Goal: Information Seeking & Learning: Learn about a topic

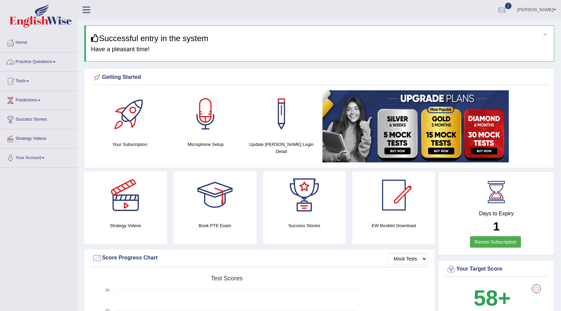
click at [58, 60] on link "Practice Questions" at bounding box center [38, 61] width 77 height 17
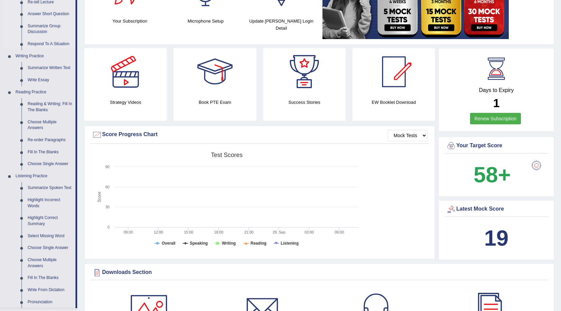
scroll to position [168, 0]
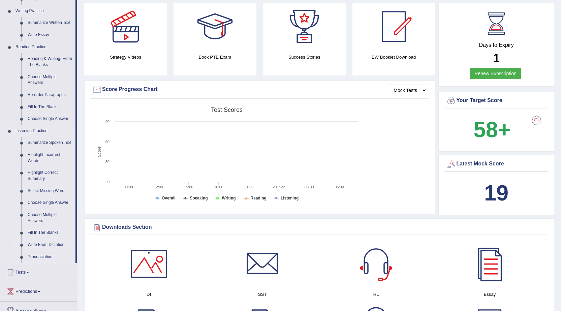
click at [54, 241] on link "Write From Dictation" at bounding box center [50, 245] width 51 height 12
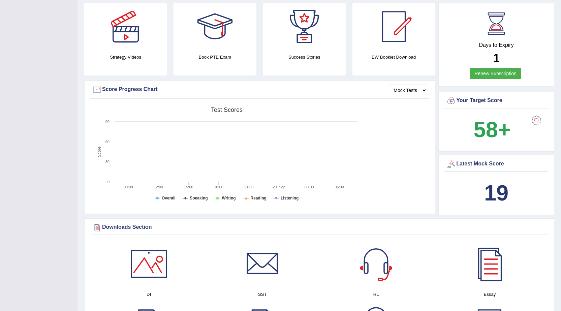
scroll to position [174, 0]
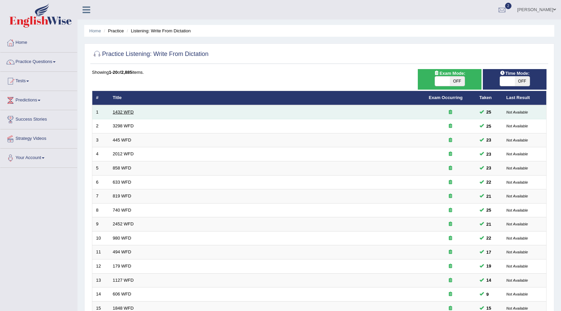
click at [125, 112] on link "1432 WFD" at bounding box center [123, 111] width 21 height 5
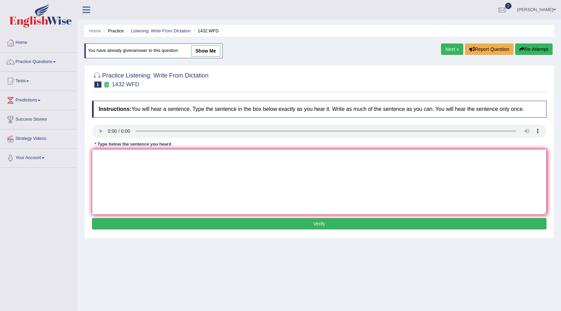
click at [125, 155] on textarea at bounding box center [319, 181] width 454 height 65
type textarea "More physical activity is beneficial to your health."
click at [337, 218] on div "Instructions: You will hear a sentence. Type the sentence in the box below exac…" at bounding box center [319, 165] width 458 height 137
click at [337, 220] on button "Verify" at bounding box center [319, 223] width 454 height 11
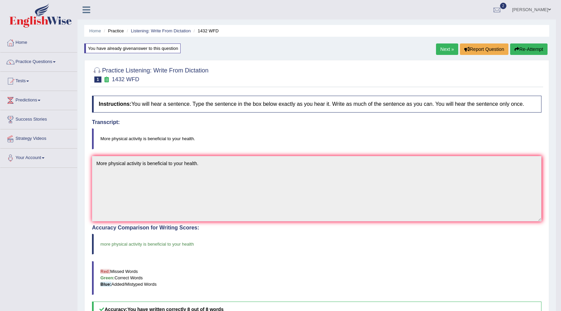
click at [447, 51] on link "Next »" at bounding box center [447, 48] width 22 height 11
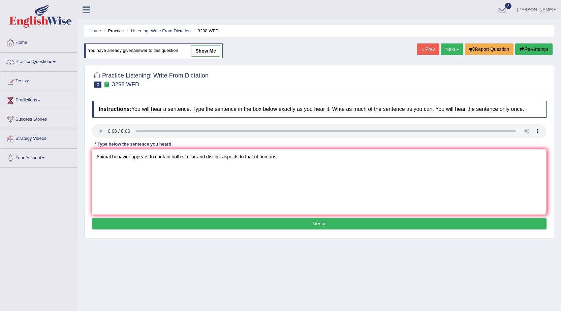
type textarea "Animal behavior appears to contain both similar and distinct aspects to that of…"
click at [219, 227] on button "Verify" at bounding box center [319, 223] width 454 height 11
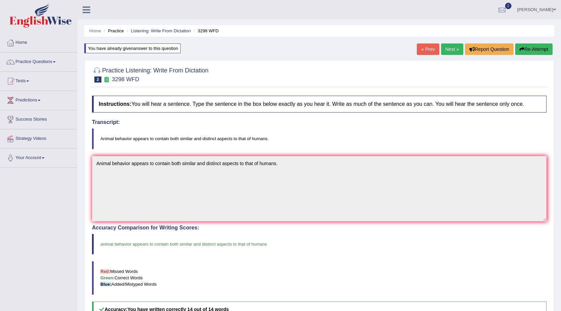
click at [452, 47] on link "Next »" at bounding box center [452, 48] width 22 height 11
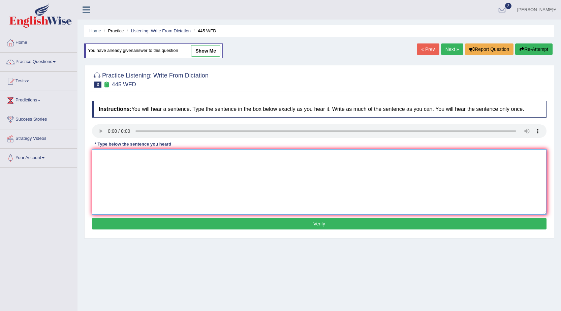
click at [157, 155] on textarea at bounding box center [319, 181] width 454 height 65
click at [113, 154] on textarea at bounding box center [319, 181] width 454 height 65
click at [223, 160] on textarea "The american astronomers made a plan for landing a s" at bounding box center [319, 181] width 454 height 65
type textarea "The american astronomers made a plan for landing a spaceship on Mars."
click at [241, 226] on button "Verify" at bounding box center [319, 223] width 454 height 11
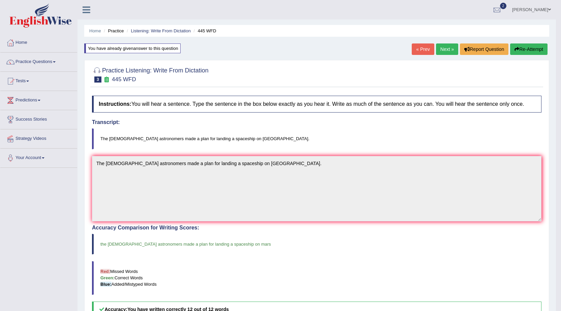
click at [444, 51] on link "Next »" at bounding box center [447, 48] width 22 height 11
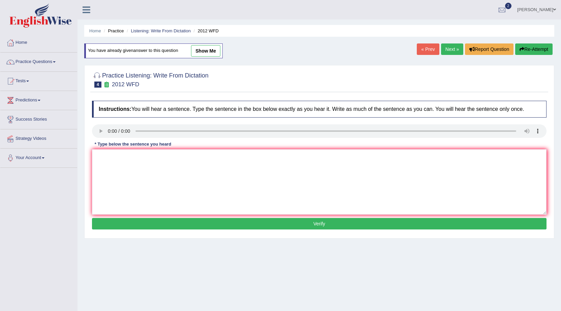
click at [149, 170] on textarea at bounding box center [319, 181] width 454 height 65
type textarea "There is a great deal of debate on this topic."
click at [227, 228] on button "Verify" at bounding box center [319, 223] width 454 height 11
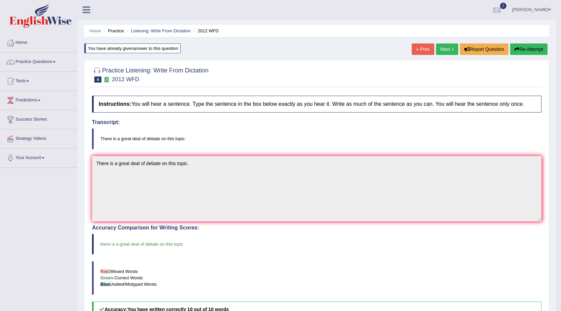
click at [445, 47] on link "Next »" at bounding box center [447, 48] width 22 height 11
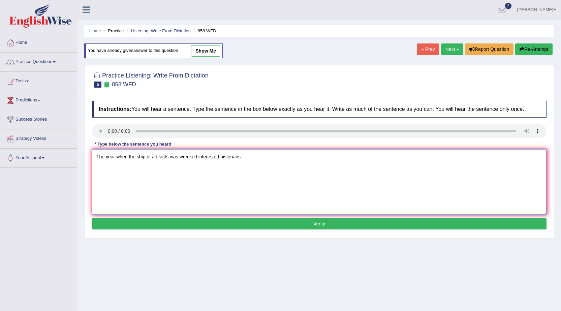
type textarea "The year when the ship of artifacts was wrecked interested historians."
click at [201, 223] on button "Verify" at bounding box center [319, 223] width 454 height 11
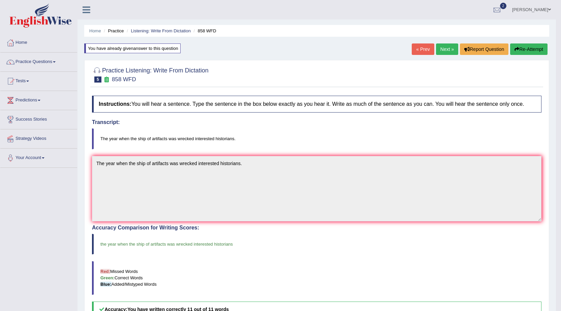
click at [443, 51] on link "Next »" at bounding box center [447, 48] width 22 height 11
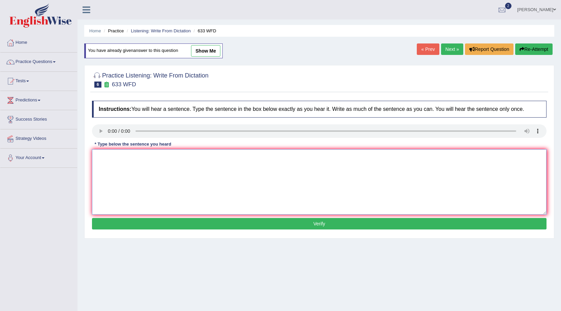
click at [112, 155] on textarea at bounding box center [319, 181] width 454 height 65
type textarea "Research shows that exercising makes us feel better."
click at [196, 227] on button "Verify" at bounding box center [319, 223] width 454 height 11
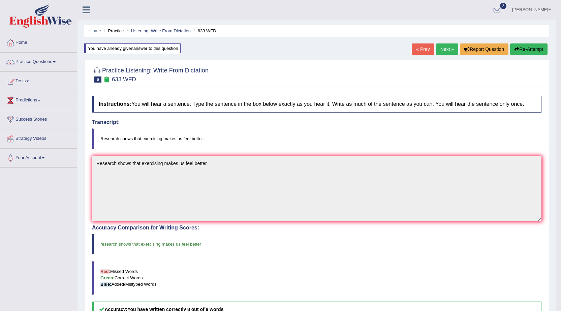
click at [442, 50] on link "Next »" at bounding box center [447, 48] width 22 height 11
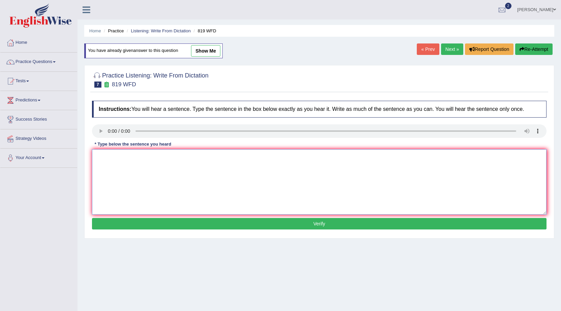
click at [120, 160] on textarea at bounding box center [319, 181] width 454 height 65
type textarea "Plants are able to continue growing throughout their lives."
click at [172, 223] on button "Verify" at bounding box center [319, 223] width 454 height 11
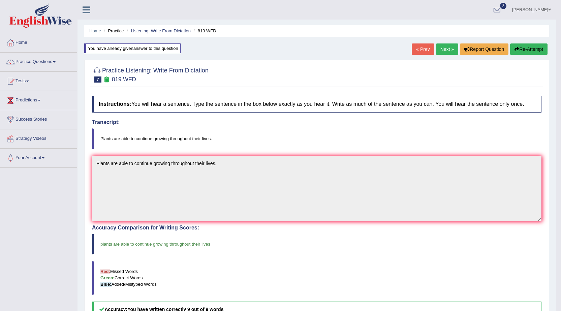
click at [443, 51] on link "Next »" at bounding box center [447, 48] width 22 height 11
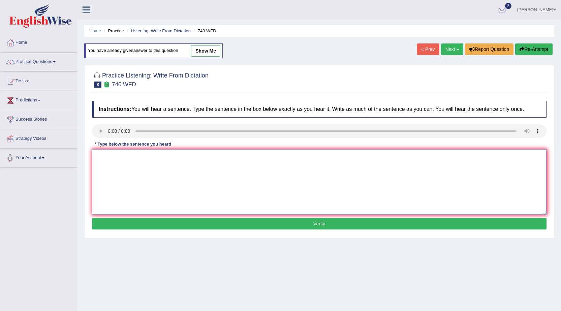
click at [120, 159] on textarea at bounding box center [319, 181] width 454 height 65
type textarea "A series of the observations were carried out in a classroom."
click at [207, 223] on button "Verify" at bounding box center [319, 223] width 454 height 11
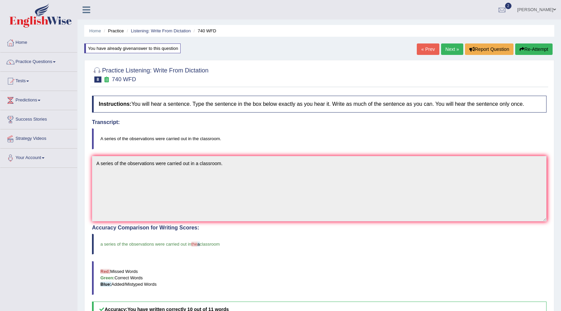
click at [442, 50] on link "Next »" at bounding box center [452, 48] width 22 height 11
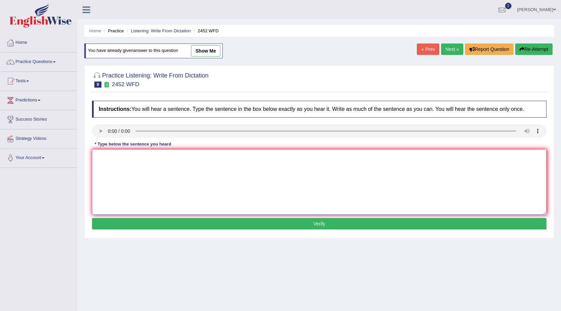
click at [133, 179] on textarea at bounding box center [319, 181] width 454 height 65
type textarea "It is a debate about the value of knowledge."
click at [186, 229] on button "Verify" at bounding box center [319, 223] width 454 height 11
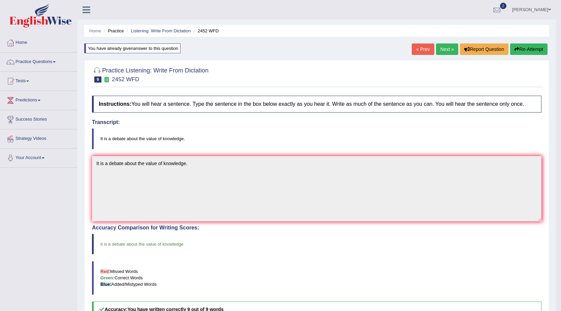
click at [444, 51] on link "Next »" at bounding box center [447, 48] width 22 height 11
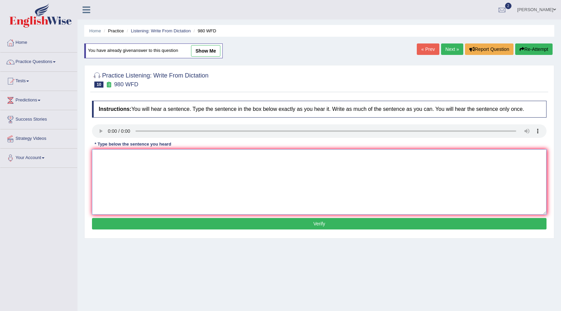
click at [114, 153] on textarea at bounding box center [319, 181] width 454 height 65
type textarea "Your ideas have been discussed and debated in seminars and tutorials."
click at [183, 220] on button "Verify" at bounding box center [319, 223] width 454 height 11
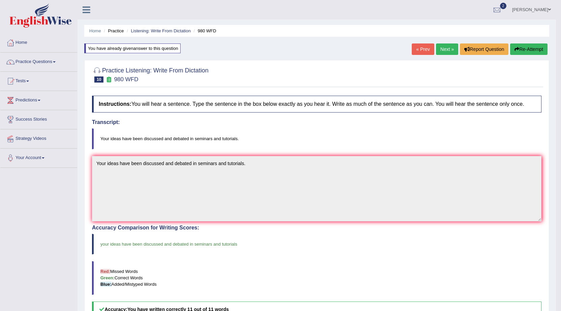
click at [444, 52] on link "Next »" at bounding box center [447, 48] width 22 height 11
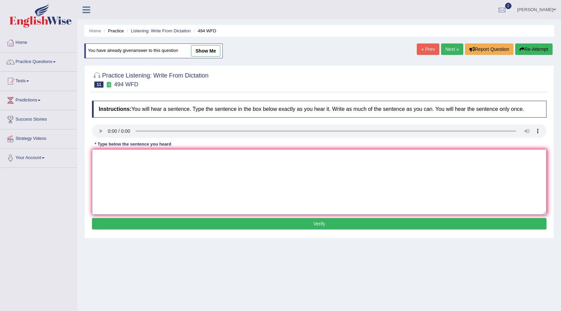
click at [123, 159] on textarea at bounding box center [319, 181] width 454 height 65
type textarea "The vocabulary that is peculiar in a specific field is called jargon."
click at [170, 221] on button "Verify" at bounding box center [319, 223] width 454 height 11
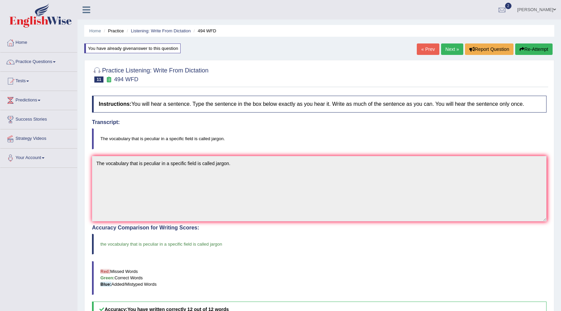
click at [441, 52] on link "Next »" at bounding box center [452, 48] width 22 height 11
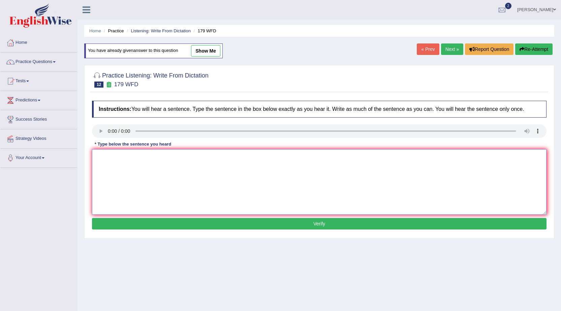
click at [130, 163] on textarea at bounding box center [319, 181] width 454 height 65
type textarea "Lectures are the oldest and the most formal teaching method at university."
click at [240, 226] on button "Verify" at bounding box center [319, 223] width 454 height 11
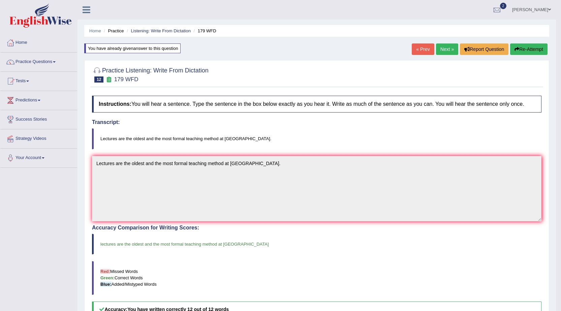
click at [444, 47] on link "Next »" at bounding box center [447, 48] width 22 height 11
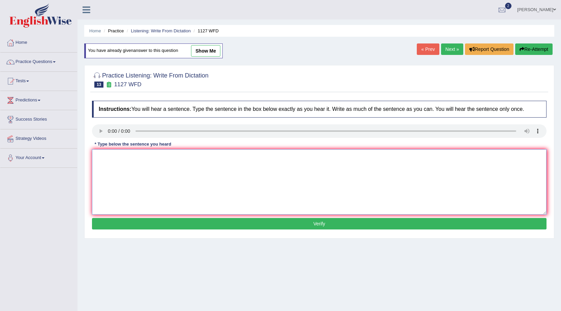
click at [112, 161] on textarea at bounding box center [319, 181] width 454 height 65
type textarea "A university degree is a requirement to enter many professions."
click at [165, 227] on button "Verify" at bounding box center [319, 223] width 454 height 11
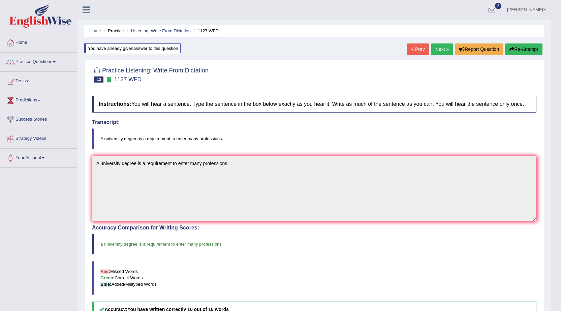
click at [439, 50] on link "Next »" at bounding box center [442, 48] width 22 height 11
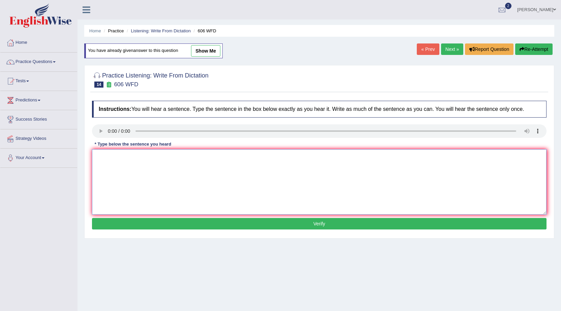
click at [116, 152] on textarea at bounding box center [319, 181] width 454 height 65
type textarea "S"
click at [453, 50] on link "Next »" at bounding box center [452, 48] width 22 height 11
click at [117, 161] on textarea at bounding box center [319, 181] width 454 height 65
type textarea "Students must present a valid identification to enroll in this course."
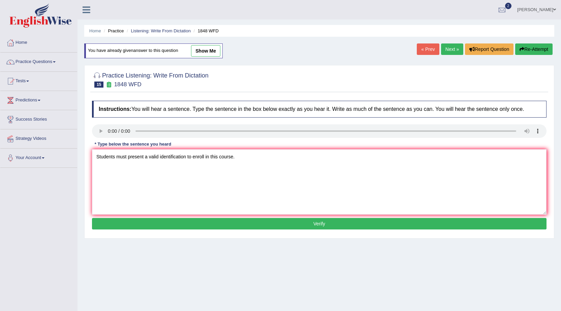
click at [192, 223] on button "Verify" at bounding box center [319, 223] width 454 height 11
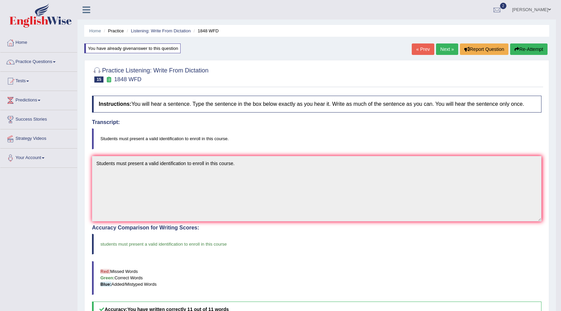
click at [441, 52] on link "Next »" at bounding box center [447, 48] width 22 height 11
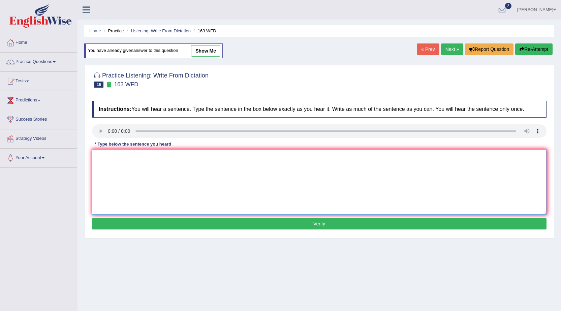
click at [132, 158] on textarea at bounding box center [319, 181] width 454 height 65
click at [147, 158] on textarea "A number of assignment will be submitted to the conference." at bounding box center [319, 181] width 454 height 65
type textarea "A number of assignments will be submitted to the conference."
click at [188, 223] on button "Verify" at bounding box center [319, 223] width 454 height 11
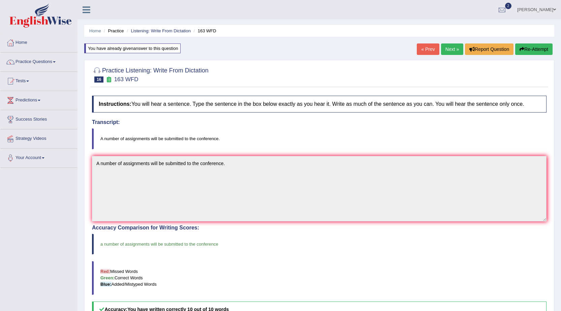
click at [441, 50] on link "Next »" at bounding box center [452, 48] width 22 height 11
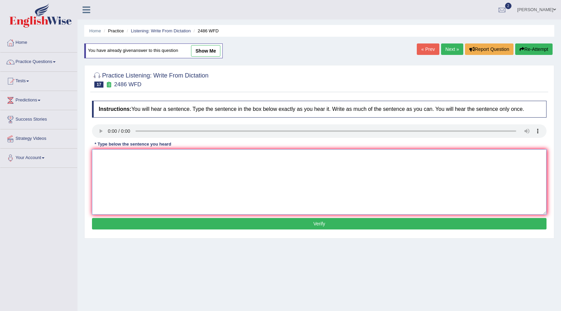
click at [119, 160] on textarea at bounding box center [319, 181] width 454 height 65
type textarea "It is quite clear that our facial expressions are different across the world."
click at [153, 222] on button "Verify" at bounding box center [319, 223] width 454 height 11
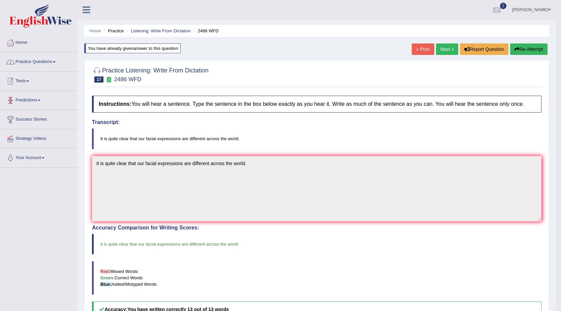
click at [45, 62] on link "Practice Questions" at bounding box center [38, 61] width 77 height 17
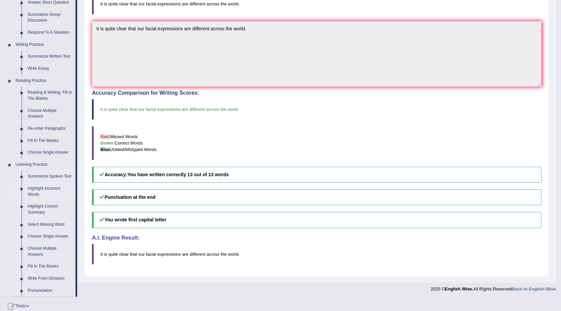
scroll to position [202, 0]
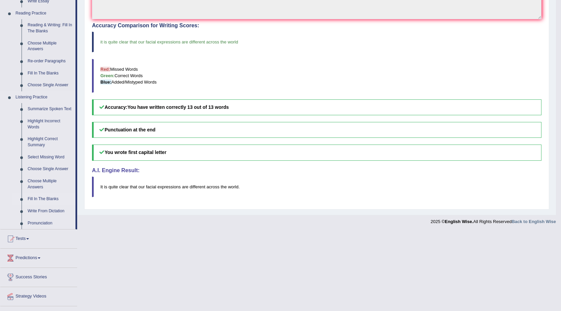
click at [51, 197] on link "Fill In The Blanks" at bounding box center [50, 199] width 51 height 12
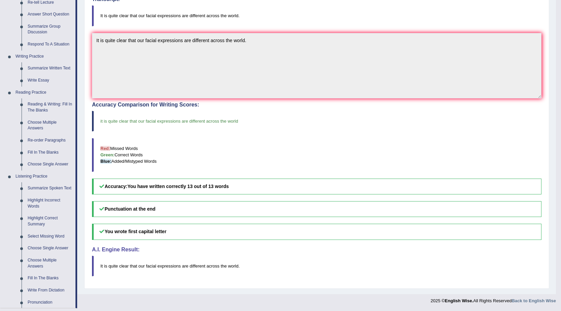
scroll to position [204, 0]
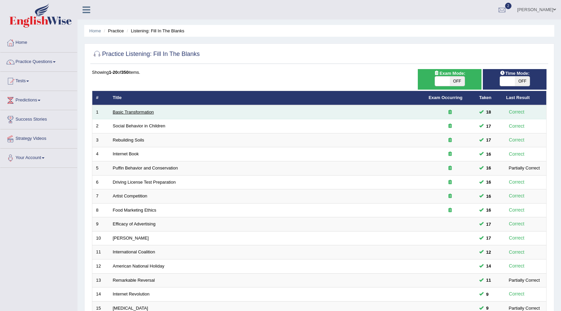
click at [143, 111] on link "Basic Transformation" at bounding box center [133, 111] width 41 height 5
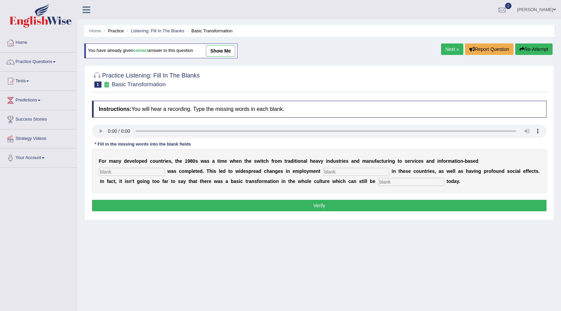
click at [130, 173] on input "text" at bounding box center [132, 172] width 66 height 8
type input "enterprise"
type input "patterns"
type input "p"
type input "observed"
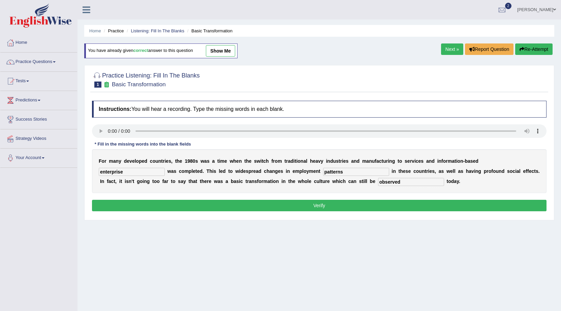
click at [160, 209] on button "Verify" at bounding box center [319, 205] width 454 height 11
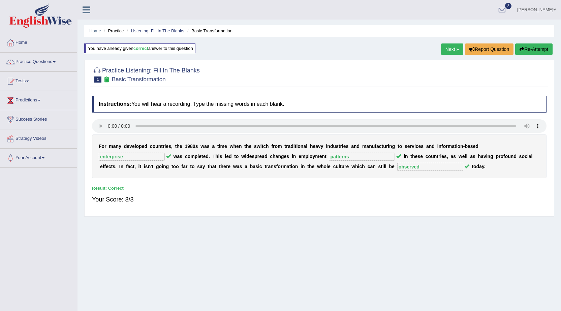
click at [450, 46] on link "Next »" at bounding box center [452, 48] width 22 height 11
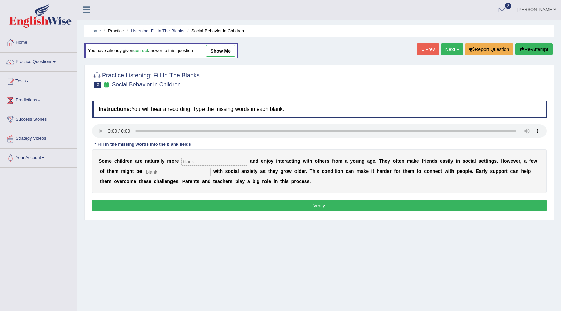
click at [194, 162] on input "text" at bounding box center [214, 162] width 66 height 8
type input "sociable"
type input "diagnosed"
click at [210, 208] on button "Verify" at bounding box center [319, 205] width 454 height 11
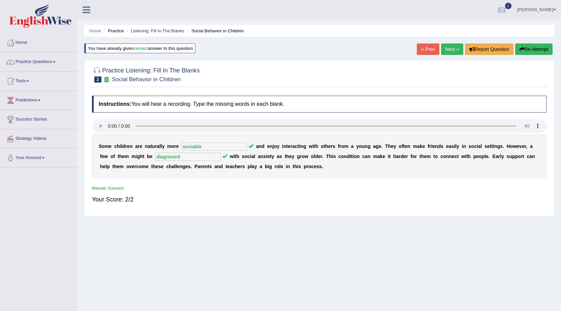
click at [454, 45] on link "Next »" at bounding box center [452, 48] width 22 height 11
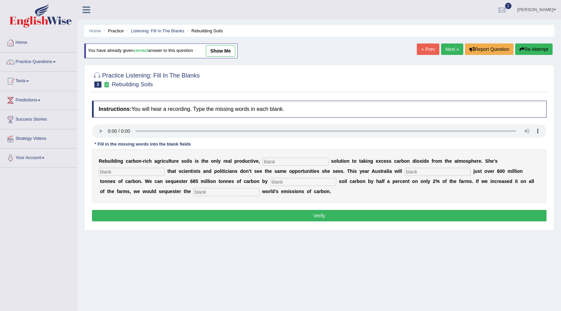
click at [288, 169] on b at bounding box center [287, 170] width 3 height 5
click at [284, 161] on input "text" at bounding box center [295, 162] width 66 height 8
type input "permanent"
type input "frustrated"
type input "emit"
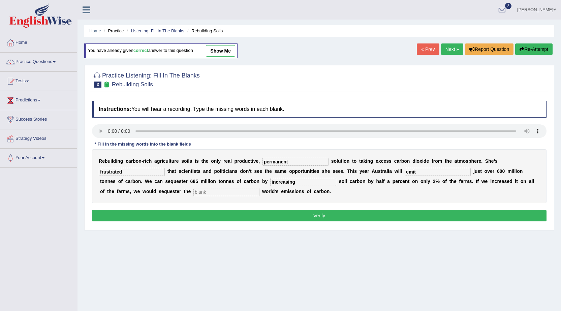
type input "increasing"
type input "whole"
click at [276, 218] on button "Verify" at bounding box center [319, 215] width 454 height 11
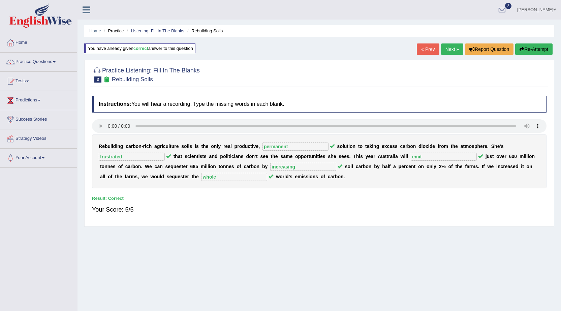
click at [450, 47] on link "Next »" at bounding box center [452, 48] width 22 height 11
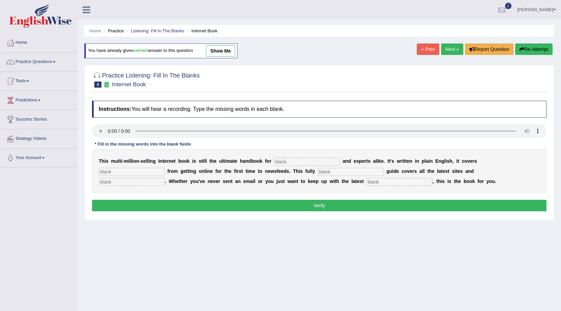
click at [304, 162] on input "text" at bounding box center [307, 162] width 66 height 8
type input "novices"
type input "everything"
type input "revised"
type input "crazes"
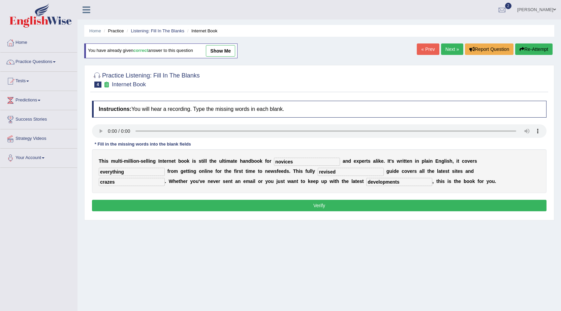
type input "developments"
click at [289, 209] on button "Verify" at bounding box center [319, 205] width 454 height 11
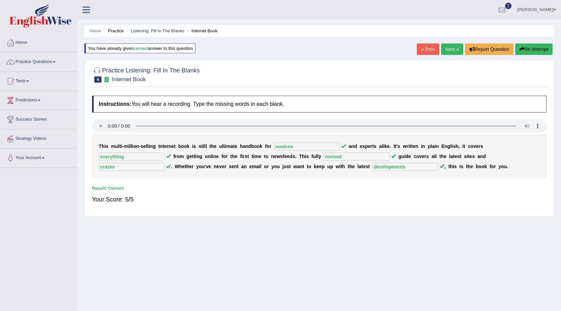
click at [453, 50] on link "Next »" at bounding box center [452, 48] width 22 height 11
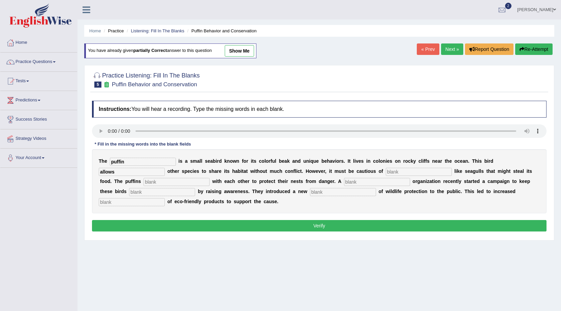
type input "allows"
type input "predators"
type input "cooperate"
type input "corporate"
type input "s"
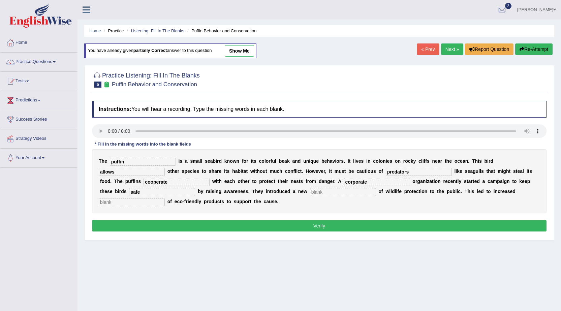
type input "safe"
type input "d"
type input "conception"
type input "consumption"
click at [178, 225] on button "Verify" at bounding box center [319, 225] width 454 height 11
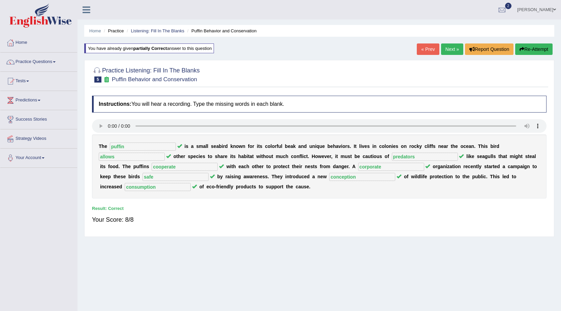
click at [455, 48] on link "Next »" at bounding box center [452, 48] width 22 height 11
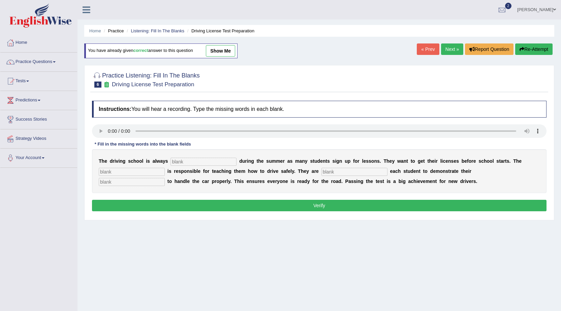
click at [189, 165] on input "text" at bounding box center [203, 162] width 66 height 8
type input "busy"
type input "instructor"
type input "requiring"
type input "ability"
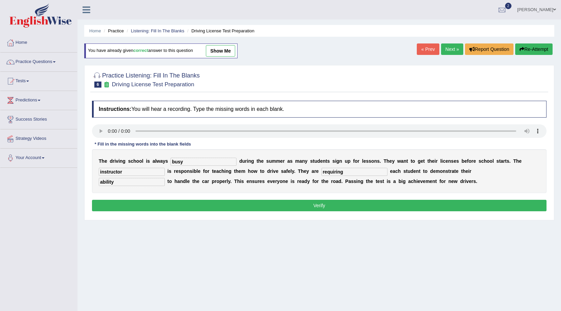
click at [217, 205] on button "Verify" at bounding box center [319, 205] width 454 height 11
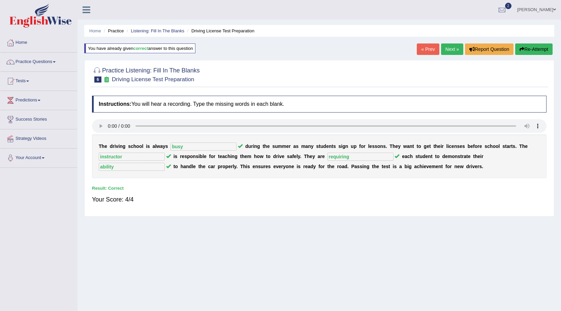
click at [446, 50] on link "Next »" at bounding box center [452, 48] width 22 height 11
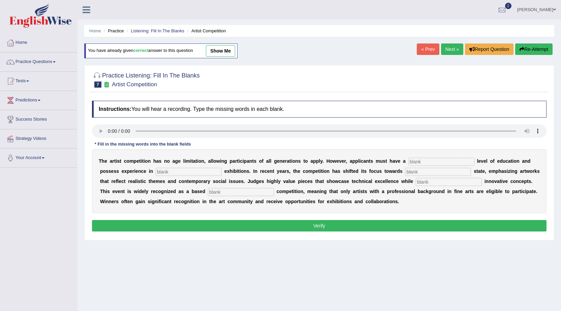
click at [460, 165] on input "text" at bounding box center [441, 162] width 66 height 8
type input "graduate"
type input "sculpture"
type input "real"
type input "incorporating"
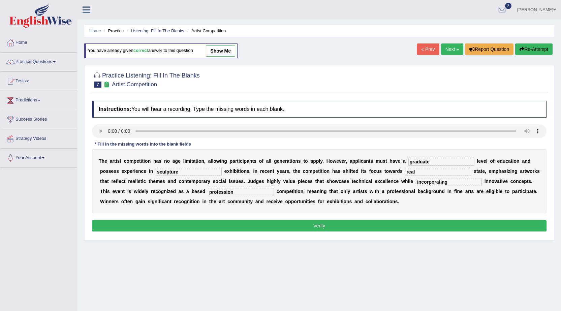
type input "profession"
click at [338, 226] on button "Verify" at bounding box center [319, 225] width 454 height 11
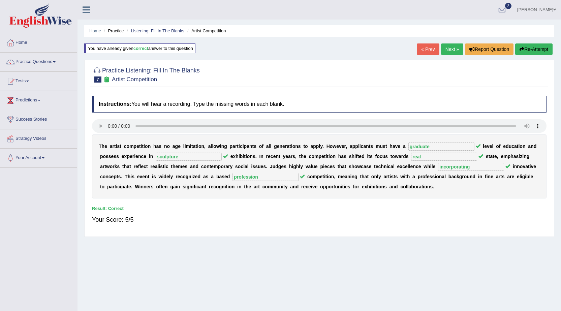
click at [446, 48] on link "Next »" at bounding box center [452, 48] width 22 height 11
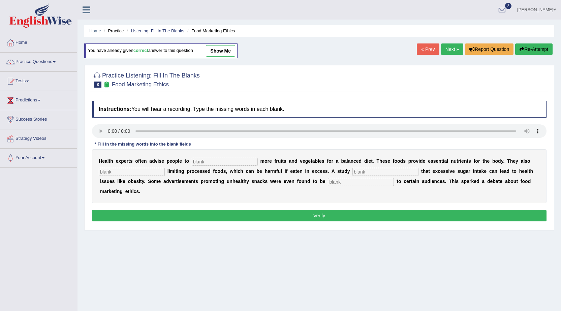
click at [204, 162] on input "text" at bounding box center [225, 162] width 66 height 8
type input "consume"
type input "recommended"
type input "d"
type input "diagnosed"
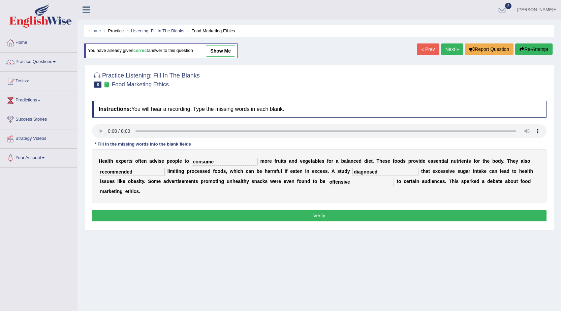
type input "offensive"
click at [230, 221] on button "Verify" at bounding box center [319, 215] width 454 height 11
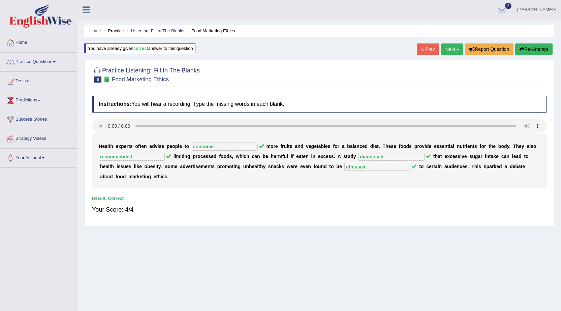
click at [448, 52] on link "Next »" at bounding box center [452, 48] width 22 height 11
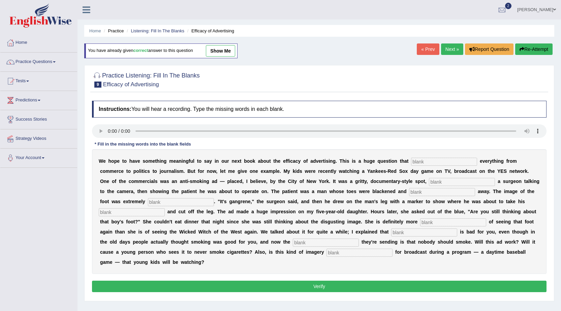
click at [418, 159] on input "text" at bounding box center [444, 162] width 66 height 8
type input "impacts"
type input "featuring"
type input "rotting"
type input "disgusting"
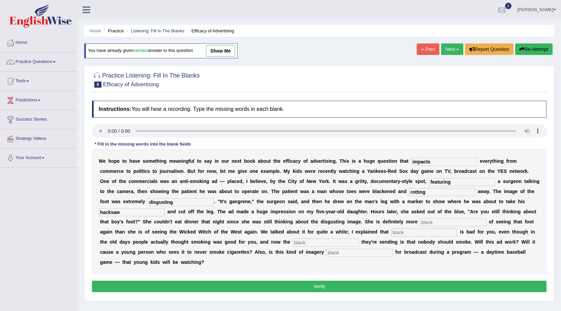
type input "hacksaw"
type input "scared"
type input "smoking"
type input "message"
type input "appropriate"
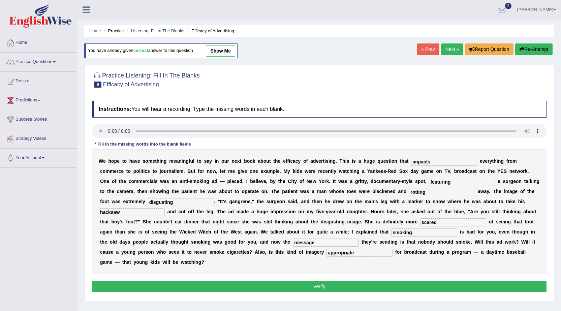
click at [301, 282] on button "Verify" at bounding box center [319, 286] width 454 height 11
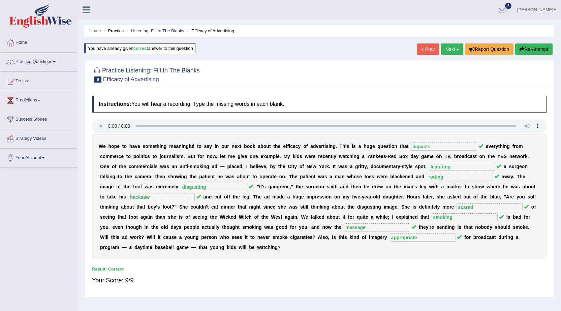
click at [445, 48] on link "Next »" at bounding box center [452, 48] width 22 height 11
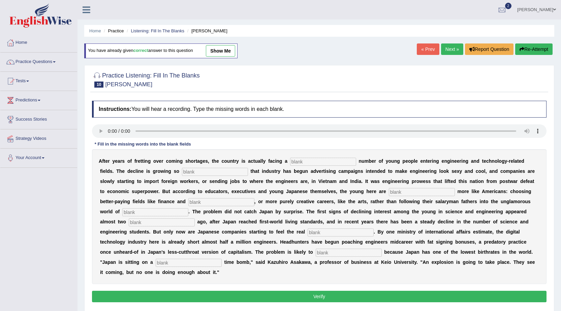
click at [331, 161] on input "text" at bounding box center [323, 162] width 66 height 8
type input "dwindling"
type input "drastic"
type input "behaving"
type input "medicine"
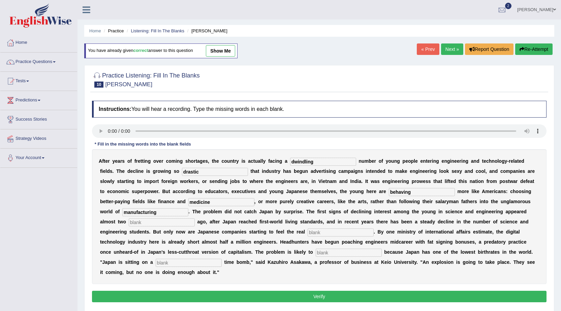
type input "manufacturing"
type input "decades"
type input "pinch"
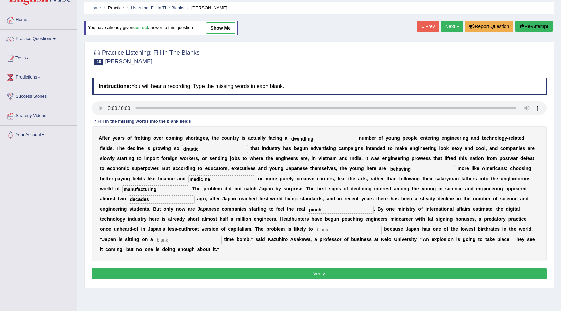
scroll to position [34, 0]
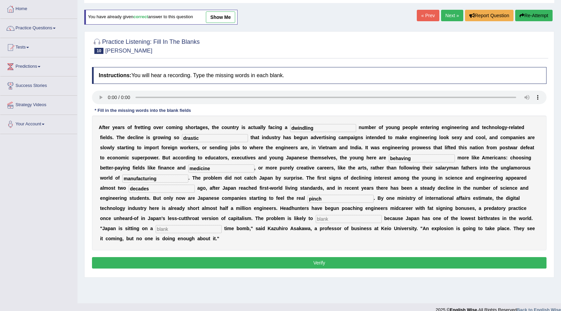
click at [342, 217] on input "text" at bounding box center [349, 219] width 66 height 8
type input "worsen"
type input "demographic"
click at [328, 260] on button "Verify" at bounding box center [319, 262] width 454 height 11
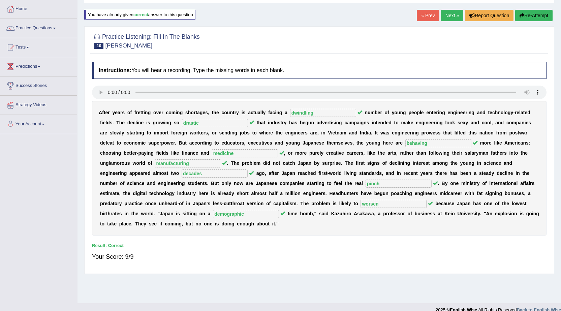
click at [444, 18] on link "Next »" at bounding box center [452, 15] width 22 height 11
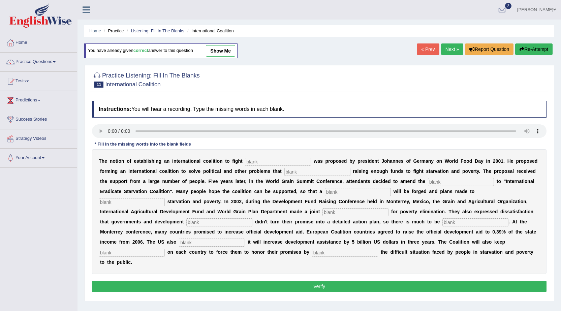
click at [272, 164] on input "text" at bounding box center [278, 162] width 66 height 8
type input "[MEDICAL_DATA]"
type input "obstruct"
type input "manifesto"
type input "resolution"
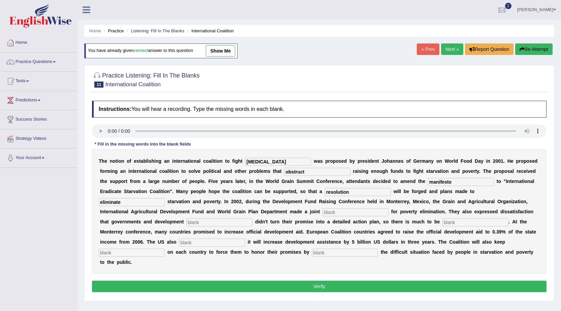
type input "eliminate"
type input "appeal"
type input "partners"
type input "desired"
type input "announced"
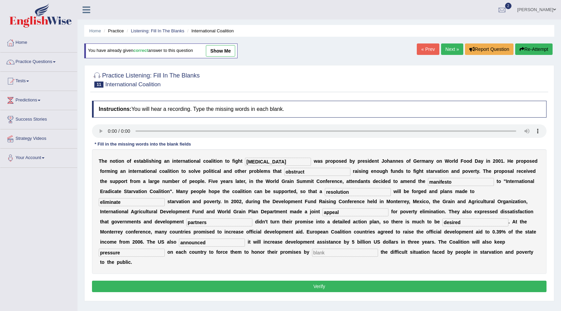
type input "pressure"
type input "exposing"
click at [267, 285] on button "Verify" at bounding box center [319, 286] width 454 height 11
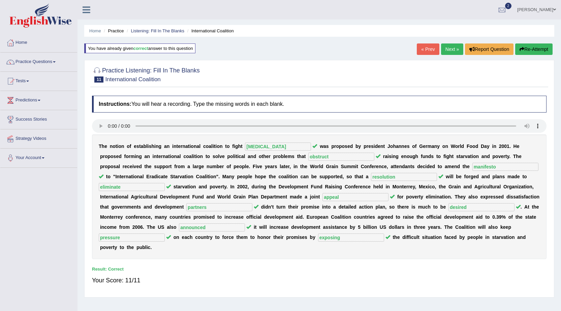
click at [446, 43] on div "Home Practice Listening: Fill In The Blanks International Coalition You have al…" at bounding box center [318, 168] width 483 height 337
click at [447, 45] on link "Next »" at bounding box center [452, 48] width 22 height 11
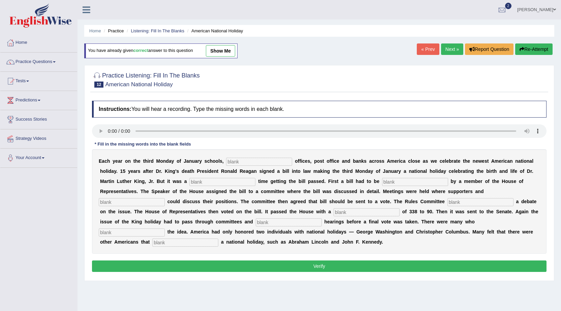
click at [254, 161] on input "text" at bounding box center [259, 162] width 66 height 8
type input "federal"
type input "tough"
type input "introduced"
type input "opponents"
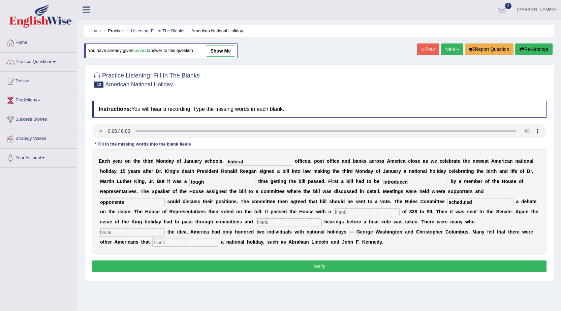
type input "scheduled"
type input "b"
type input "vote"
type input "public"
type input "opposed"
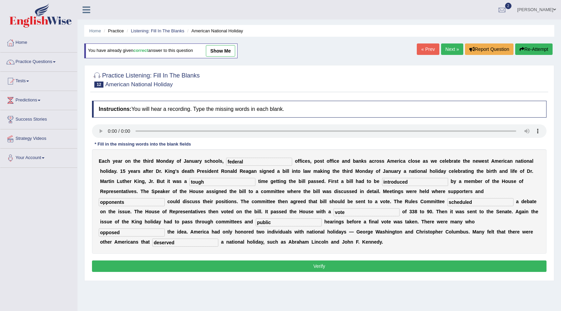
type input "deserved"
click at [205, 270] on button "Verify" at bounding box center [319, 265] width 454 height 11
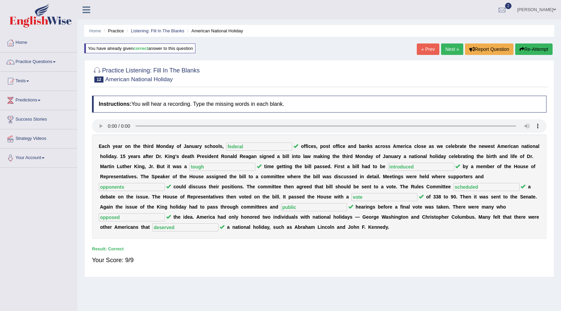
click at [441, 52] on link "Next »" at bounding box center [452, 48] width 22 height 11
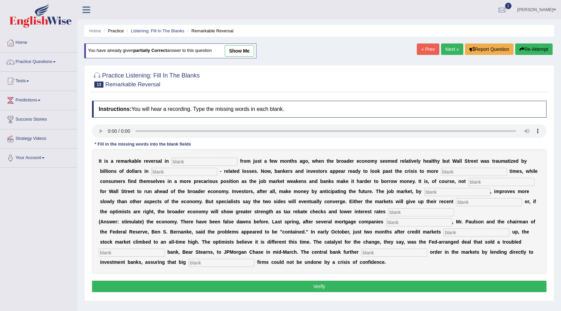
click at [204, 171] on input "text" at bounding box center [184, 172] width 66 height 8
click at [197, 162] on input "text" at bounding box center [204, 162] width 66 height 8
type input "attitudes"
type input "mortgage"
type input "o"
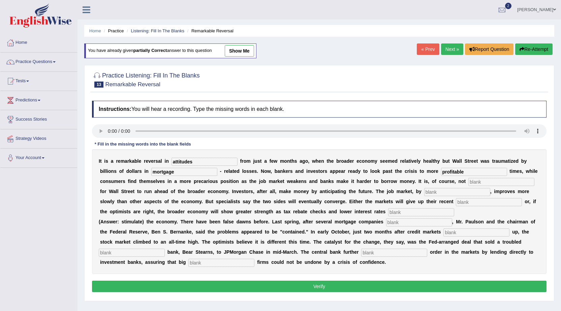
type input "profitable"
type input "uncommon"
type input "contrast"
type input "gains"
type input "stimulate"
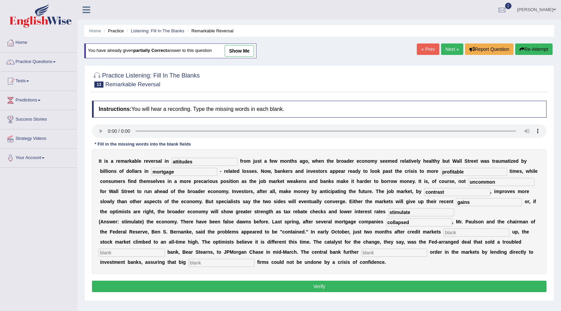
type input "collapsed"
type input "froze"
type input "investment"
type input "q"
type input "restored"
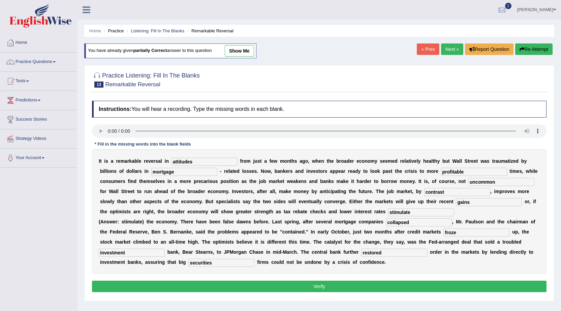
type input "securities"
click at [270, 284] on button "Verify" at bounding box center [319, 286] width 454 height 11
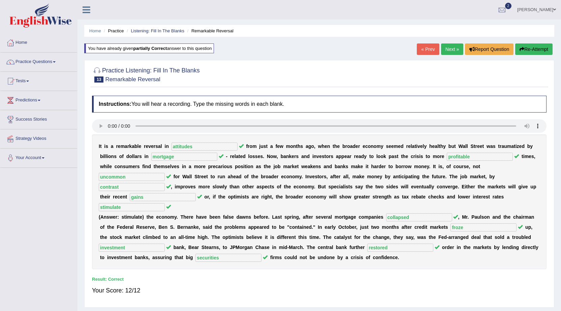
click at [458, 50] on link "Next »" at bounding box center [452, 48] width 22 height 11
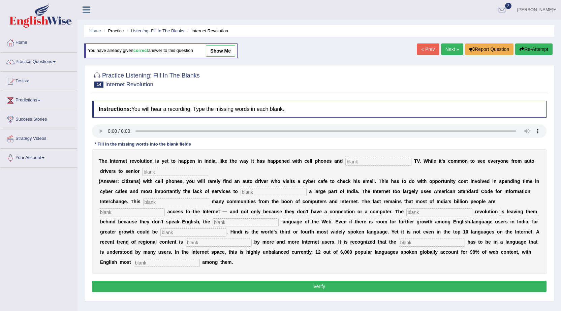
click at [367, 164] on input "text" at bounding box center [378, 162] width 66 height 8
type input "cable"
type input "citizens"
type input "target"
type input "alienates"
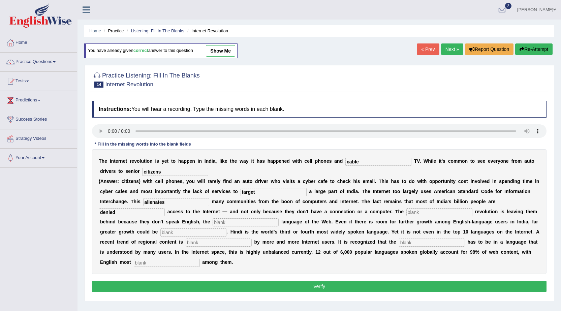
type input "denied"
type input "digital"
type input "dominant"
click at [169, 262] on input "text" at bounding box center [167, 263] width 66 height 8
type input "prominent"
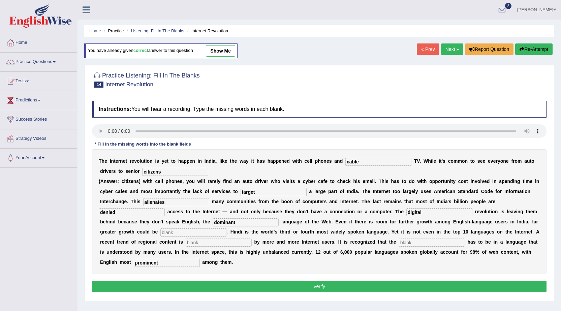
click at [183, 283] on button "Verify" at bounding box center [319, 286] width 454 height 11
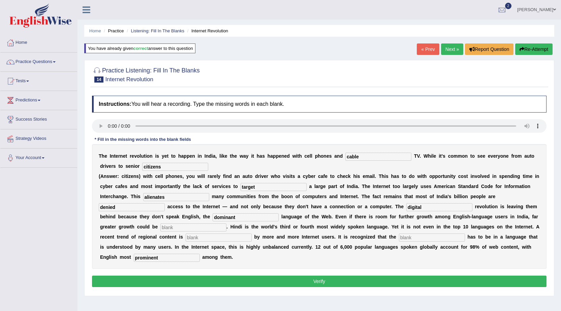
click at [202, 229] on input "text" at bounding box center [193, 227] width 66 height 8
type input "hh"
click at [208, 236] on input "text" at bounding box center [219, 237] width 66 height 8
type input "hh"
click at [418, 240] on input "text" at bounding box center [432, 237] width 66 height 8
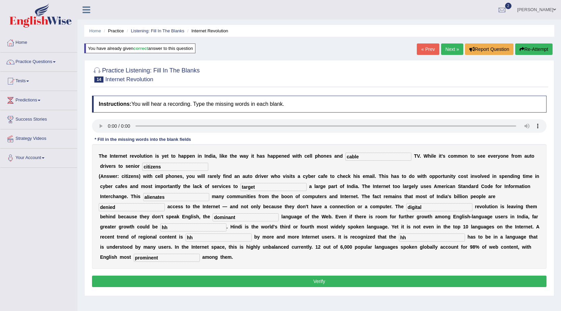
type input "hh"
click at [333, 281] on button "Verify" at bounding box center [319, 280] width 454 height 11
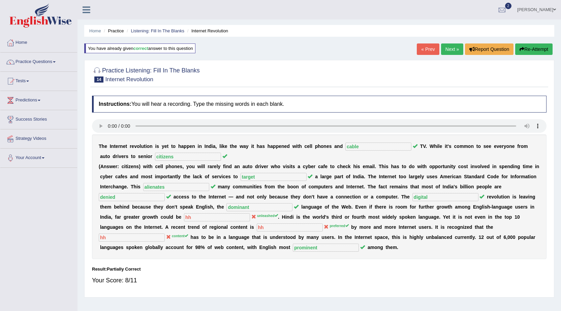
click at [445, 48] on link "Next »" at bounding box center [452, 48] width 22 height 11
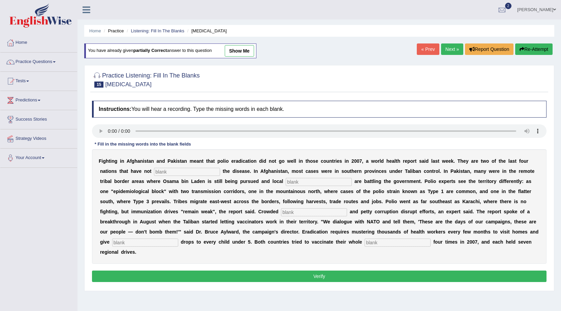
click at [163, 170] on input "text" at bounding box center [187, 172] width 66 height 8
type input "eliminated"
click at [55, 60] on link "Practice Questions" at bounding box center [38, 61] width 77 height 17
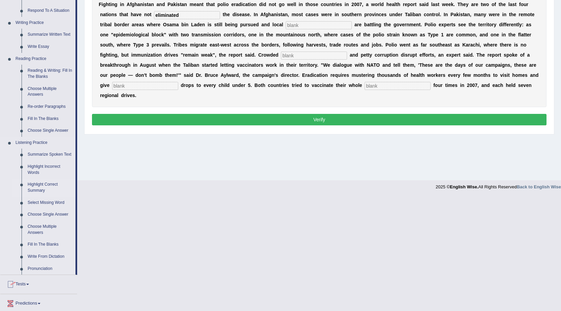
scroll to position [168, 0]
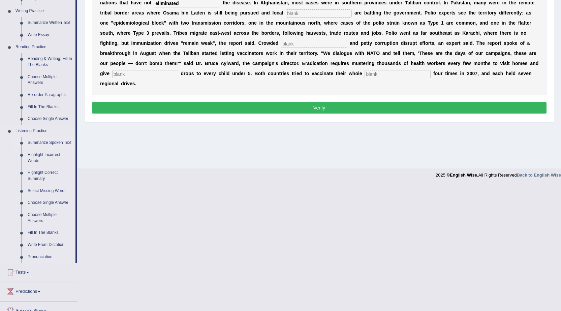
click at [44, 141] on link "Summarize Spoken Text" at bounding box center [50, 143] width 51 height 12
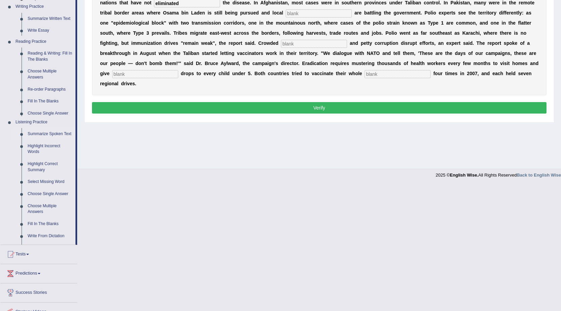
scroll to position [43, 0]
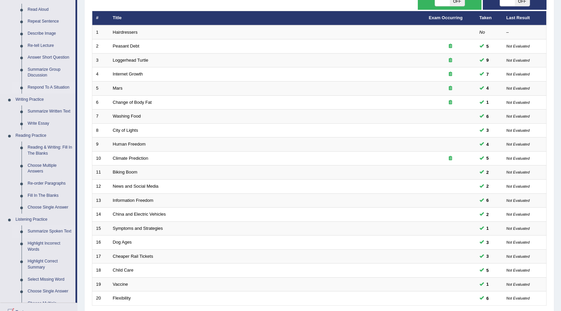
scroll to position [160, 0]
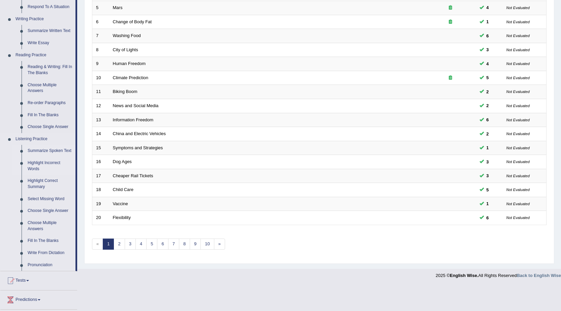
click at [40, 164] on link "Highlight Incorrect Words" at bounding box center [50, 166] width 51 height 18
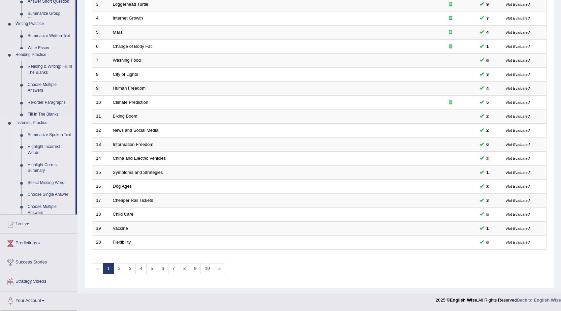
scroll to position [135, 0]
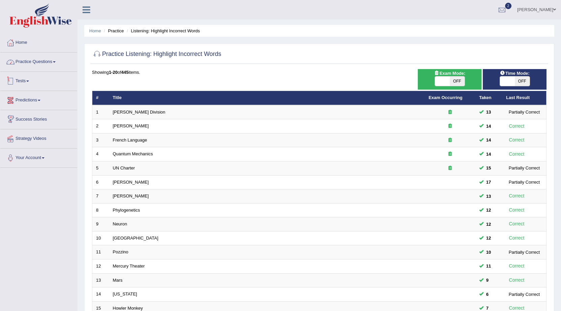
click at [39, 60] on link "Practice Questions" at bounding box center [38, 61] width 77 height 17
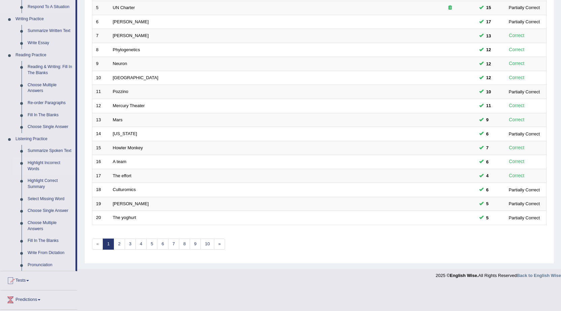
scroll to position [202, 0]
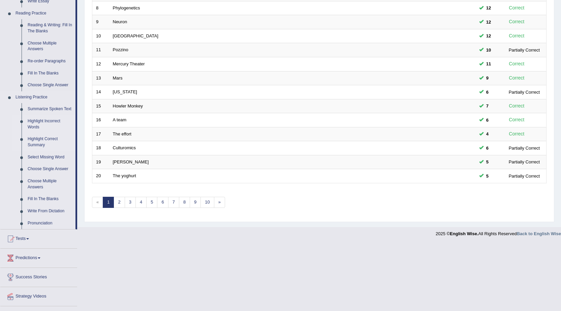
click at [43, 141] on link "Highlight Correct Summary" at bounding box center [50, 142] width 51 height 18
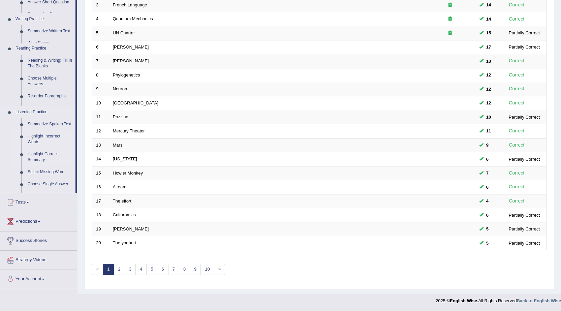
scroll to position [135, 0]
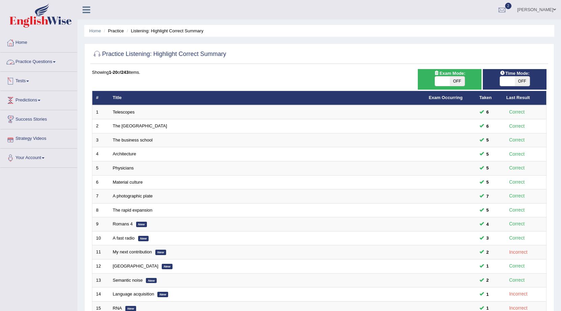
click at [38, 65] on link "Practice Questions" at bounding box center [38, 61] width 77 height 17
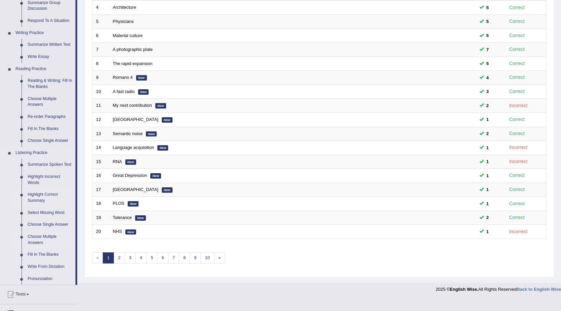
scroll to position [202, 0]
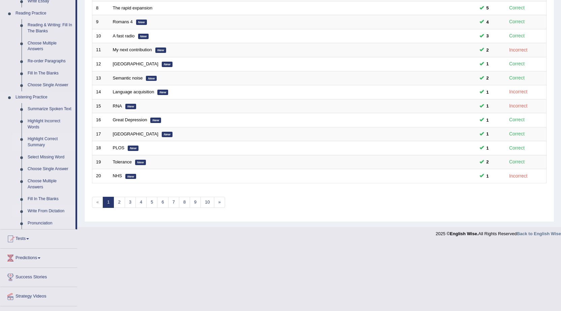
click at [48, 208] on link "Write From Dictation" at bounding box center [50, 211] width 51 height 12
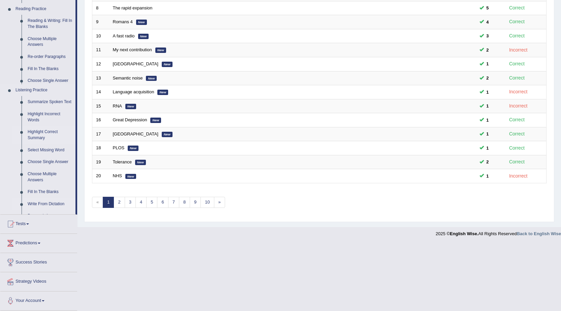
scroll to position [135, 0]
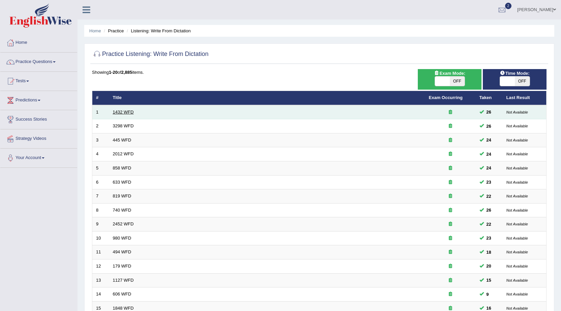
click at [127, 112] on link "1432 WFD" at bounding box center [123, 111] width 21 height 5
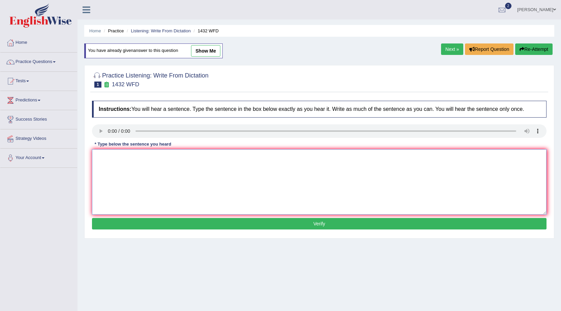
click at [125, 155] on textarea at bounding box center [319, 181] width 454 height 65
type textarea "More physical activity is beneficial to your health."
click at [192, 226] on button "Verify" at bounding box center [319, 223] width 454 height 11
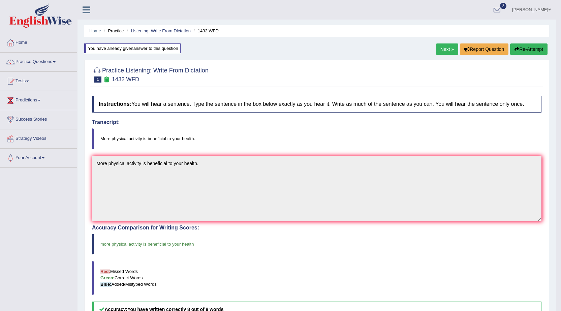
click at [445, 47] on link "Next »" at bounding box center [447, 48] width 22 height 11
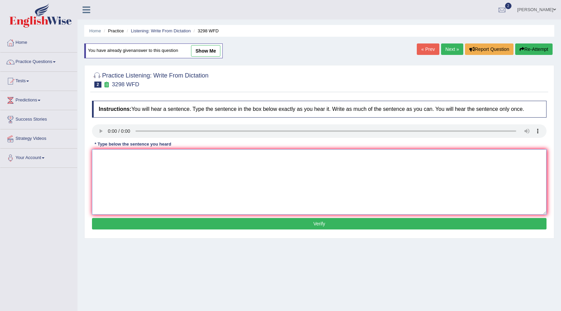
click at [134, 163] on textarea at bounding box center [319, 181] width 454 height 65
type textarea "Animal behavior appears to contain both similar and distinct aspects to that of…"
click at [206, 228] on button "Verify" at bounding box center [319, 223] width 454 height 11
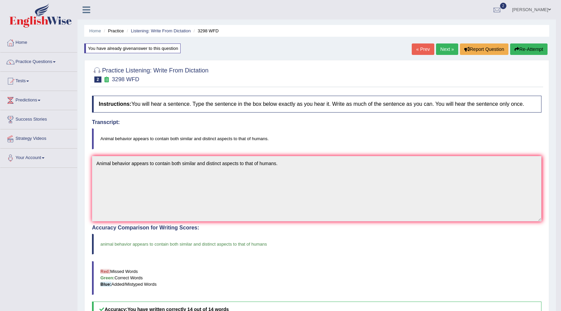
click at [447, 47] on link "Next »" at bounding box center [447, 48] width 22 height 11
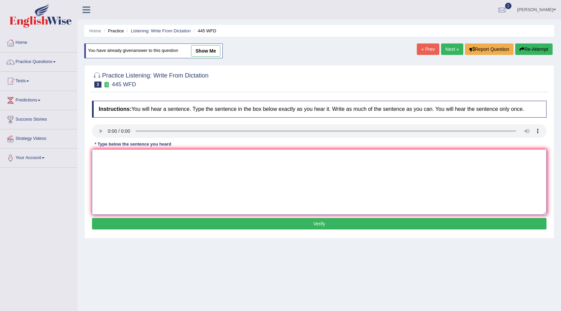
click at [123, 161] on textarea at bounding box center [319, 181] width 454 height 65
type textarea "The american astronomers made a plan for landing a spaceship on Mars."
click at [173, 220] on button "Verify" at bounding box center [319, 223] width 454 height 11
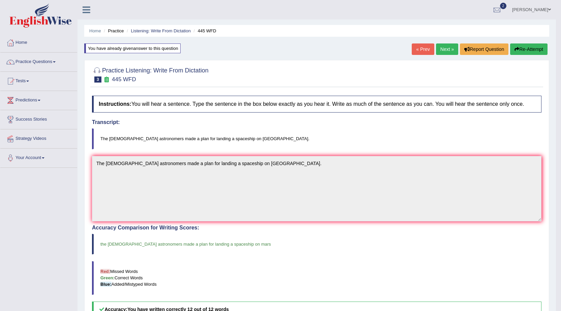
click at [438, 49] on link "Next »" at bounding box center [447, 48] width 22 height 11
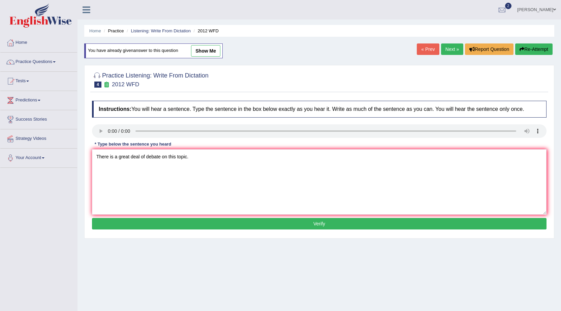
type textarea "There is a great deal of debate on this topic."
click at [196, 228] on button "Verify" at bounding box center [319, 223] width 454 height 11
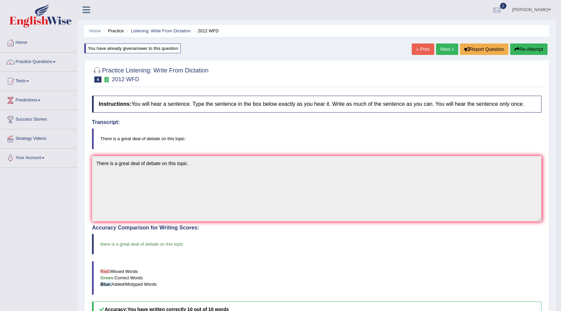
click at [444, 48] on link "Next »" at bounding box center [447, 48] width 22 height 11
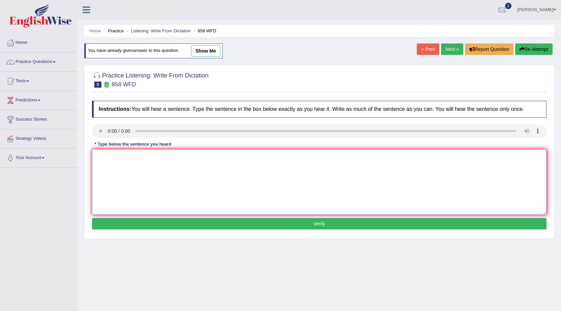
click at [121, 158] on textarea at bounding box center [319, 181] width 454 height 65
type textarea "The year when the ship of artifacts was wrecked interested historians."
click at [183, 222] on button "Verify" at bounding box center [319, 223] width 454 height 11
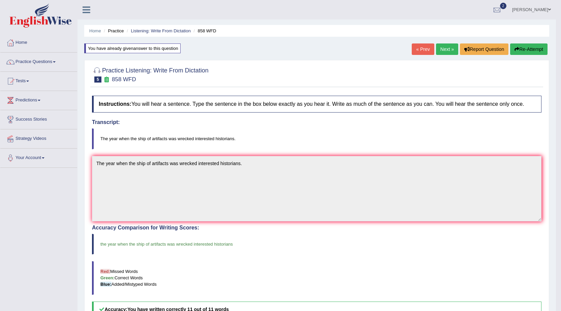
click at [446, 53] on link "Next »" at bounding box center [447, 48] width 22 height 11
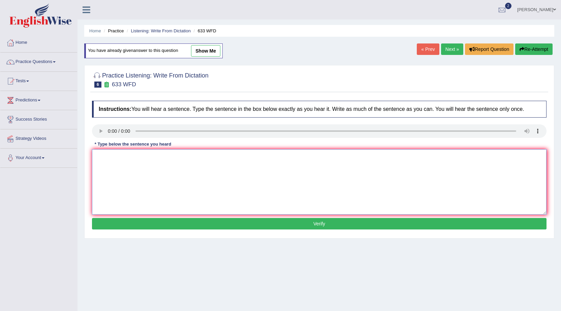
click at [134, 164] on textarea at bounding box center [319, 181] width 454 height 65
type textarea "Research shows that exercising makes us feel better."
click at [182, 227] on button "Verify" at bounding box center [319, 223] width 454 height 11
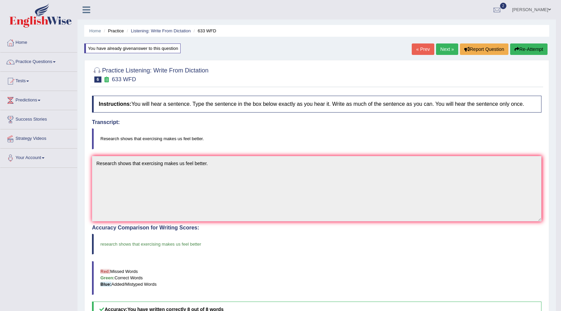
click at [447, 48] on link "Next »" at bounding box center [447, 48] width 22 height 11
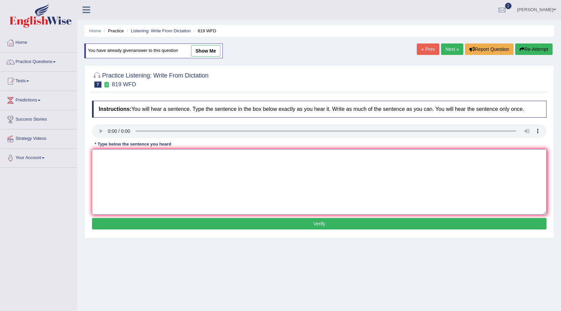
click at [145, 174] on textarea at bounding box center [319, 181] width 454 height 65
type textarea "O"
type textarea "Plants are able to continue growing throughout their lives."
click at [179, 222] on button "Verify" at bounding box center [319, 223] width 454 height 11
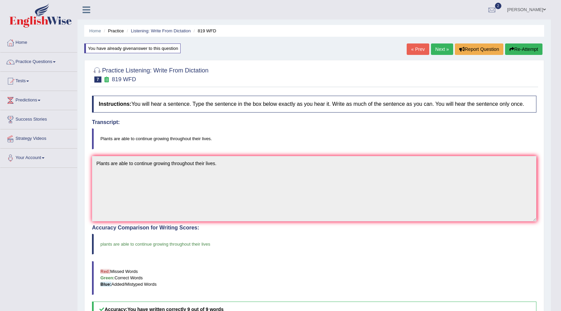
click at [0, 0] on div "Updating answer..." at bounding box center [0, 0] width 0 height 0
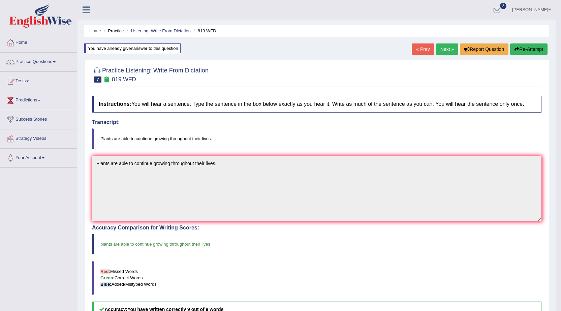
click at [449, 49] on link "Next »" at bounding box center [447, 48] width 22 height 11
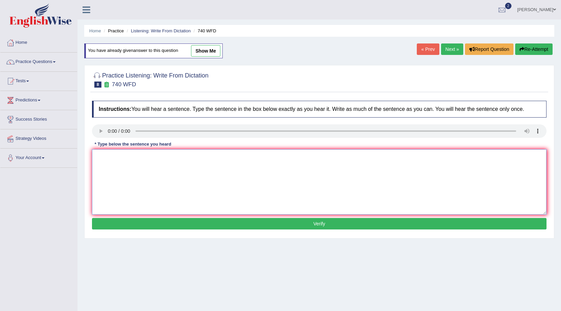
drag, startPoint x: 0, startPoint y: 0, endPoint x: 119, endPoint y: 154, distance: 194.7
click at [119, 154] on textarea at bounding box center [319, 181] width 454 height 65
type textarea "A series of the observations were carried out in the classroom."
click at [199, 229] on button "Verify" at bounding box center [319, 223] width 454 height 11
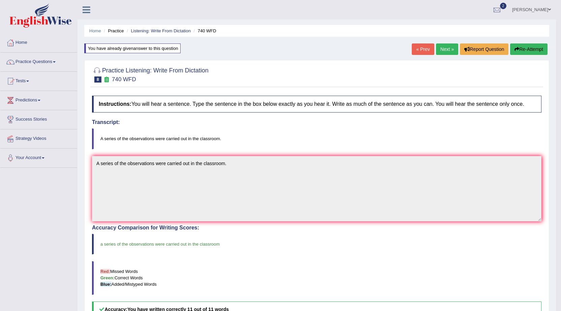
click at [441, 48] on link "Next »" at bounding box center [447, 48] width 22 height 11
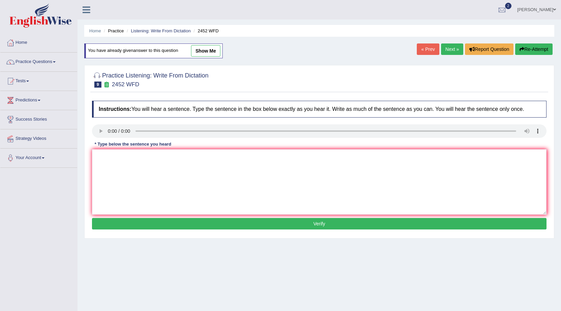
click at [132, 162] on textarea at bounding box center [319, 181] width 454 height 65
type textarea "It is a debate about the value of knowledge."
click at [185, 224] on button "Verify" at bounding box center [319, 223] width 454 height 11
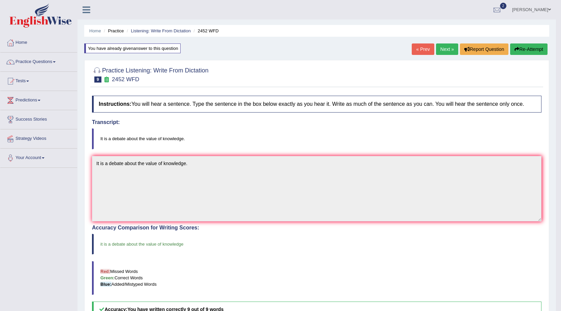
click at [436, 48] on link "Next »" at bounding box center [447, 48] width 22 height 11
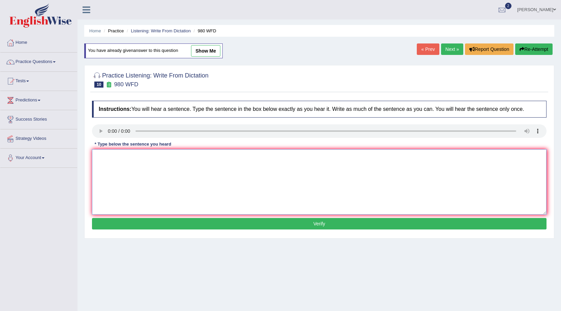
click at [136, 163] on textarea at bounding box center [319, 181] width 454 height 65
type textarea "Your ideas have been discussed and debated in seminars and tutorials."
click at [183, 221] on button "Verify" at bounding box center [319, 223] width 454 height 11
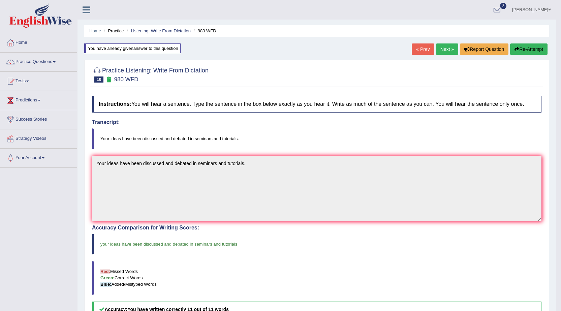
click at [442, 51] on link "Next »" at bounding box center [447, 48] width 22 height 11
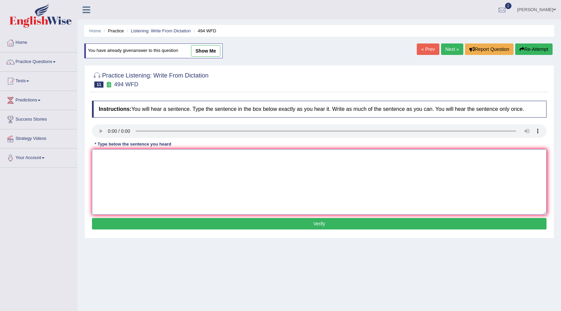
click at [123, 160] on textarea at bounding box center [319, 181] width 454 height 65
type textarea "The vocabulary that is peculiar in a specific field is called jargon."
click at [197, 218] on button "Verify" at bounding box center [319, 223] width 454 height 11
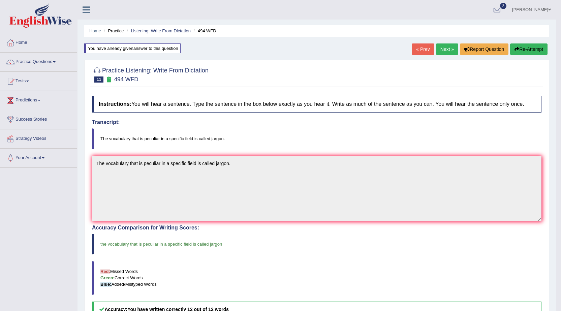
click at [441, 51] on link "Next »" at bounding box center [447, 48] width 22 height 11
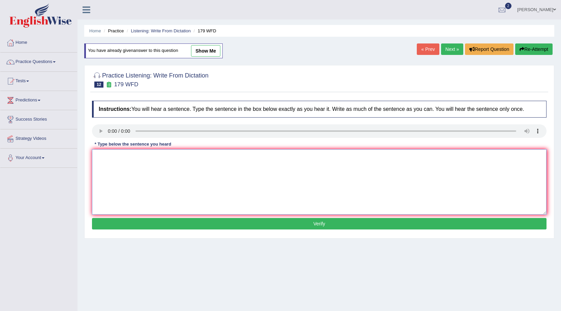
click at [120, 158] on textarea at bounding box center [319, 181] width 454 height 65
type textarea "Lectures are the oldest and the most formal teaching method at [GEOGRAPHIC_DATA…"
click at [226, 222] on button "Verify" at bounding box center [319, 223] width 454 height 11
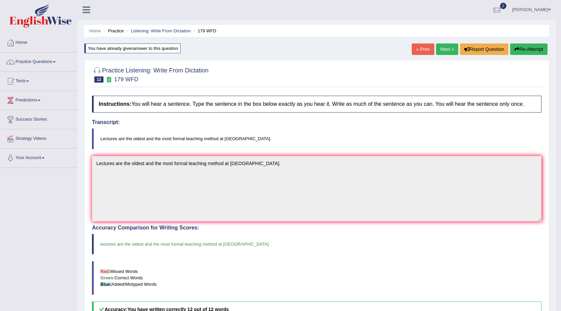
click at [443, 49] on link "Next »" at bounding box center [447, 48] width 22 height 11
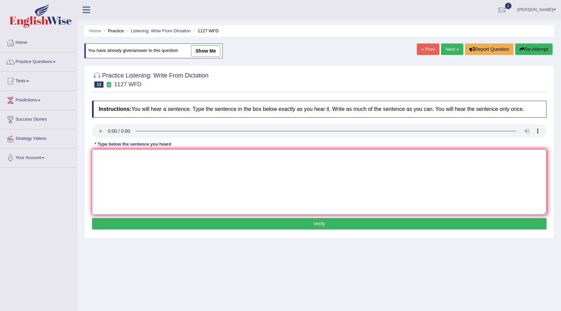
click at [129, 165] on textarea at bounding box center [319, 181] width 454 height 65
type textarea "A university degree is a requirement to enter many professions."
click at [190, 224] on button "Verify" at bounding box center [319, 223] width 454 height 11
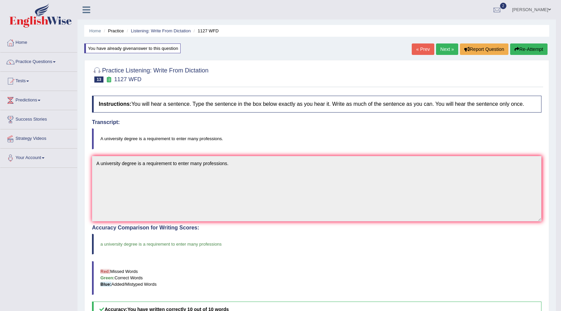
click at [438, 52] on link "Next »" at bounding box center [447, 48] width 22 height 11
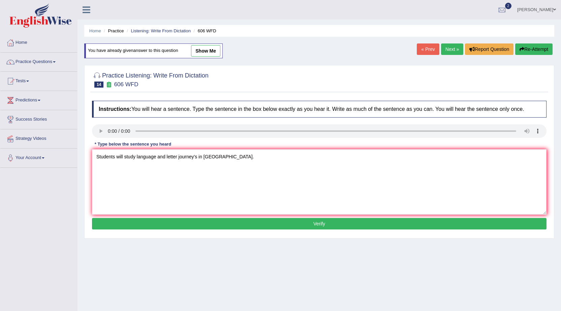
type textarea "Students will study language and letter journey's in [GEOGRAPHIC_DATA]."
click at [203, 223] on button "Verify" at bounding box center [319, 223] width 454 height 11
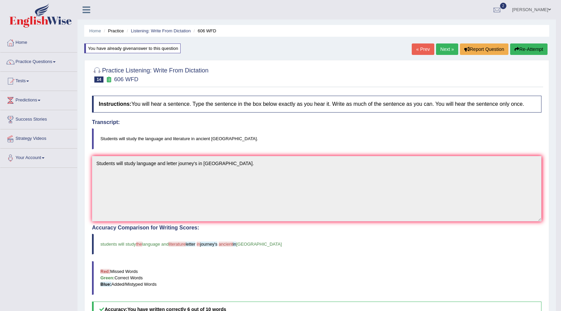
click at [440, 49] on link "Next »" at bounding box center [447, 48] width 22 height 11
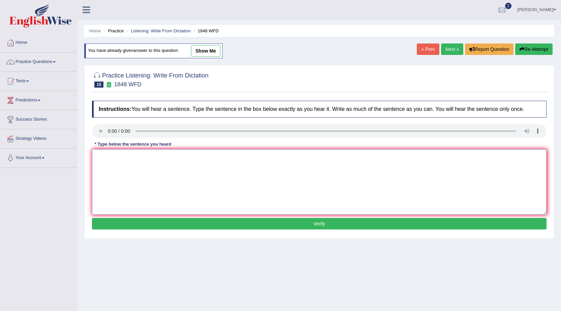
click at [127, 157] on textarea at bounding box center [319, 181] width 454 height 65
type textarea "Students must present a valid identification to enroll in this course."
click at [193, 225] on button "Verify" at bounding box center [319, 223] width 454 height 11
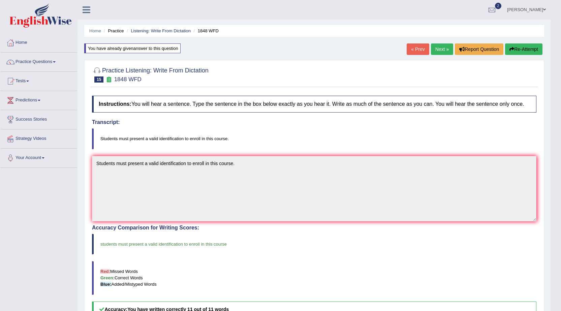
click at [448, 49] on div "Updating answer..." at bounding box center [280, 155] width 561 height 311
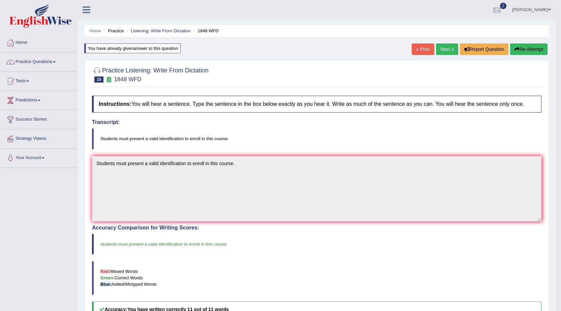
click at [448, 50] on link "Next »" at bounding box center [447, 48] width 22 height 11
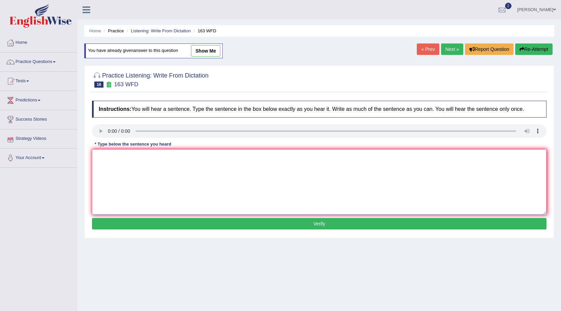
click at [135, 165] on textarea at bounding box center [319, 181] width 454 height 65
type textarea "A number of assignments will be submitted to the conference."
click at [177, 226] on button "Verify" at bounding box center [319, 223] width 454 height 11
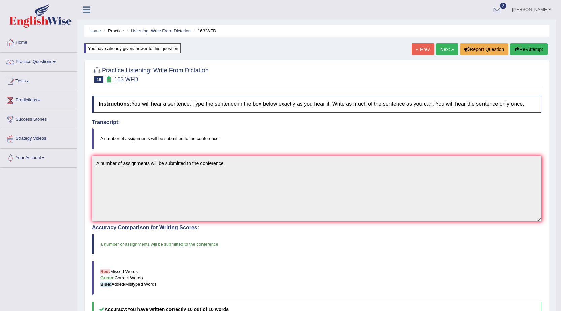
click at [441, 52] on link "Next »" at bounding box center [447, 48] width 22 height 11
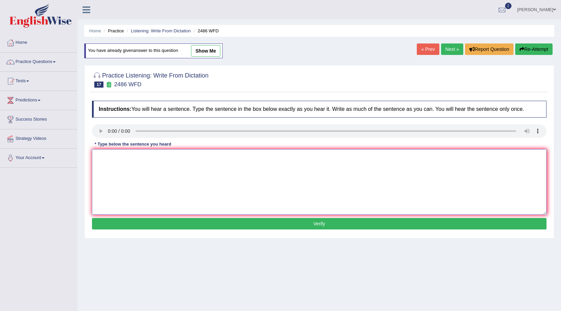
click at [126, 159] on textarea at bounding box center [319, 181] width 454 height 65
type textarea "It is quite clear that our facial expressions are different across the world."
click at [218, 225] on button "Verify" at bounding box center [319, 223] width 454 height 11
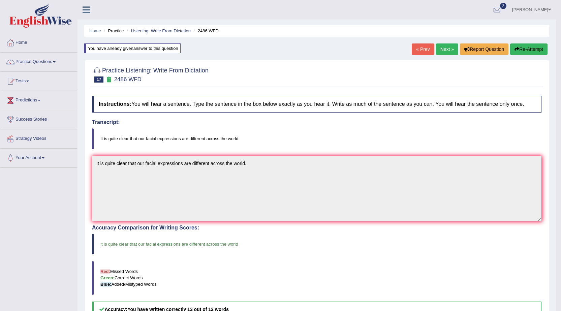
click at [442, 51] on link "Next »" at bounding box center [447, 48] width 22 height 11
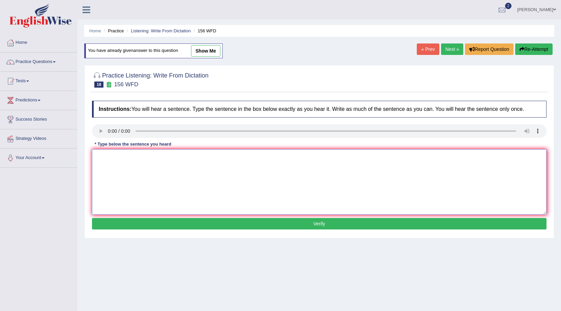
click at [140, 155] on textarea at bounding box center [319, 181] width 454 height 65
click at [142, 155] on textarea "All of your assign" at bounding box center [319, 181] width 454 height 65
type textarea "All of your assignments are due by tomorrow."
click at [213, 225] on button "Verify" at bounding box center [319, 223] width 454 height 11
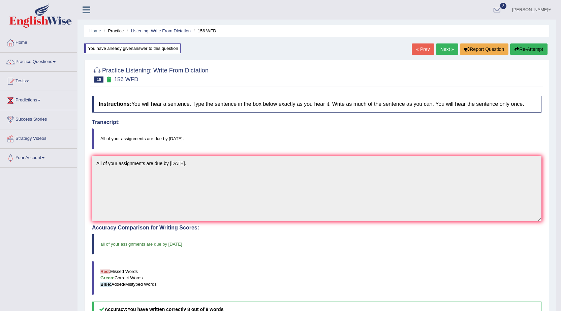
click at [442, 48] on link "Next »" at bounding box center [447, 48] width 22 height 11
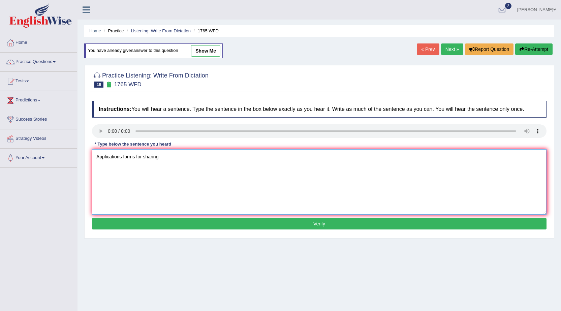
click at [182, 164] on textarea "Applications forms for sharing" at bounding box center [319, 181] width 454 height 65
type textarea "Applications forms for sharing accommodations must be completed [DATE] in advan…"
click at [219, 224] on button "Verify" at bounding box center [319, 223] width 454 height 11
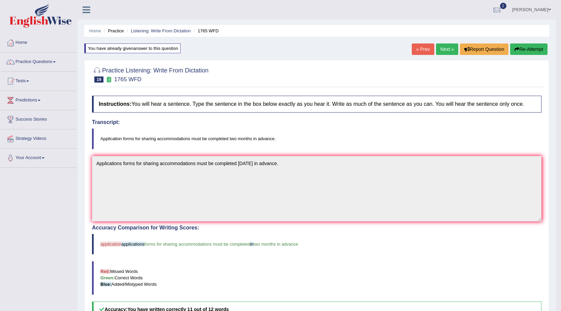
click at [447, 49] on link "Next »" at bounding box center [447, 48] width 22 height 11
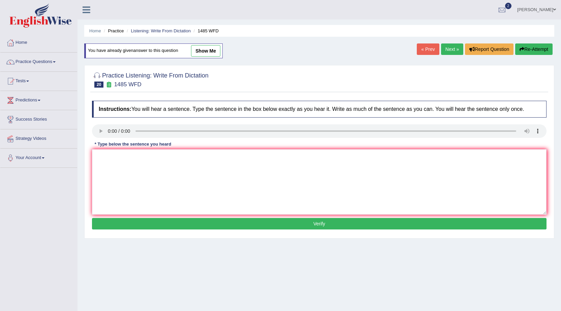
click at [139, 161] on textarea at bounding box center [319, 181] width 454 height 65
drag, startPoint x: 211, startPoint y: 156, endPoint x: 206, endPoint y: 156, distance: 4.4
click at [206, 156] on textarea "Course work gives students the chances to thouroguhly explore the subject." at bounding box center [319, 181] width 454 height 65
click at [216, 155] on textarea "Course work gives students the chances to thouroguhly explore the subject." at bounding box center [319, 181] width 454 height 65
drag, startPoint x: 212, startPoint y: 155, endPoint x: 188, endPoint y: 156, distance: 24.2
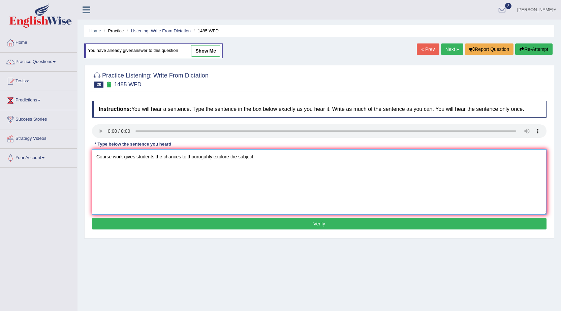
click at [188, 156] on textarea "Course work gives students the chances to thouroguhly explore the subject." at bounding box center [319, 181] width 454 height 65
paste textarea "thorough"
type textarea "Course work gives students the chances to thoroughly explore the subject."
click at [222, 223] on button "Verify" at bounding box center [319, 223] width 454 height 11
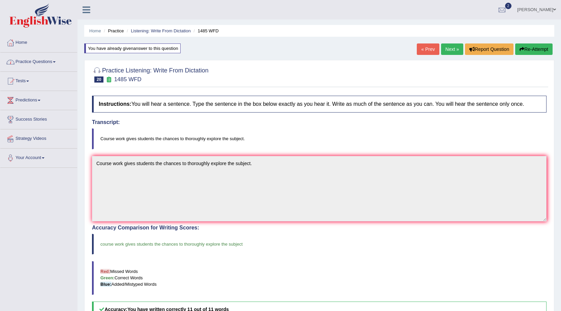
click at [33, 58] on link "Practice Questions" at bounding box center [38, 61] width 77 height 17
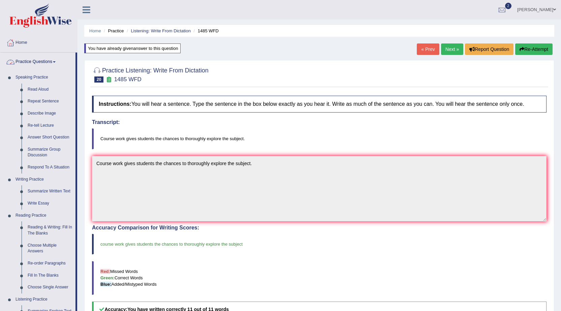
scroll to position [135, 0]
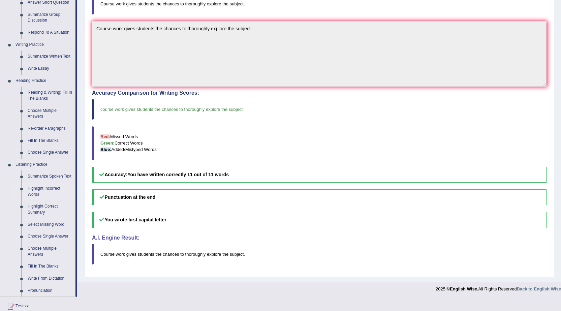
click at [34, 191] on link "Highlight Incorrect Words" at bounding box center [50, 192] width 51 height 18
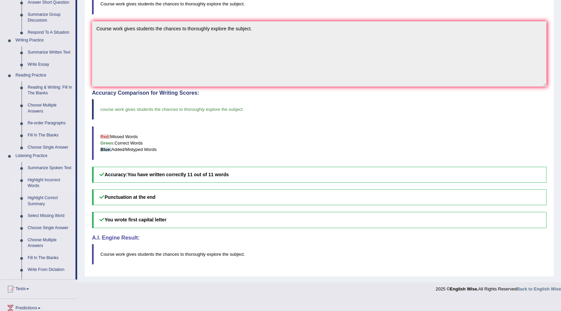
scroll to position [123, 0]
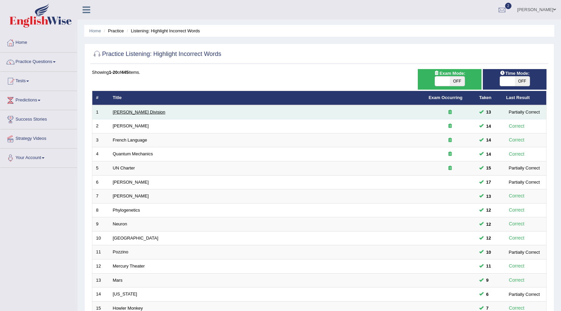
click at [119, 112] on link "[PERSON_NAME] Division" at bounding box center [139, 111] width 53 height 5
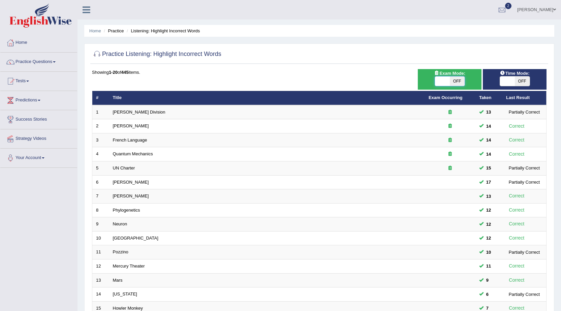
click at [442, 79] on span at bounding box center [442, 80] width 15 height 9
checkbox input "true"
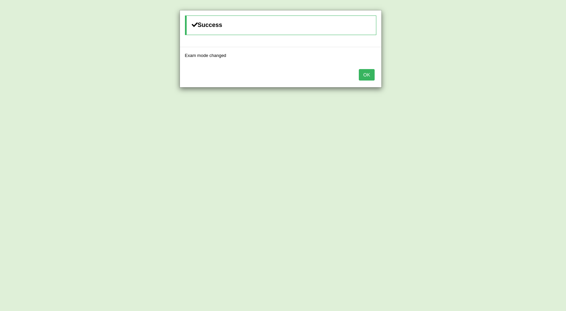
click at [366, 77] on button "OK" at bounding box center [366, 74] width 15 height 11
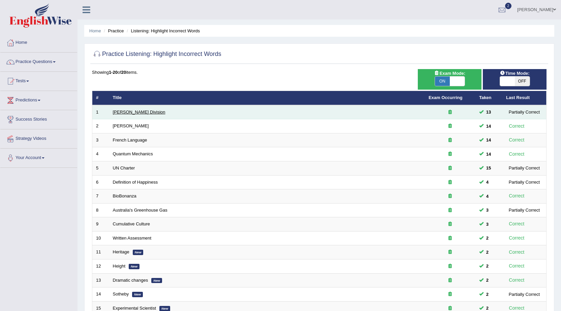
click at [123, 111] on link "Ward Division" at bounding box center [139, 111] width 53 height 5
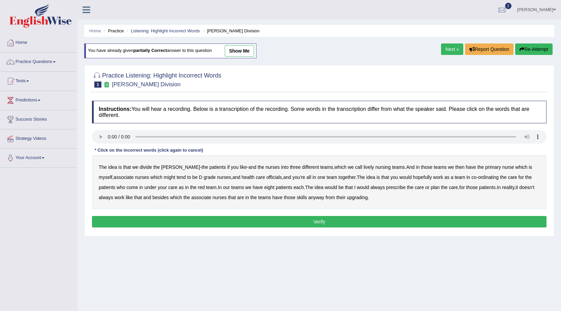
click at [363, 167] on b "lively" at bounding box center [368, 166] width 10 height 5
click at [164, 177] on b "might" at bounding box center [169, 176] width 11 height 5
click at [266, 177] on b "officials" at bounding box center [273, 176] width 15 height 5
click at [382, 188] on b "always" at bounding box center [377, 187] width 14 height 5
click at [367, 196] on b "upgrading" at bounding box center [357, 197] width 21 height 5
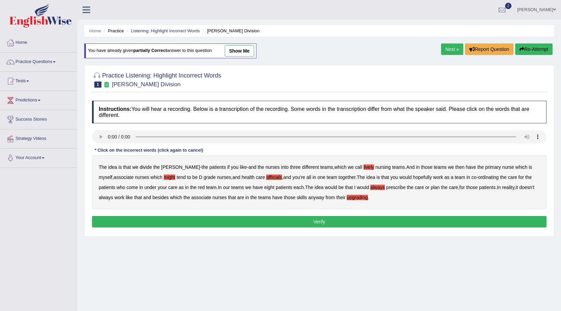
click at [343, 221] on button "Verify" at bounding box center [319, 221] width 454 height 11
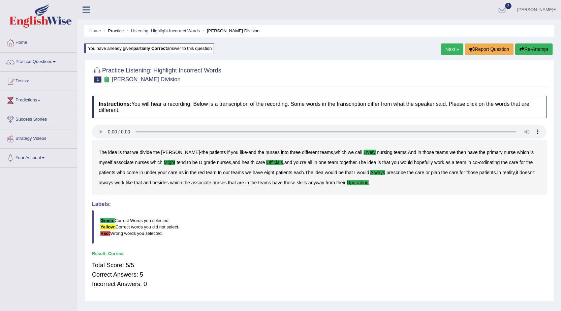
click at [449, 52] on link "Next »" at bounding box center [452, 48] width 22 height 11
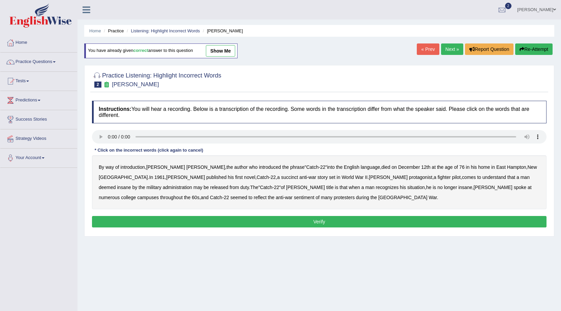
click at [281, 178] on b "succinct" at bounding box center [289, 176] width 17 height 5
click at [192, 185] on b "administration" at bounding box center [177, 187] width 29 height 5
click at [407, 188] on b "situation" at bounding box center [416, 187] width 18 height 5
click at [266, 195] on b "reflect" at bounding box center [260, 197] width 13 height 5
click at [318, 222] on button "Verify" at bounding box center [319, 221] width 454 height 11
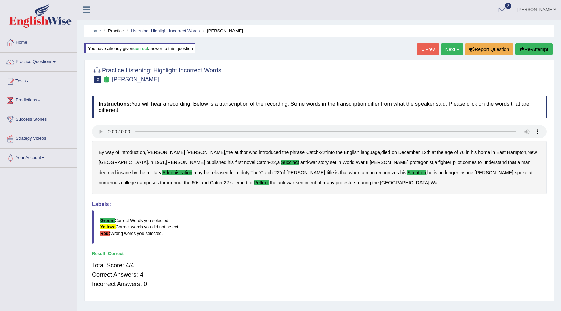
click at [449, 46] on link "Next »" at bounding box center [452, 48] width 22 height 11
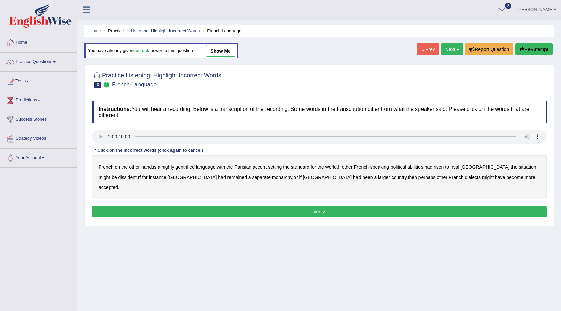
click at [195, 162] on div "French , on the other hand , is a highly gentrified language , with the Parisia…" at bounding box center [319, 177] width 454 height 44
click at [186, 165] on b "gentrified" at bounding box center [185, 166] width 20 height 5
click at [423, 169] on b "abilities" at bounding box center [415, 166] width 16 height 5
click at [118, 175] on b "dissident" at bounding box center [127, 176] width 19 height 5
click at [272, 178] on b "monarchy" at bounding box center [282, 176] width 20 height 5
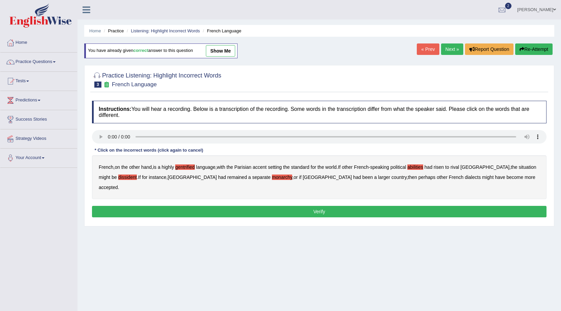
click at [364, 206] on button "Verify" at bounding box center [319, 211] width 454 height 11
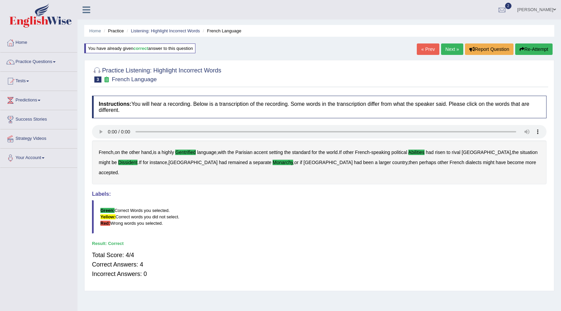
click at [448, 50] on link "Next »" at bounding box center [452, 48] width 22 height 11
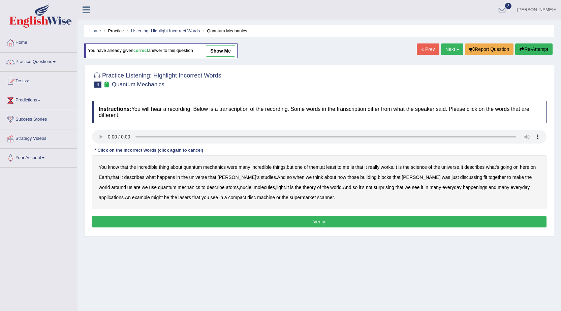
click at [420, 168] on b "science" at bounding box center [419, 166] width 16 height 5
click at [233, 178] on b "[PERSON_NAME]'s" at bounding box center [239, 176] width 42 height 5
click at [236, 176] on b "[PERSON_NAME]'s" at bounding box center [239, 176] width 42 height 5
click at [460, 178] on b "discussing" at bounding box center [471, 176] width 22 height 5
click at [463, 188] on b "happenings" at bounding box center [475, 187] width 24 height 5
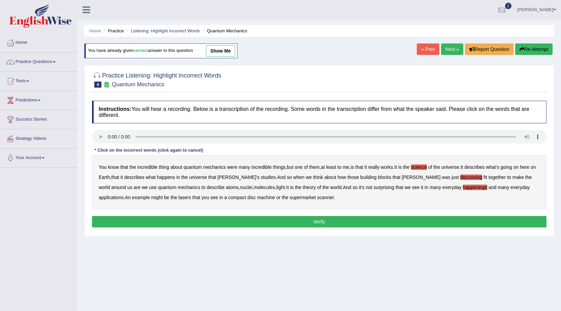
click at [257, 197] on b "machine" at bounding box center [266, 197] width 18 height 5
click at [239, 221] on button "Verify" at bounding box center [319, 221] width 454 height 11
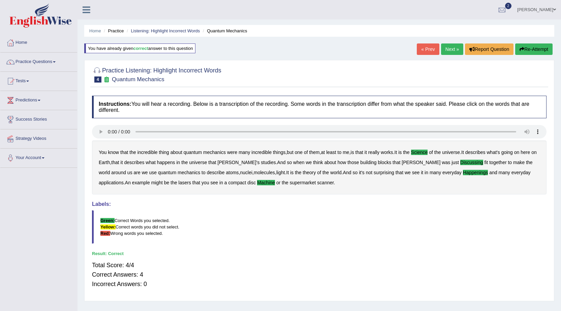
click at [443, 48] on link "Next »" at bounding box center [452, 48] width 22 height 11
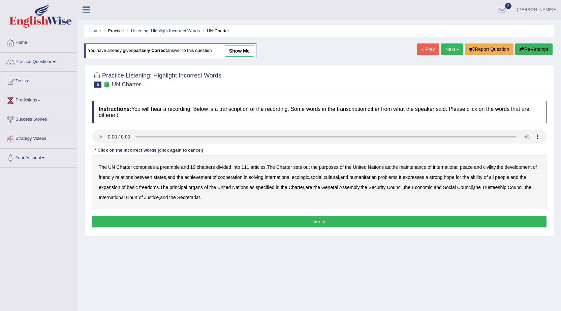
click at [305, 166] on b "out" at bounding box center [306, 166] width 6 height 5
click at [489, 168] on b "civility" at bounding box center [489, 166] width 12 height 5
click at [307, 177] on b "ecologic" at bounding box center [300, 176] width 17 height 5
click at [482, 176] on b "ability" at bounding box center [476, 176] width 12 height 5
click at [244, 220] on button "Verify" at bounding box center [319, 221] width 454 height 11
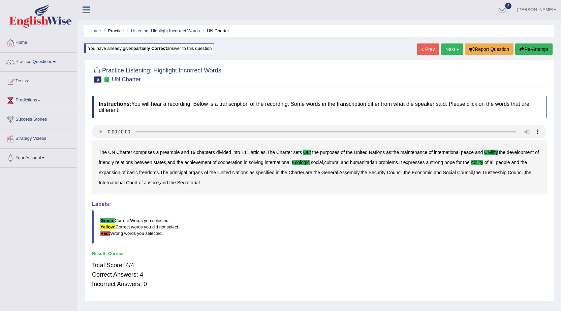
click at [452, 48] on link "Next »" at bounding box center [452, 48] width 22 height 11
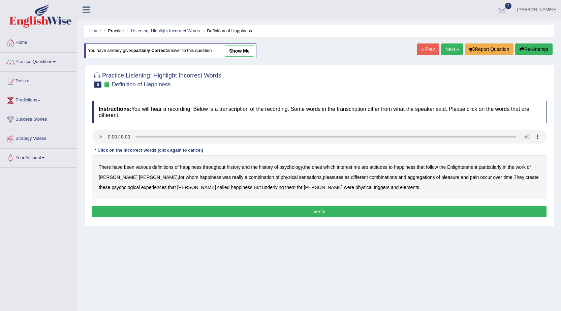
click at [288, 167] on b "psychology" at bounding box center [290, 166] width 23 height 5
click at [386, 168] on b "attitudes" at bounding box center [378, 166] width 18 height 5
click at [461, 167] on b "Enlightenment" at bounding box center [462, 166] width 30 height 5
click at [299, 177] on b "sensations" at bounding box center [310, 176] width 23 height 5
click at [525, 178] on b "create" at bounding box center [531, 176] width 13 height 5
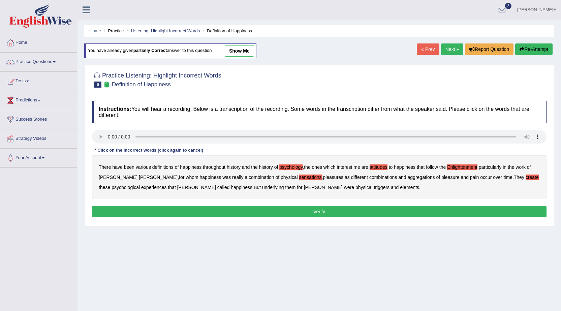
click at [400, 186] on b "elements" at bounding box center [409, 187] width 19 height 5
click at [299, 211] on button "Verify" at bounding box center [319, 211] width 454 height 11
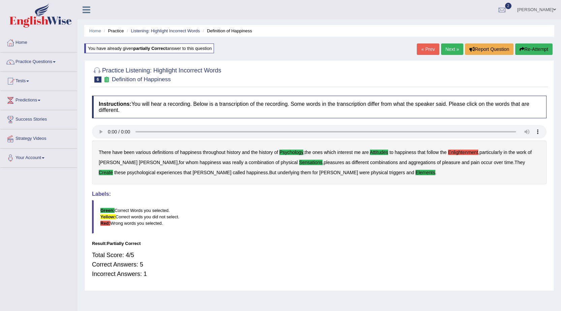
click at [454, 50] on link "Next »" at bounding box center [452, 48] width 22 height 11
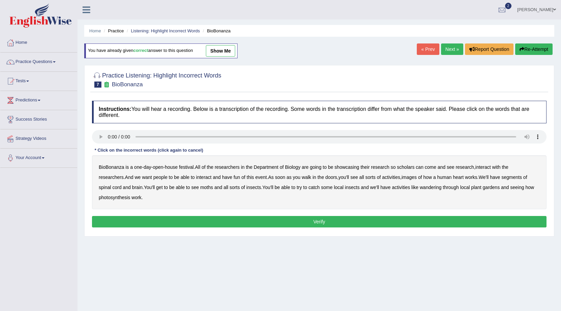
click at [406, 168] on b "scholars" at bounding box center [406, 166] width 18 height 5
click at [401, 178] on b "images" at bounding box center [408, 176] width 15 height 5
click at [501, 177] on b "segments" at bounding box center [511, 176] width 21 height 5
click at [200, 187] on b "moths" at bounding box center [206, 187] width 13 height 5
click at [420, 186] on b "wandering" at bounding box center [431, 187] width 22 height 5
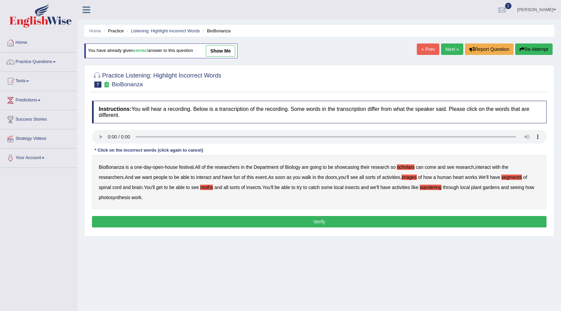
click at [217, 224] on button "Verify" at bounding box center [319, 221] width 454 height 11
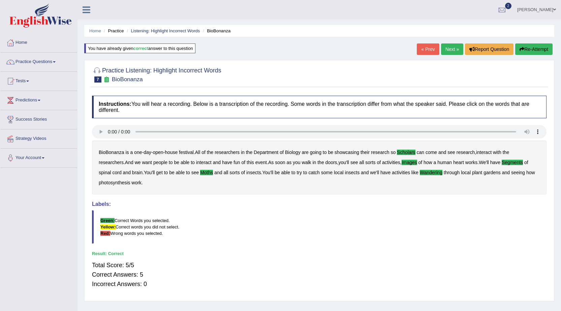
click at [441, 47] on link "Next »" at bounding box center [452, 48] width 22 height 11
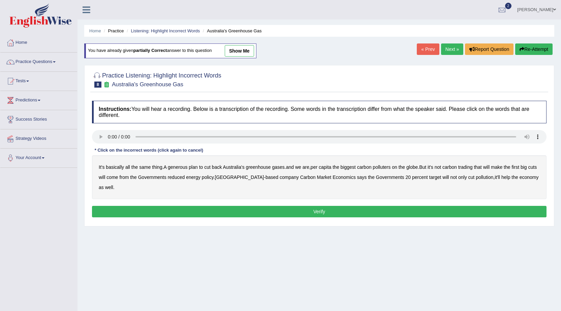
click at [173, 168] on b "generous" at bounding box center [178, 166] width 20 height 5
click at [418, 166] on b "globe" at bounding box center [411, 166] width 11 height 5
click at [185, 176] on b "reduced" at bounding box center [176, 176] width 17 height 5
click at [200, 176] on b "energy" at bounding box center [193, 176] width 14 height 5
click at [213, 176] on b "policy" at bounding box center [208, 176] width 12 height 5
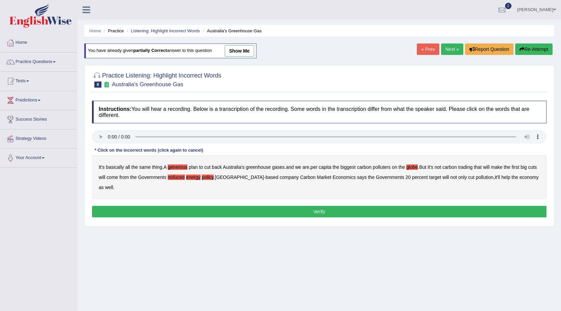
click at [300, 175] on b "Carbon" at bounding box center [307, 176] width 15 height 5
click at [317, 210] on button "Verify" at bounding box center [319, 211] width 454 height 11
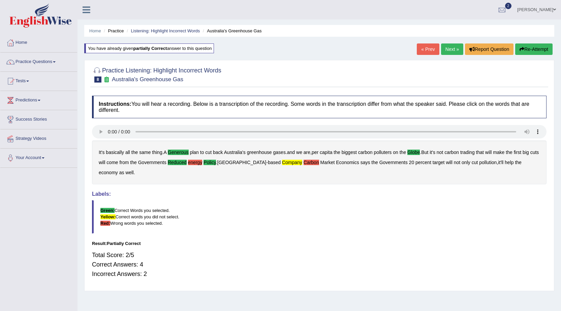
click at [545, 50] on button "Re-Attempt" at bounding box center [533, 48] width 37 height 11
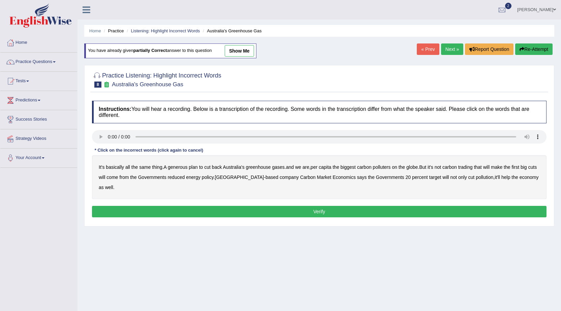
click at [177, 167] on b "generous" at bounding box center [178, 166] width 20 height 5
click at [416, 166] on b "globe" at bounding box center [411, 166] width 11 height 5
click at [185, 177] on b "reduced" at bounding box center [176, 176] width 17 height 5
click at [200, 177] on b "energy" at bounding box center [193, 176] width 14 height 5
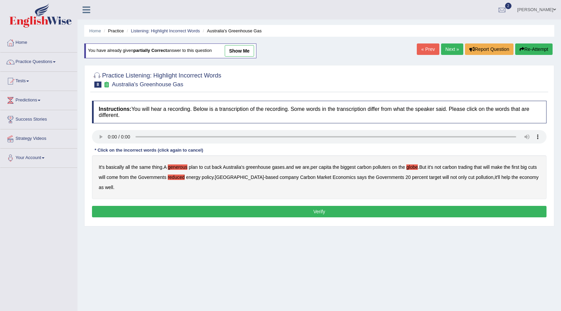
click at [213, 177] on b "policy" at bounding box center [208, 176] width 12 height 5
click at [279, 176] on b "company" at bounding box center [288, 176] width 19 height 5
click at [309, 208] on button "Verify" at bounding box center [319, 211] width 454 height 11
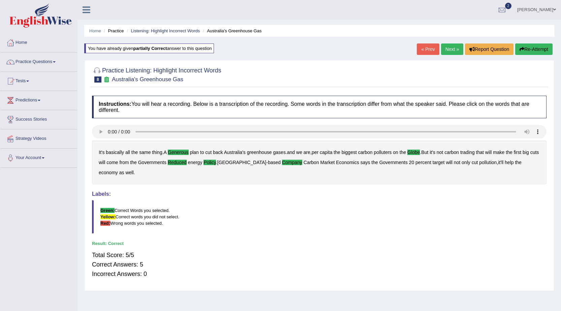
click at [452, 51] on link "Next »" at bounding box center [452, 48] width 22 height 11
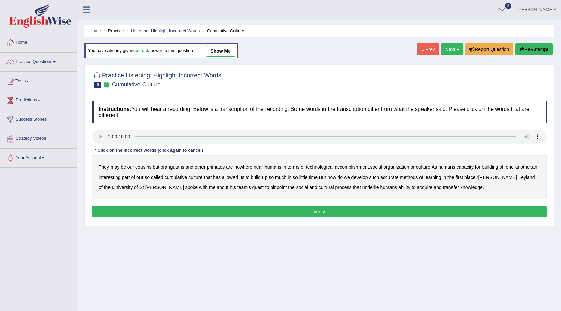
click at [341, 167] on b "accomplishment" at bounding box center [352, 166] width 34 height 5
click at [110, 177] on b "interesting" at bounding box center [110, 176] width 22 height 5
click at [390, 174] on b "accurate" at bounding box center [389, 176] width 18 height 5
click at [319, 188] on b "cultural" at bounding box center [326, 187] width 15 height 5
click at [443, 188] on b "transfer" at bounding box center [451, 187] width 16 height 5
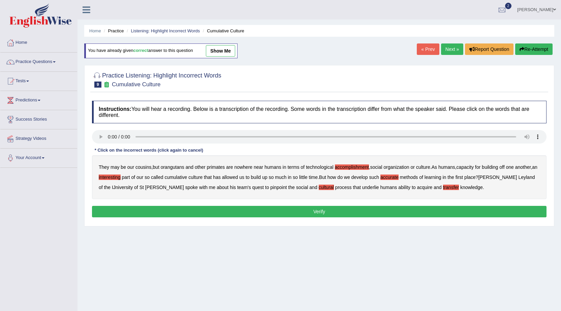
click at [353, 210] on button "Verify" at bounding box center [319, 211] width 454 height 11
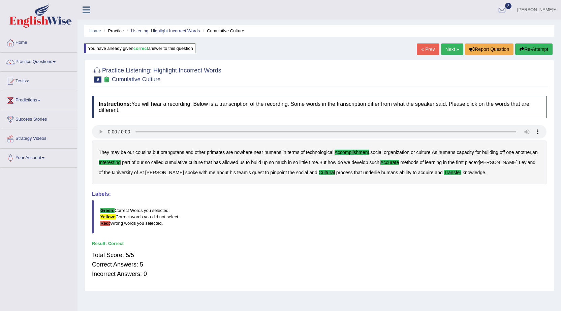
click at [448, 47] on link "Next »" at bounding box center [452, 48] width 22 height 11
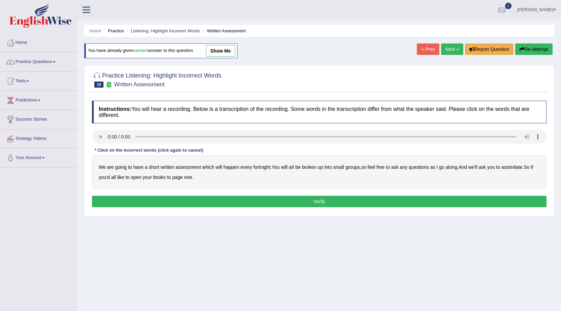
click at [302, 166] on div "We are going to have a short written assessment which will happen every fortnig…" at bounding box center [319, 172] width 454 height 34
click at [305, 166] on b "broken" at bounding box center [309, 166] width 14 height 5
click at [518, 169] on b "assimilate" at bounding box center [511, 166] width 21 height 5
click at [195, 200] on button "Verify" at bounding box center [319, 201] width 454 height 11
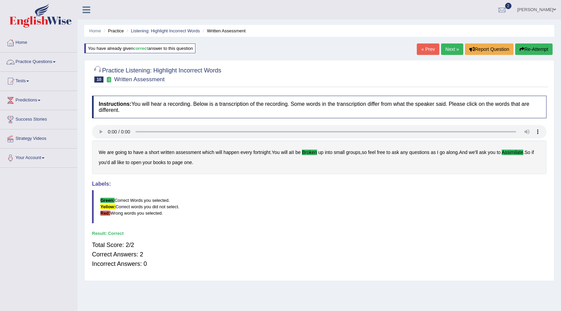
click at [29, 61] on link "Practice Questions" at bounding box center [38, 61] width 77 height 17
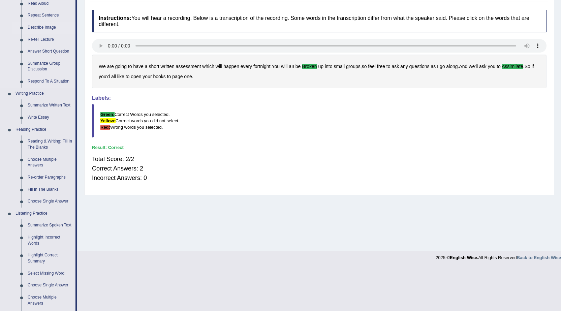
scroll to position [135, 0]
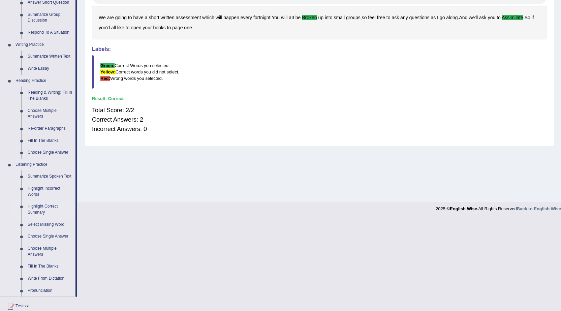
click at [39, 211] on link "Highlight Correct Summary" at bounding box center [50, 209] width 51 height 18
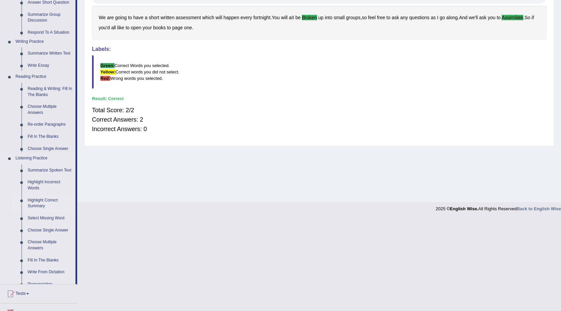
scroll to position [43, 0]
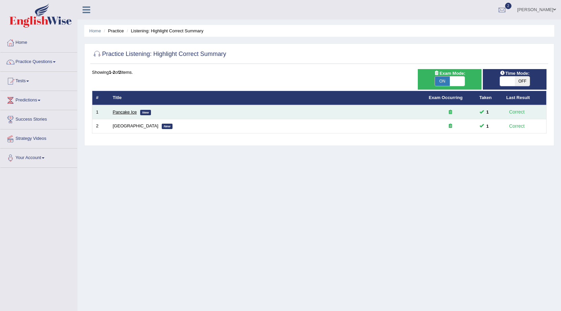
click at [119, 112] on link "Pancake Ice" at bounding box center [125, 111] width 24 height 5
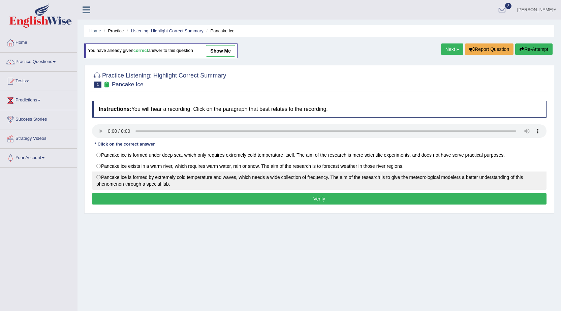
click at [100, 178] on label "Pancake ice is formed by extremely cold temperature and waves, which needs a wi…" at bounding box center [319, 180] width 454 height 18
radio input "true"
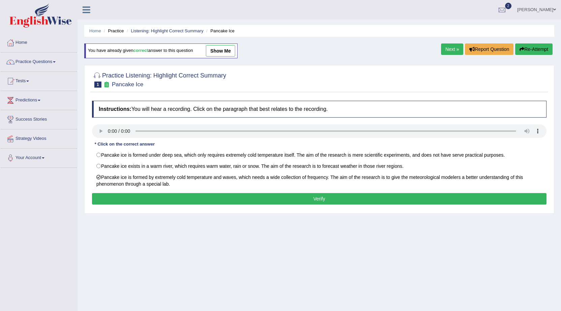
click at [139, 197] on button "Verify" at bounding box center [319, 198] width 454 height 11
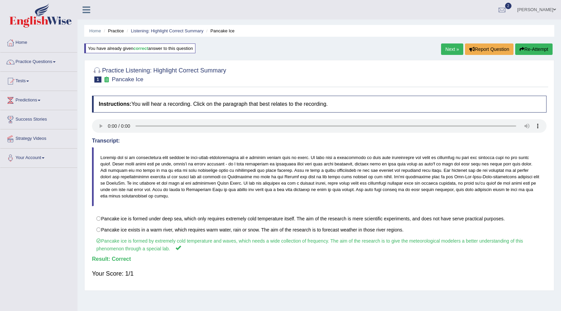
click at [450, 47] on link "Next »" at bounding box center [452, 48] width 22 height 11
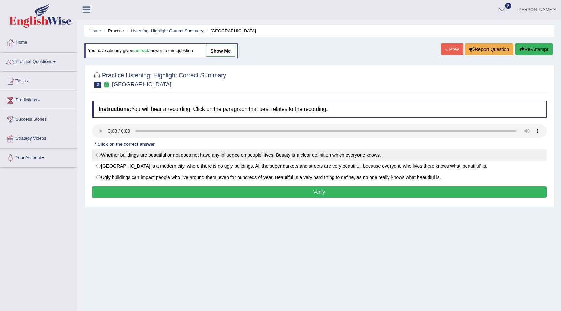
click at [112, 159] on label "Whether buildings are beautiful or not does not have any influence on people' l…" at bounding box center [319, 154] width 454 height 11
radio input "true"
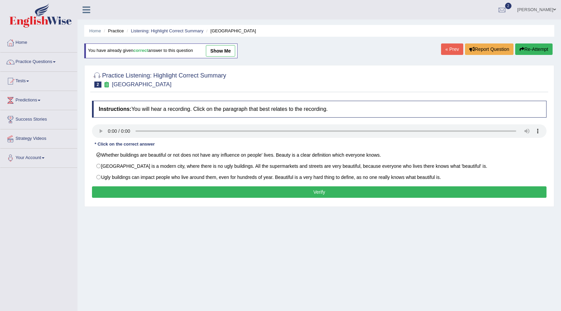
click at [157, 195] on button "Verify" at bounding box center [319, 191] width 454 height 11
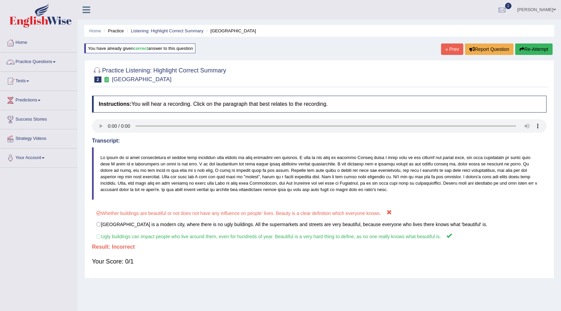
click at [49, 60] on link "Practice Questions" at bounding box center [38, 61] width 77 height 17
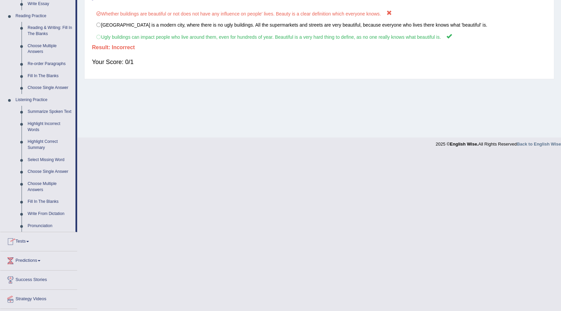
scroll to position [202, 0]
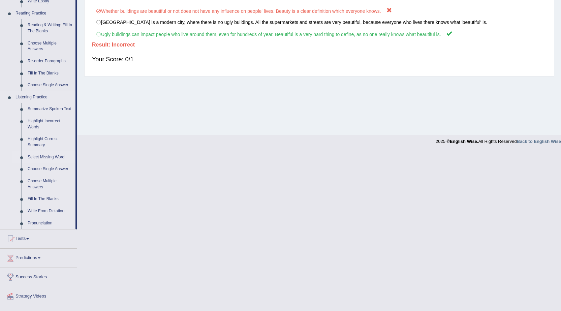
click at [45, 156] on link "Select Missing Word" at bounding box center [50, 157] width 51 height 12
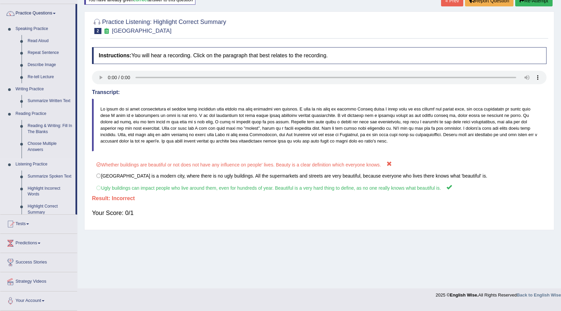
scroll to position [43, 0]
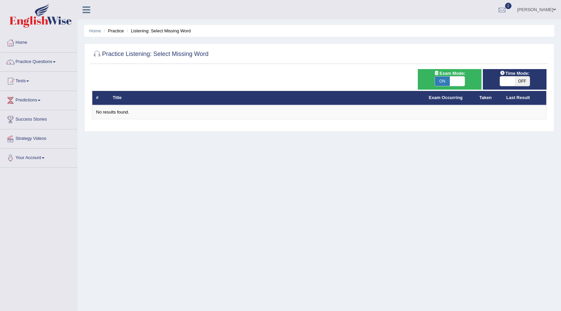
click at [446, 82] on span "ON" at bounding box center [442, 80] width 15 height 9
checkbox input "false"
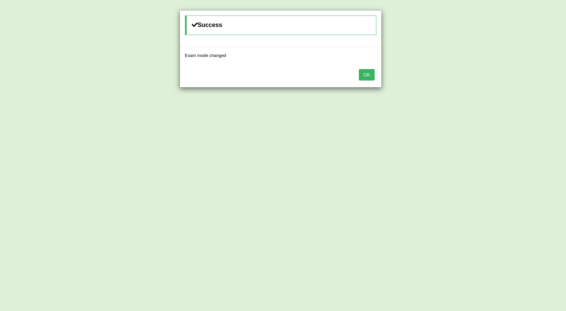
click at [359, 74] on button "OK" at bounding box center [366, 74] width 15 height 11
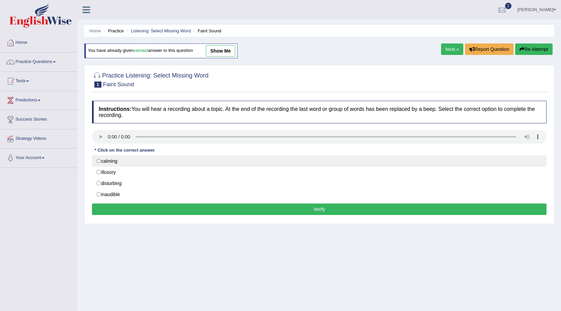
click at [108, 162] on label "calming" at bounding box center [319, 160] width 454 height 11
radio input "true"
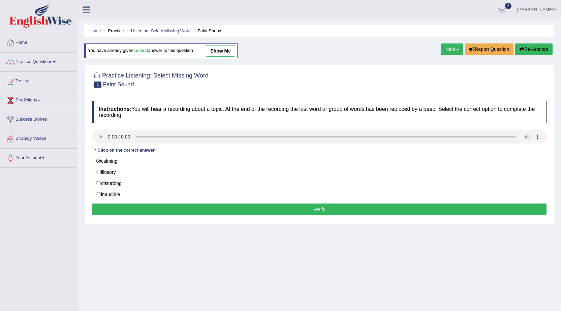
click at [150, 209] on button "Verify" at bounding box center [319, 208] width 454 height 11
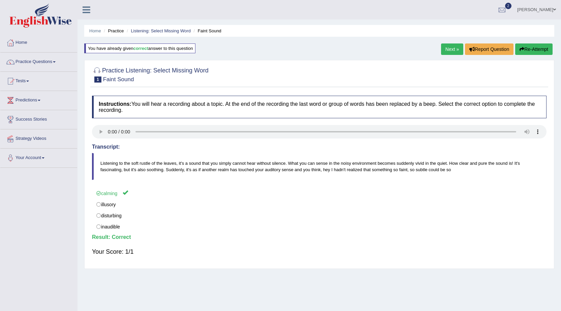
click at [450, 47] on link "Next »" at bounding box center [452, 48] width 22 height 11
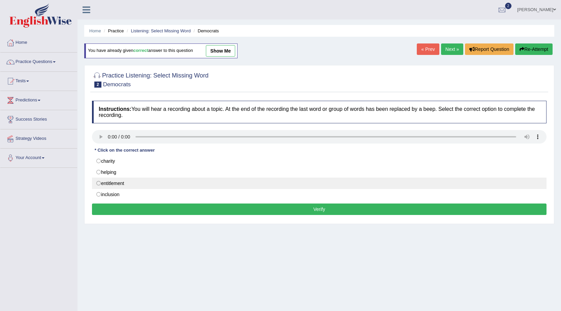
click at [110, 180] on label "entitlement" at bounding box center [319, 182] width 454 height 11
radio input "true"
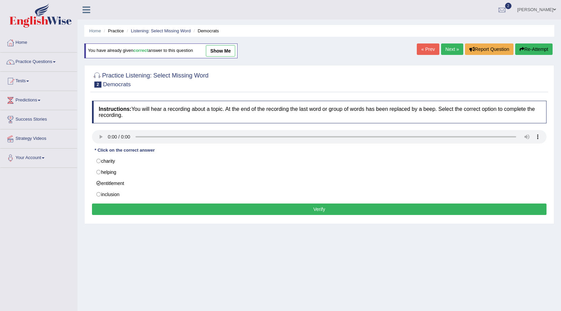
click at [168, 209] on button "Verify" at bounding box center [319, 208] width 454 height 11
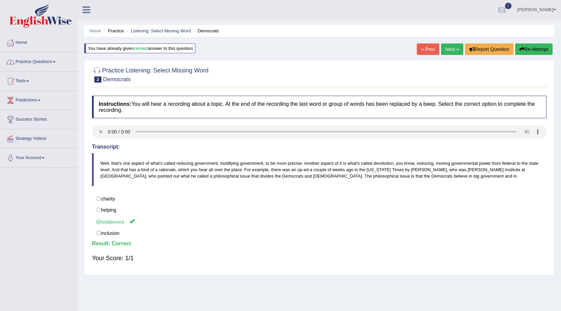
click at [55, 61] on link "Practice Questions" at bounding box center [38, 61] width 77 height 17
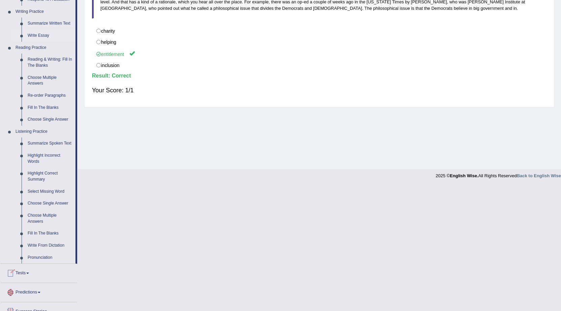
scroll to position [168, 0]
click at [52, 202] on link "Choose Single Answer" at bounding box center [50, 203] width 51 height 12
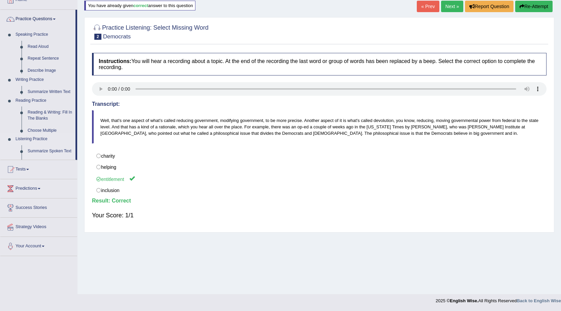
scroll to position [43, 0]
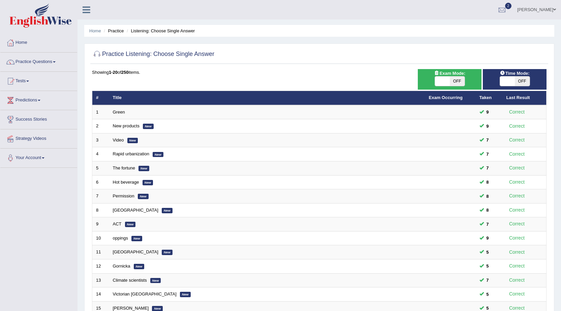
click at [443, 81] on span at bounding box center [442, 80] width 15 height 9
checkbox input "true"
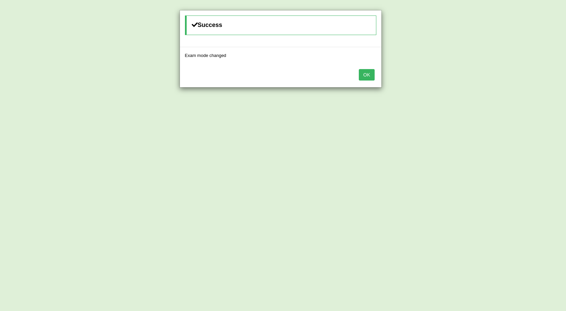
click at [369, 70] on button "OK" at bounding box center [366, 74] width 15 height 11
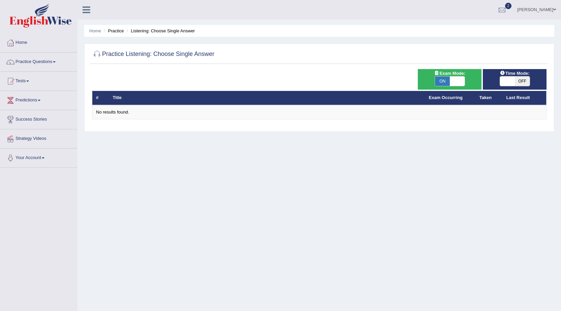
click at [448, 79] on span "ON" at bounding box center [442, 80] width 15 height 9
checkbox input "false"
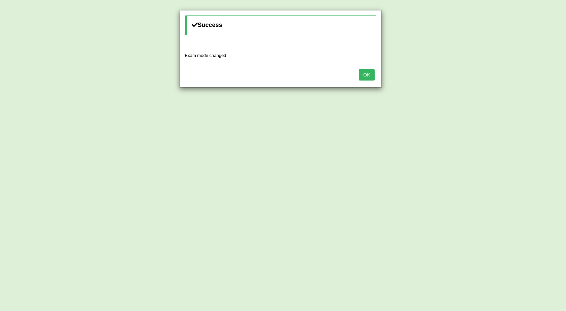
click at [362, 74] on button "OK" at bounding box center [366, 74] width 15 height 11
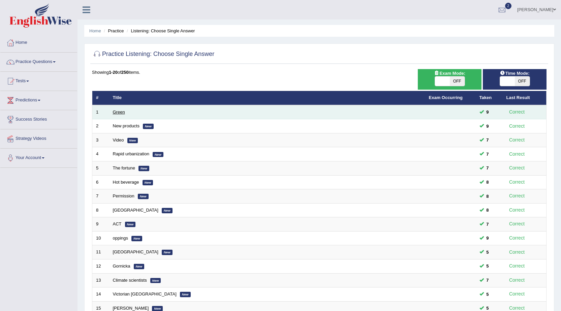
click at [119, 111] on link "Green" at bounding box center [119, 111] width 12 height 5
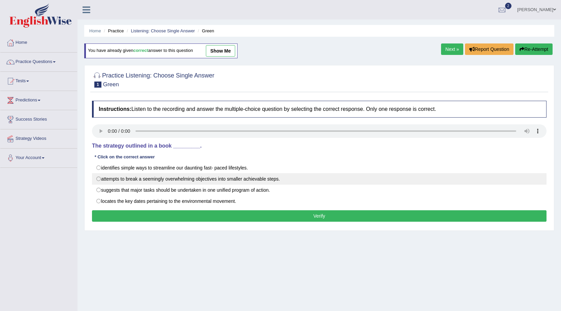
click at [118, 179] on label "attempts to break a seemingly overwhelming objectives into smaller achievable s…" at bounding box center [319, 178] width 454 height 11
radio input "true"
click at [208, 215] on button "Verify" at bounding box center [319, 215] width 454 height 11
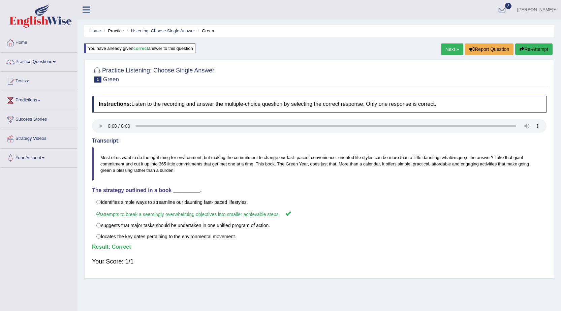
click at [452, 48] on link "Next »" at bounding box center [452, 48] width 22 height 11
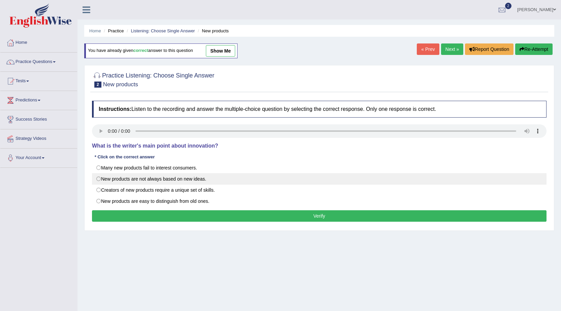
click at [104, 179] on label "New products are not always based on new ideas." at bounding box center [319, 178] width 454 height 11
radio input "true"
click at [137, 211] on button "Verify" at bounding box center [319, 215] width 454 height 11
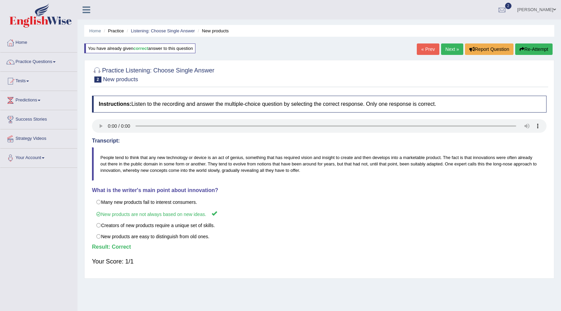
click at [449, 52] on link "Next »" at bounding box center [452, 48] width 22 height 11
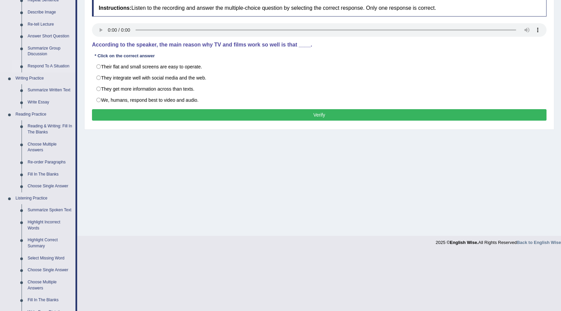
scroll to position [202, 0]
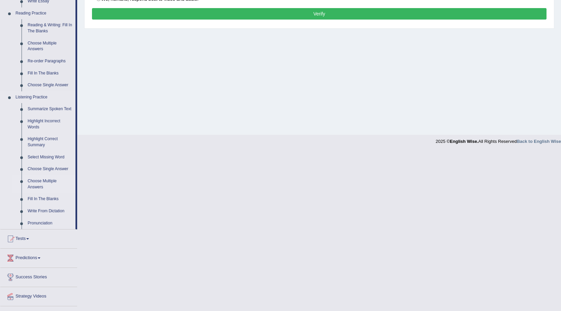
click at [31, 182] on link "Choose Multiple Answers" at bounding box center [50, 184] width 51 height 18
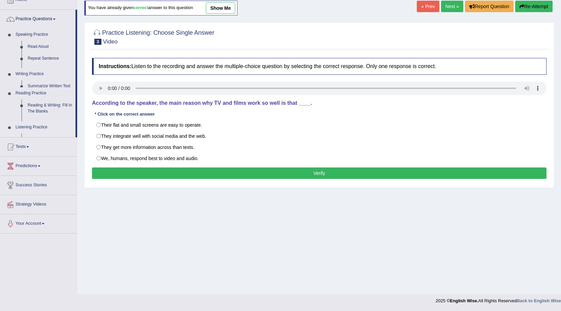
scroll to position [43, 0]
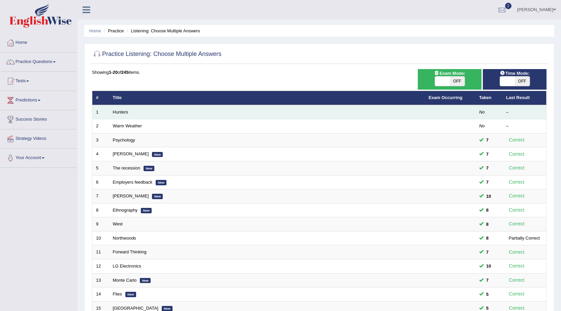
click at [121, 109] on td "Hunters" at bounding box center [267, 112] width 316 height 14
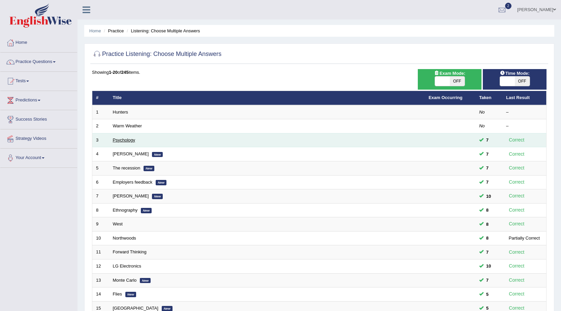
click at [120, 139] on link "Psychology" at bounding box center [124, 139] width 22 height 5
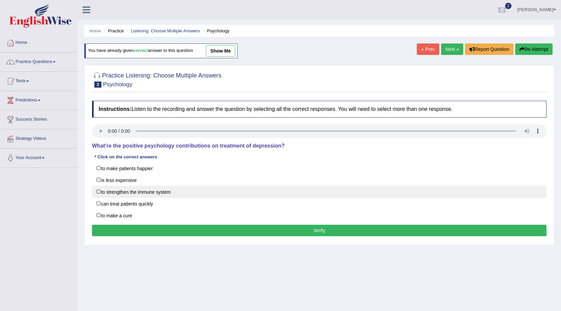
click at [108, 191] on label "to strengthen the immune system" at bounding box center [319, 192] width 454 height 12
checkbox input "false"
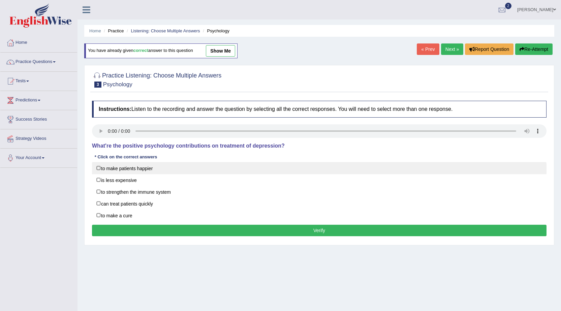
click at [107, 171] on label "to make patients happier" at bounding box center [319, 168] width 454 height 12
checkbox input "true"
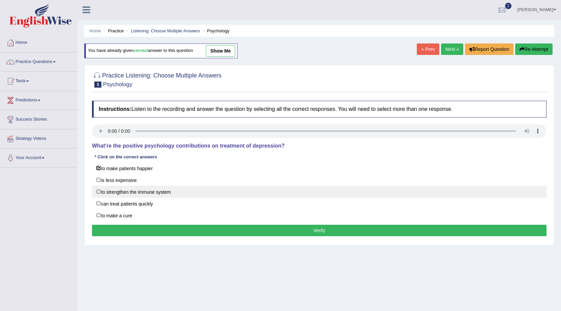
click at [106, 190] on label "to strengthen the immune system" at bounding box center [319, 192] width 454 height 12
checkbox input "true"
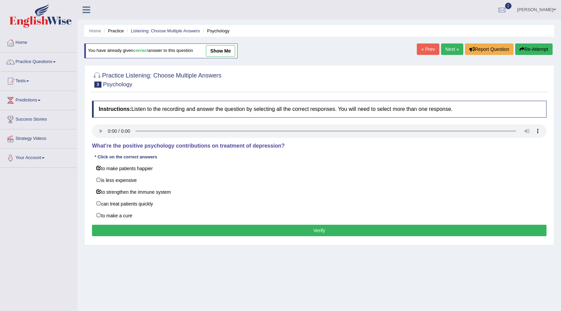
click at [158, 231] on button "Verify" at bounding box center [319, 230] width 454 height 11
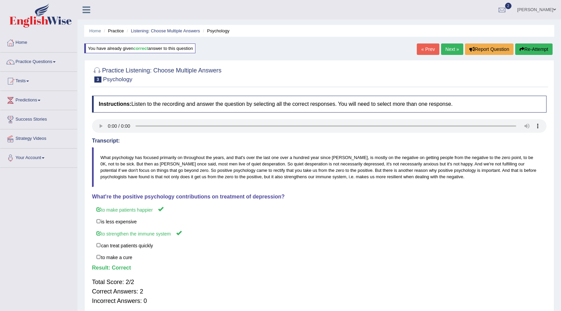
click at [451, 49] on link "Next »" at bounding box center [452, 48] width 22 height 11
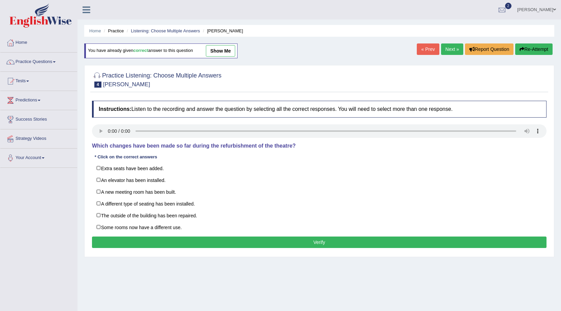
click at [450, 51] on link "Next »" at bounding box center [452, 48] width 22 height 11
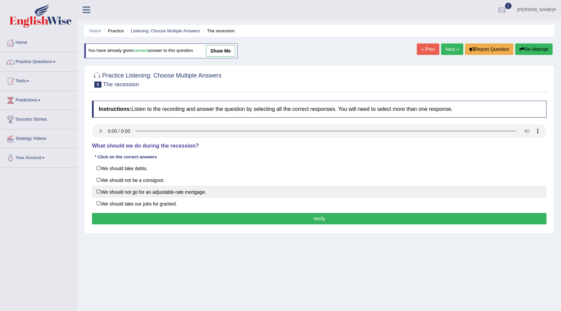
click at [107, 192] on label "We should not go for an adjustable-rate mortgage." at bounding box center [319, 192] width 454 height 12
checkbox input "true"
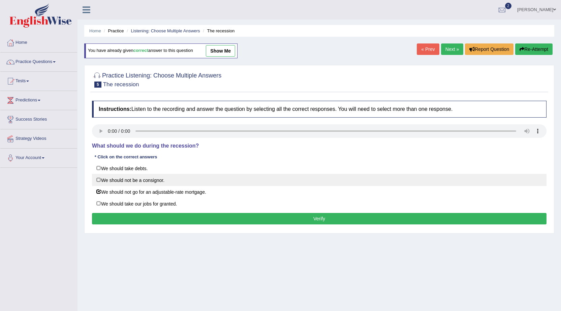
click at [106, 180] on label "We should not be a consignor." at bounding box center [319, 180] width 454 height 12
checkbox input "true"
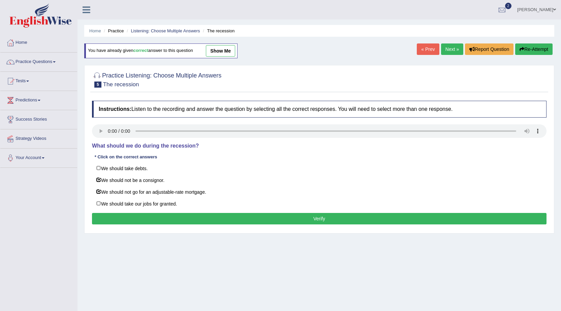
click at [157, 219] on button "Verify" at bounding box center [319, 218] width 454 height 11
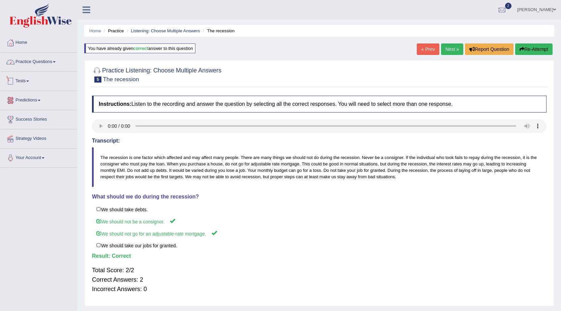
click at [43, 59] on link "Practice Questions" at bounding box center [38, 61] width 77 height 17
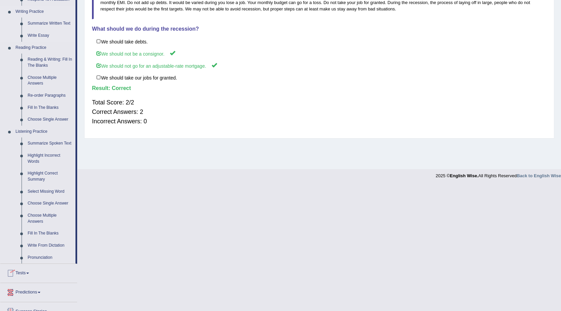
scroll to position [168, 0]
click at [45, 231] on link "Fill In The Blanks" at bounding box center [50, 233] width 51 height 12
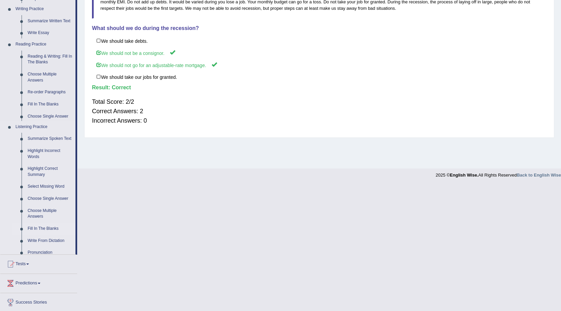
scroll to position [43, 0]
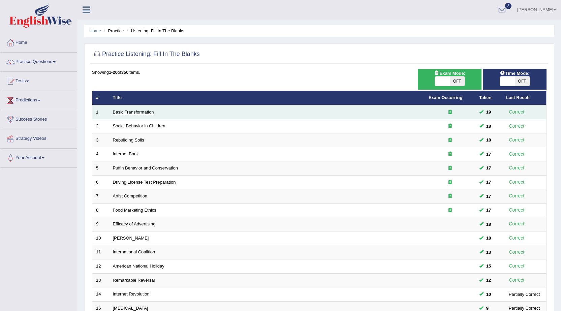
click at [131, 111] on link "Basic Transformation" at bounding box center [133, 111] width 41 height 5
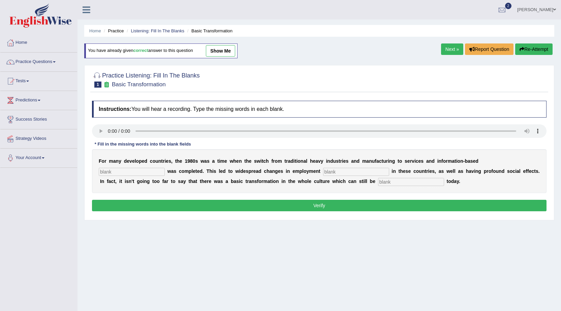
click at [121, 173] on input "text" at bounding box center [132, 172] width 66 height 8
type input "enterprise"
type input "changes"
type input "observed"
click at [194, 204] on button "Verify" at bounding box center [319, 205] width 454 height 11
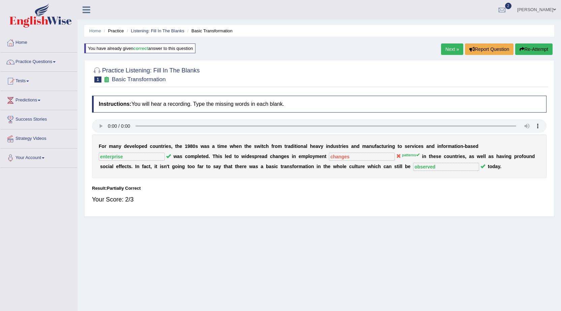
click at [449, 49] on link "Next »" at bounding box center [452, 48] width 22 height 11
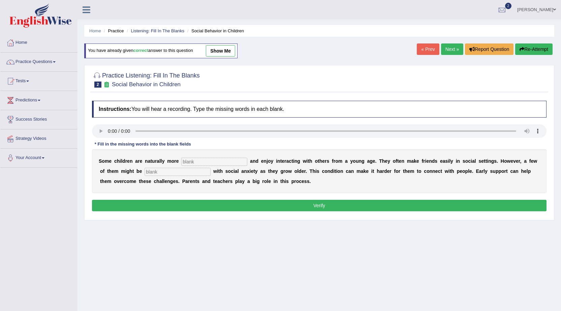
click at [193, 162] on input "text" at bounding box center [214, 162] width 66 height 8
type input "sociable"
type input "diagnosed"
click at [294, 203] on button "Verify" at bounding box center [319, 205] width 454 height 11
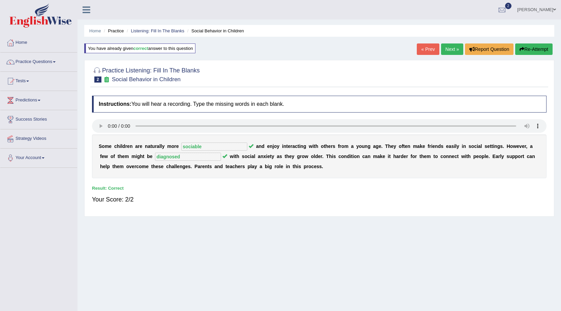
click at [449, 50] on link "Next »" at bounding box center [452, 48] width 22 height 11
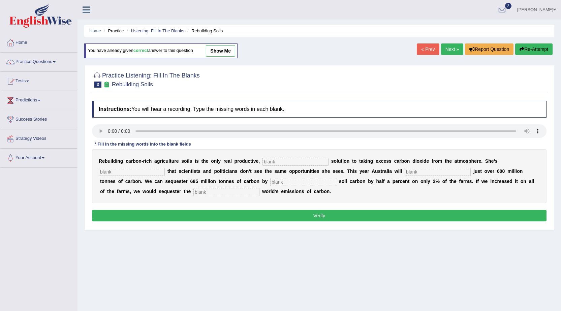
click at [284, 161] on input "text" at bounding box center [295, 162] width 66 height 8
type input "permanent"
type input "frustrated"
type input "e"
type input "emit"
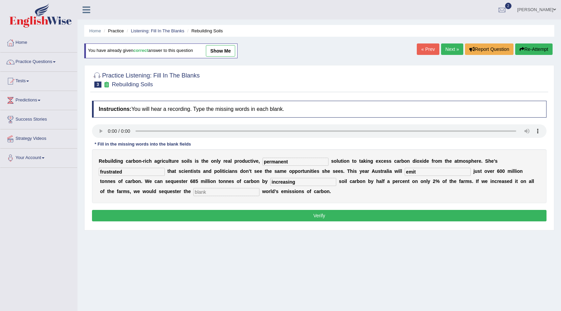
type input "increasing"
type input "whole"
click at [313, 218] on button "Verify" at bounding box center [319, 215] width 454 height 11
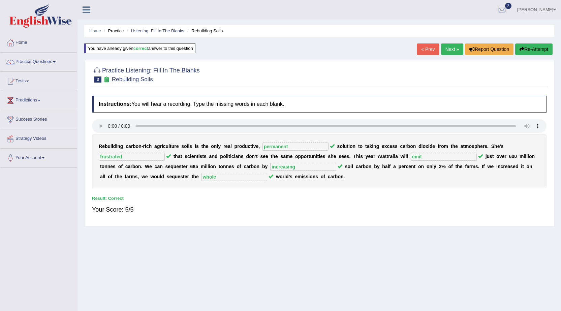
click at [444, 51] on link "Next »" at bounding box center [452, 48] width 22 height 11
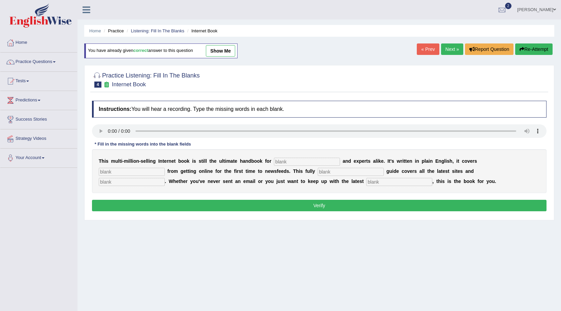
click at [294, 161] on input "text" at bounding box center [307, 162] width 66 height 8
type input "novices"
type input "everything"
type input "revised"
type input "crazes"
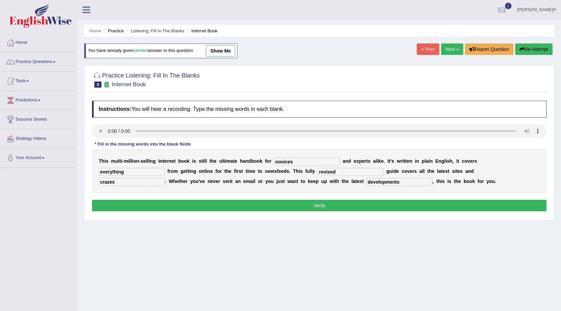
type input "developments"
click at [279, 209] on button "Verify" at bounding box center [319, 205] width 454 height 11
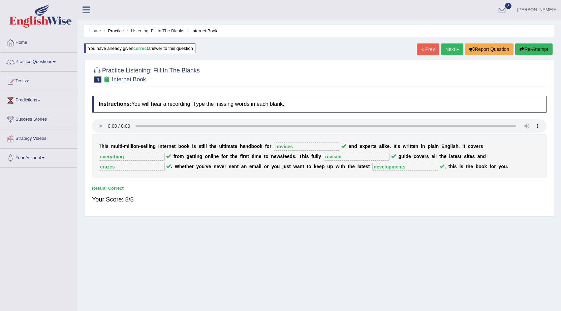
click at [455, 44] on link "Next »" at bounding box center [452, 48] width 22 height 11
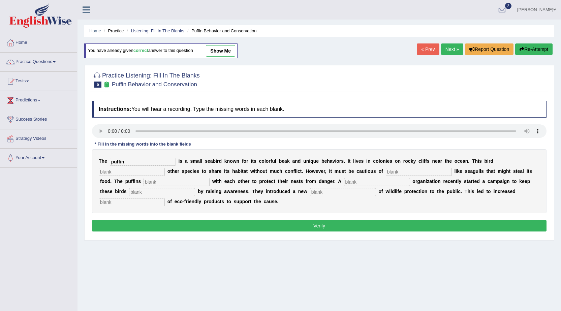
type input "puffin"
type input "allows"
type input "predators"
type input "cooperate"
type input "corporate"
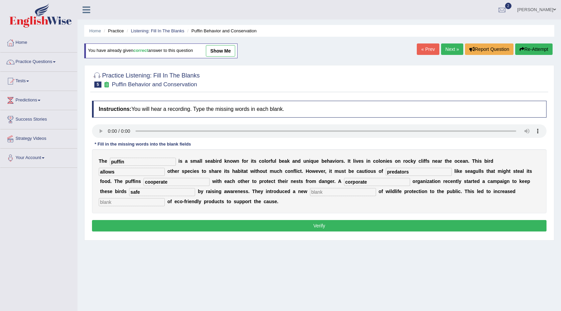
type input "safe"
type input "conception"
type input "s"
type input "consumption"
click at [241, 223] on button "Verify" at bounding box center [319, 225] width 454 height 11
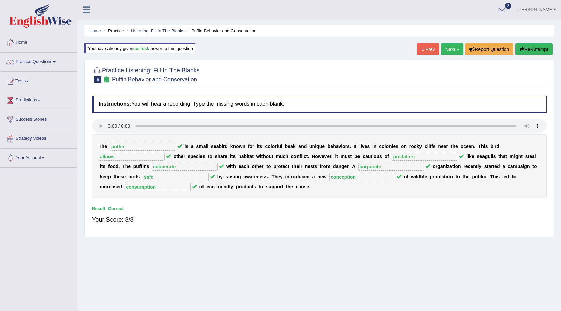
click at [445, 48] on link "Next »" at bounding box center [452, 48] width 22 height 11
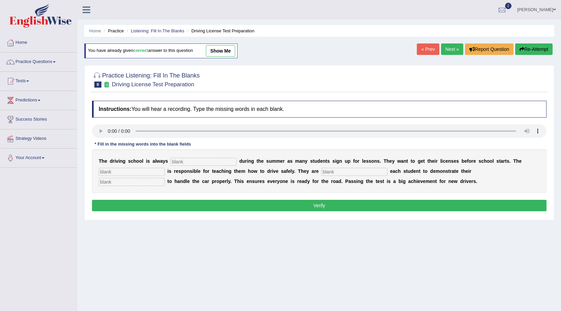
click at [194, 163] on input "text" at bounding box center [203, 162] width 66 height 8
type input "busy"
type input "instructor"
type input "requiring"
type input "ability"
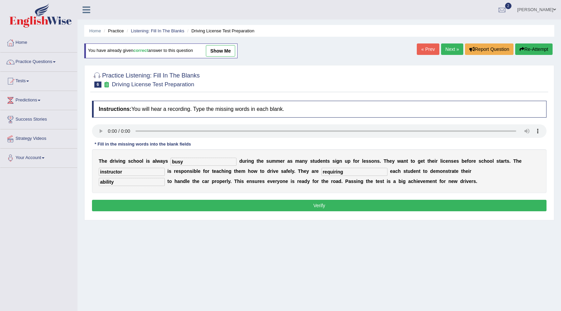
click at [205, 207] on button "Verify" at bounding box center [319, 205] width 454 height 11
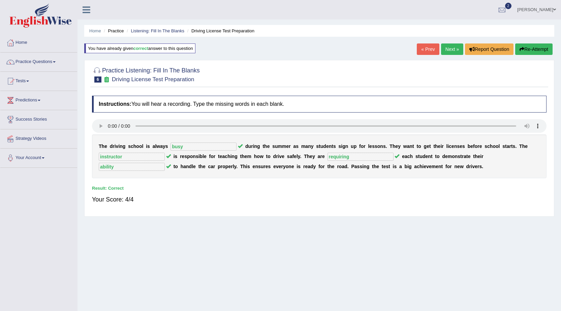
click at [451, 48] on link "Next »" at bounding box center [452, 48] width 22 height 11
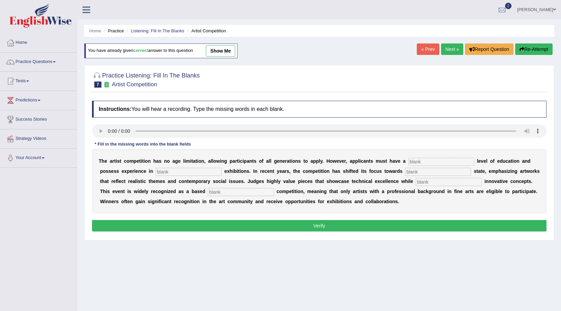
click at [421, 159] on input "text" at bounding box center [441, 162] width 66 height 8
type input "d"
type input "graduate"
type input "sculpture"
type input "real"
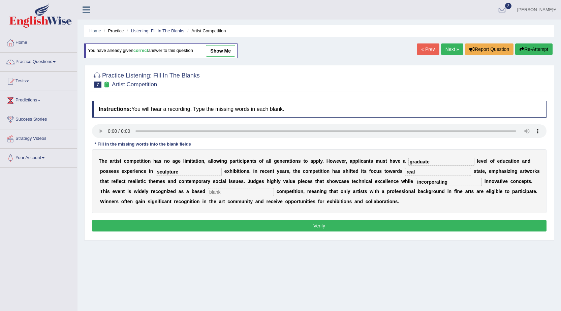
type input "incorporating"
type input "profession"
click at [352, 225] on button "Verify" at bounding box center [319, 225] width 454 height 11
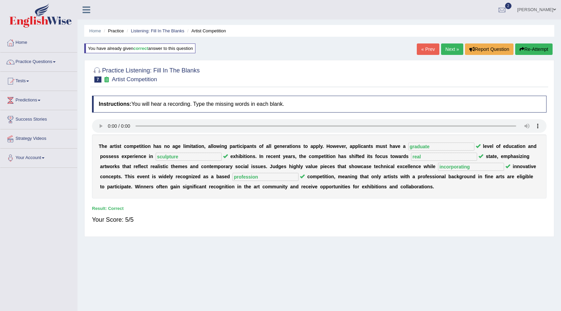
click at [446, 52] on link "Next »" at bounding box center [452, 48] width 22 height 11
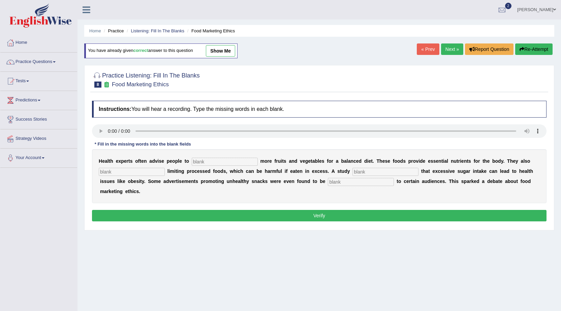
click at [235, 162] on input "text" at bounding box center [225, 162] width 66 height 8
type input "consume"
type input "recommended"
type input "diagnosed"
type input "offensive"
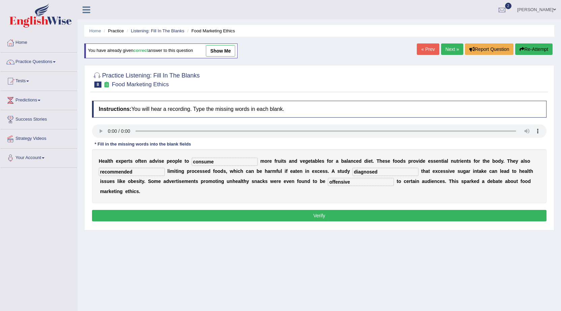
click at [264, 216] on button "Verify" at bounding box center [319, 215] width 454 height 11
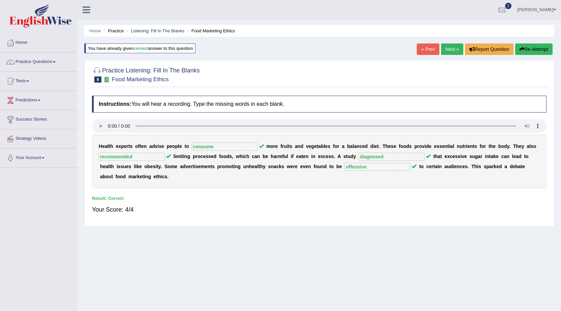
click at [450, 48] on link "Next »" at bounding box center [452, 48] width 22 height 11
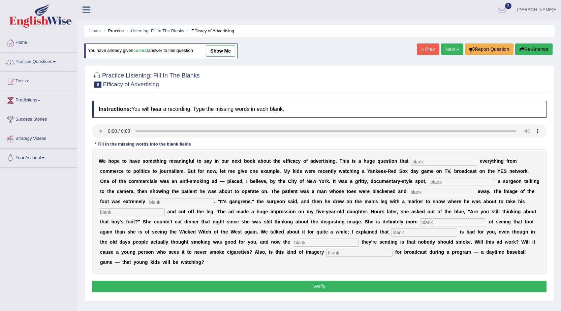
click at [435, 158] on input "text" at bounding box center [444, 162] width 66 height 8
type input "impacts"
type input "feauturing"
type input "rotting"
type input "disgusting"
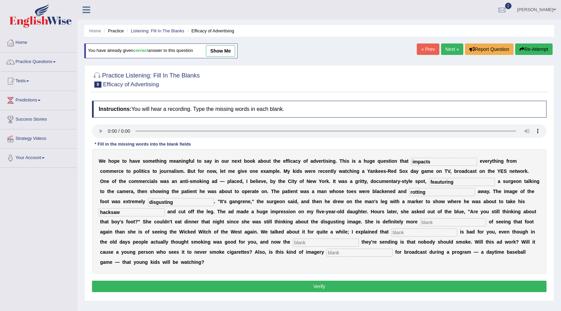
type input "hacksaw"
type input "scared"
type input "smoking"
type input "message"
type input "appropriate"
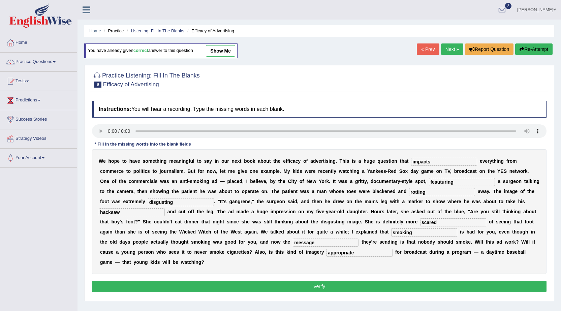
click at [292, 292] on div "Instructions: You will hear a recording. Type the missing words in each blank. …" at bounding box center [319, 197] width 458 height 200
click at [293, 289] on button "Verify" at bounding box center [319, 286] width 454 height 11
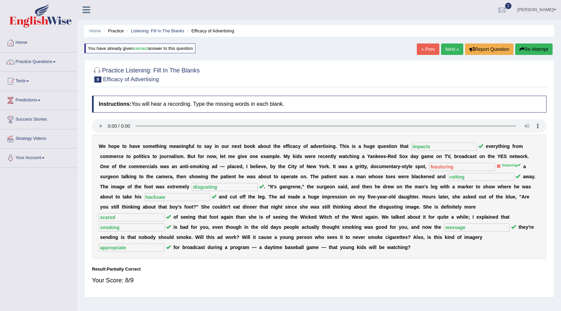
click at [448, 46] on link "Next »" at bounding box center [452, 48] width 22 height 11
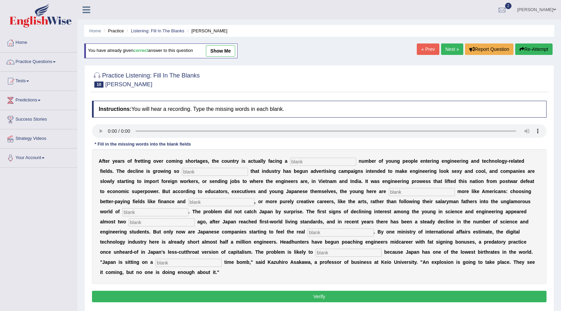
click at [308, 158] on input "text" at bounding box center [323, 162] width 66 height 8
type input "dwindling"
type input "drastic"
type input "behaving"
type input "medicine"
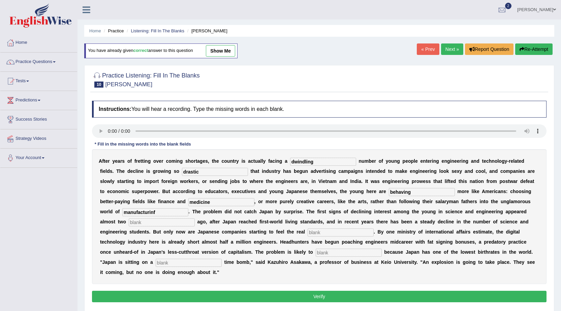
click at [178, 209] on input "manufacturinf" at bounding box center [155, 212] width 66 height 8
type input "manufacturing"
type input "decades"
type input "pinch"
type input "worsen"
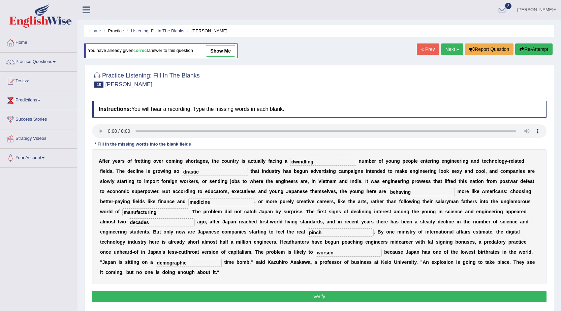
type input "demographic"
click at [300, 299] on button "Verify" at bounding box center [319, 296] width 454 height 11
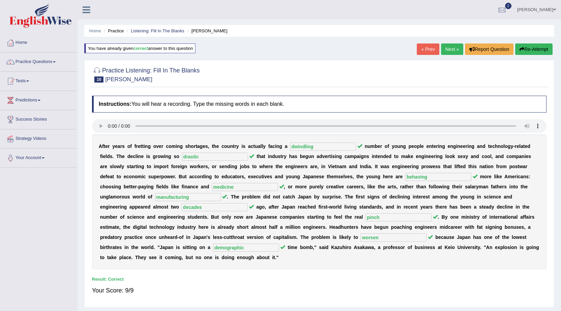
click at [450, 51] on link "Next »" at bounding box center [452, 48] width 22 height 11
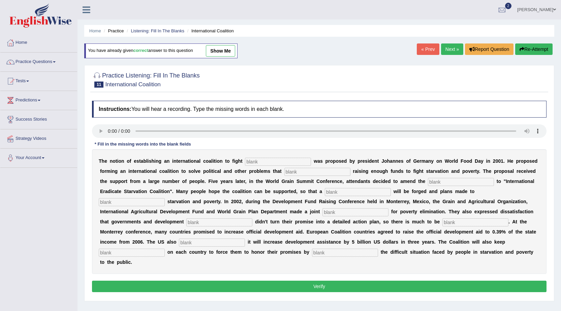
click at [276, 160] on input "text" at bounding box center [278, 162] width 66 height 8
type input "[MEDICAL_DATA]"
type input "obstruct"
type input "manifesto"
type input "resolution"
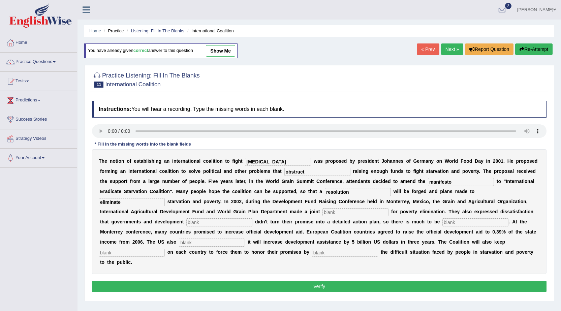
type input "eliminate"
type input "appeal"
type input "partners"
type input "desired"
type input "announced"
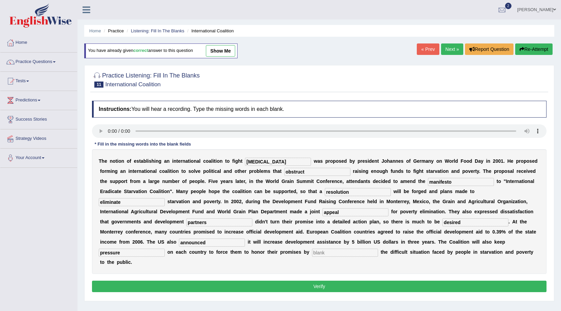
type input "pressure"
type input "exposing"
click at [362, 287] on button "Verify" at bounding box center [319, 286] width 454 height 11
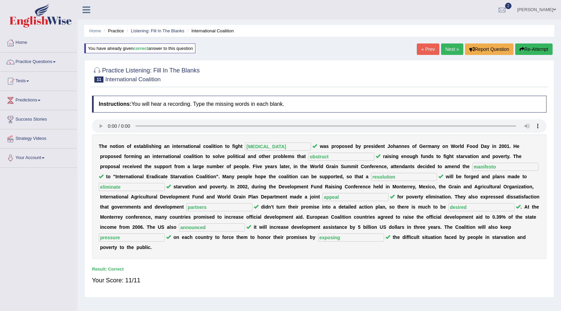
click at [448, 48] on link "Next »" at bounding box center [452, 48] width 22 height 11
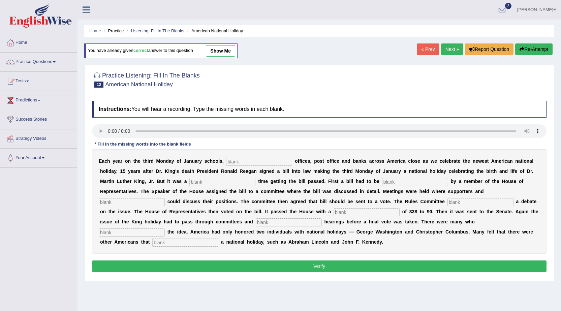
click at [235, 161] on input "text" at bounding box center [259, 162] width 66 height 8
type input "federal"
type input "tough"
type input "e"
type input "introduced"
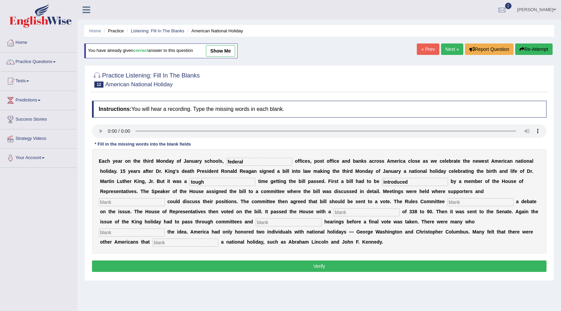
click at [151, 202] on input "text" at bounding box center [132, 202] width 66 height 8
click at [151, 204] on input "text" at bounding box center [132, 202] width 66 height 8
type input "a"
type input "opponents"
type input "scheduled"
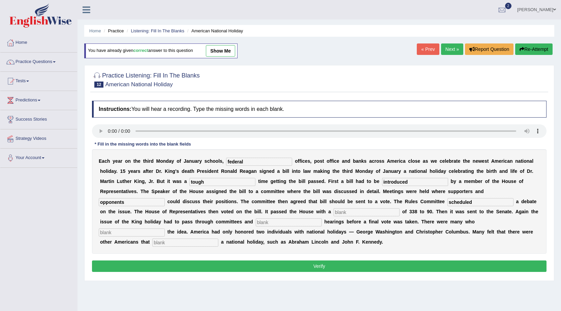
type input "b"
type input "vote"
type input "public"
type input "opposed"
type input "deserved"
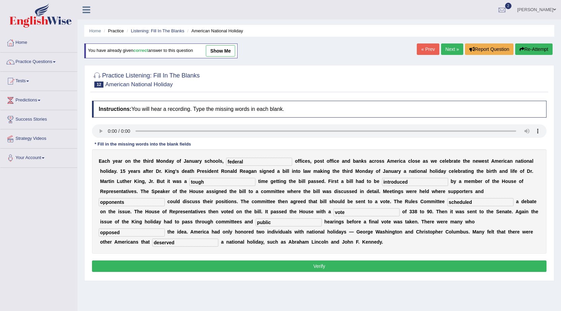
click at [207, 262] on button "Verify" at bounding box center [319, 265] width 454 height 11
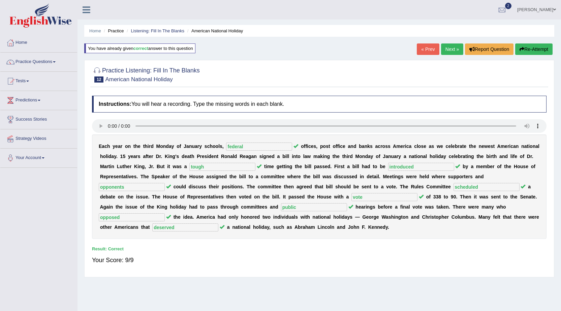
click at [442, 53] on link "Next »" at bounding box center [452, 48] width 22 height 11
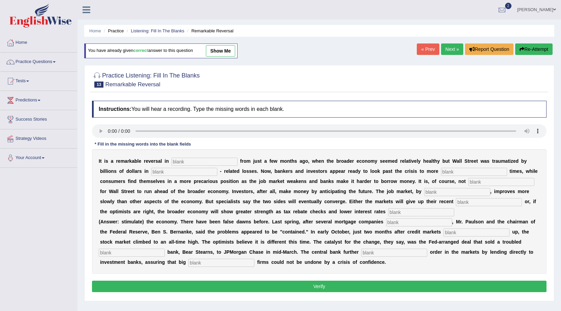
click at [195, 164] on input "text" at bounding box center [204, 162] width 66 height 8
type input "attitudes"
type input "mortgage"
type input "profitable"
type input "uncommon"
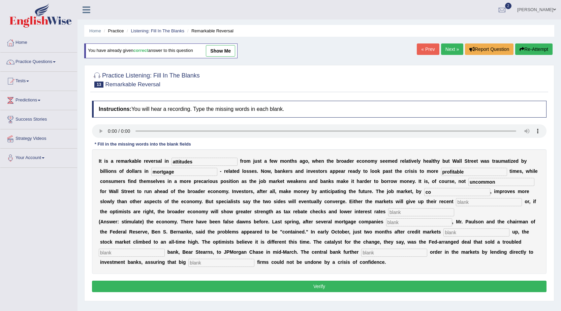
type input "c"
type input "contrast"
type input "gains"
type input "stimulate"
type input "f"
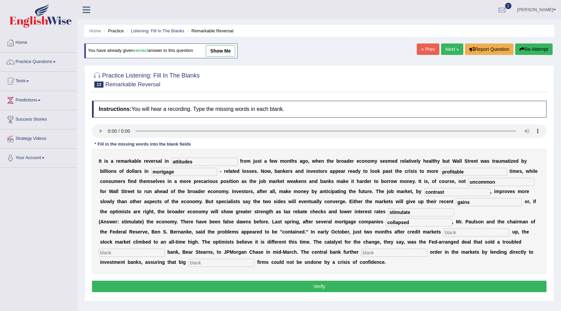
type input "collapsed"
type input "froze"
type input "investment"
type input "restored"
type input "securities"
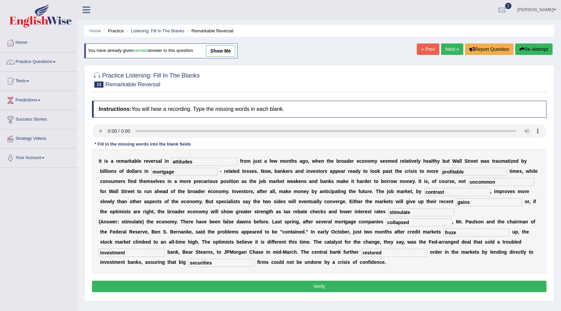
click at [255, 285] on button "Verify" at bounding box center [319, 286] width 454 height 11
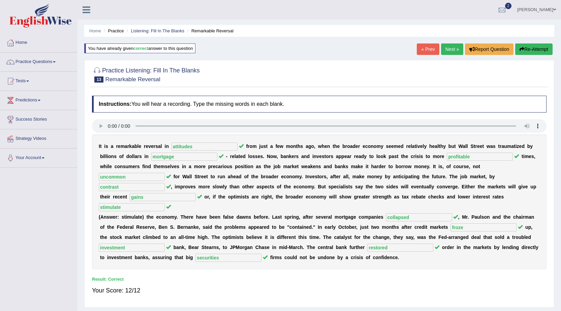
click at [450, 48] on link "Next »" at bounding box center [452, 48] width 22 height 11
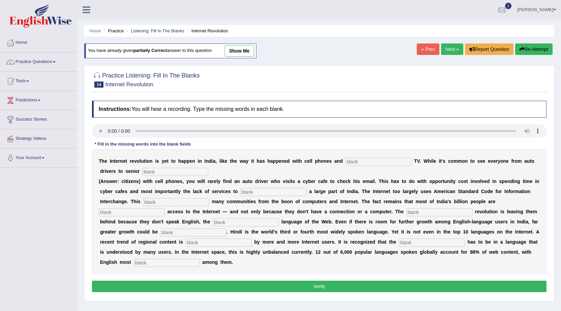
click at [378, 163] on input "text" at bounding box center [378, 162] width 66 height 8
type input "cable"
type input "citizens"
type input "target"
type input "alienates"
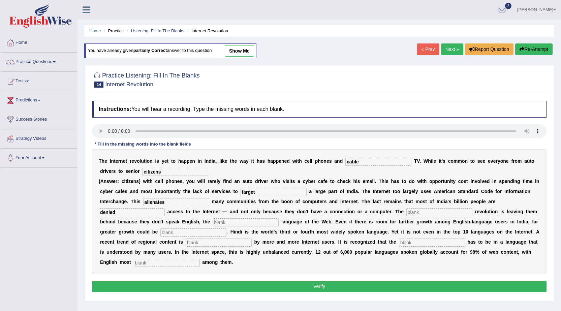
type input "denied"
type input "digital"
type input "s"
type input "dominant"
type input "unleashed"
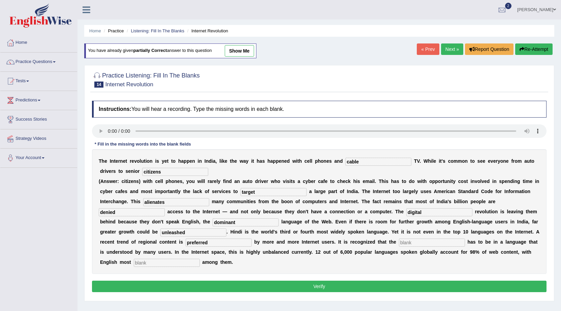
type input "preferred"
click at [418, 242] on input "contentq" at bounding box center [432, 242] width 66 height 8
click at [420, 242] on input "contentq" at bounding box center [432, 242] width 66 height 8
type input "content"
click at [191, 260] on input "text" at bounding box center [167, 263] width 66 height 8
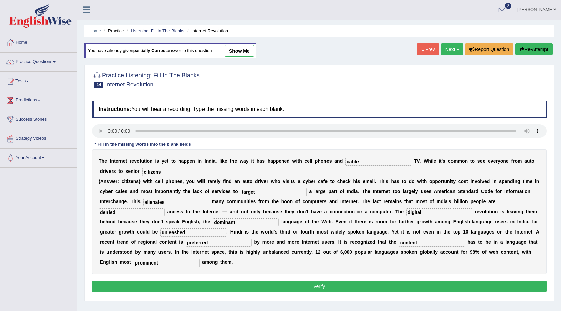
type input "prominent"
click at [210, 289] on button "Verify" at bounding box center [319, 286] width 454 height 11
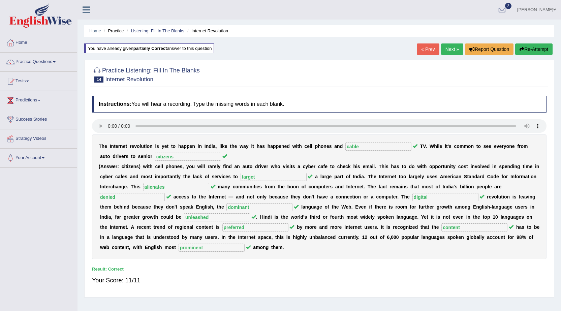
click at [452, 47] on link "Next »" at bounding box center [452, 48] width 22 height 11
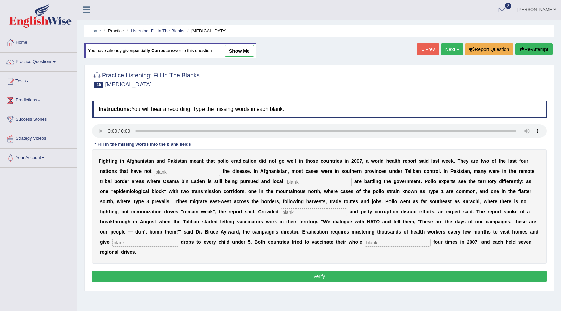
click at [190, 168] on input "text" at bounding box center [187, 172] width 66 height 8
type input "eliminated"
type input "militants"
type input "slums"
type input "vaccine"
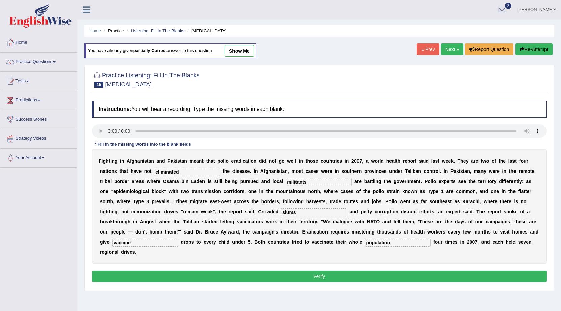
type input "population"
click at [246, 271] on button "Verify" at bounding box center [319, 275] width 454 height 11
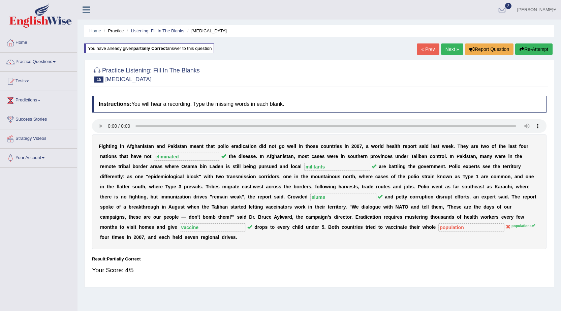
click at [452, 50] on link "Next »" at bounding box center [452, 48] width 22 height 11
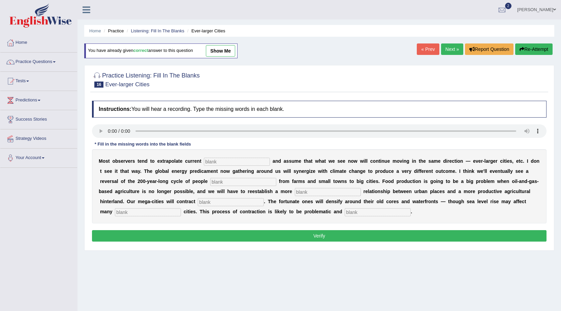
click at [230, 160] on input "text" at bounding box center [237, 162] width 66 height 8
type input "trends"
type input "moving"
type input "meaningful"
type input "substantially"
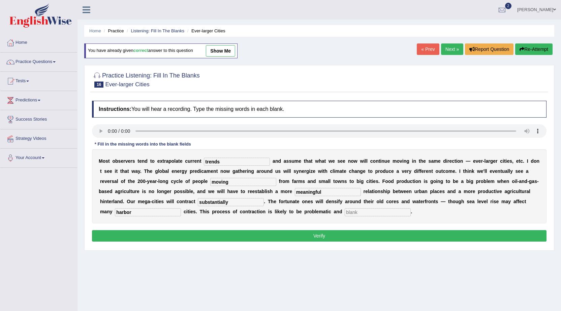
type input "harbor"
type input "disorderly"
click at [322, 235] on button "Verify" at bounding box center [319, 235] width 454 height 11
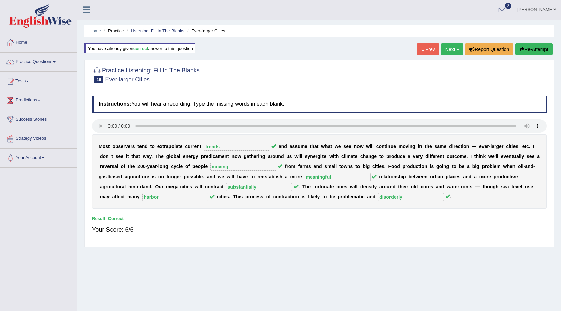
click at [449, 50] on link "Next »" at bounding box center [452, 48] width 22 height 11
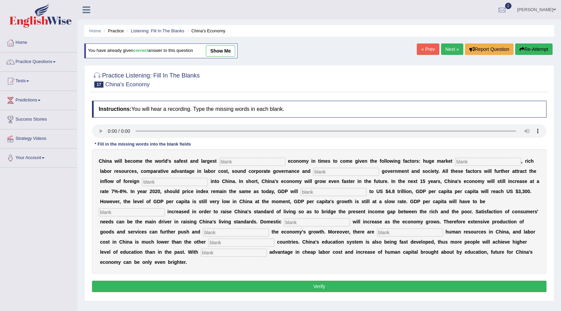
click at [248, 160] on input "text" at bounding box center [252, 162] width 66 height 8
type input "investment"
type input "potential"
type input "stable"
type input "capital"
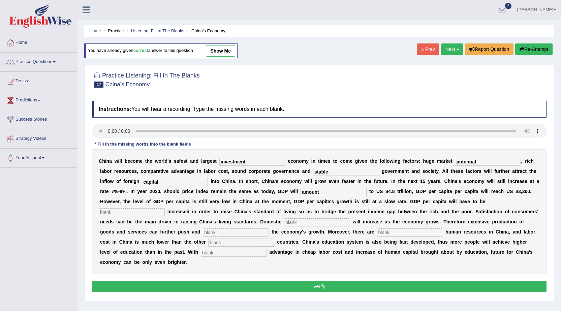
type input "amount"
type input "further"
type input "demand"
type input "sustain"
type input "abundant"
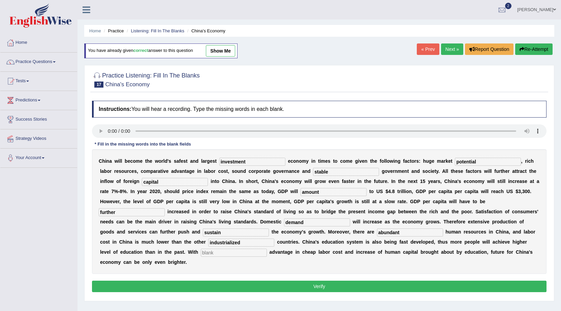
type input "industrialized"
type input "comparative"
click at [388, 285] on button "Verify" at bounding box center [319, 286] width 454 height 11
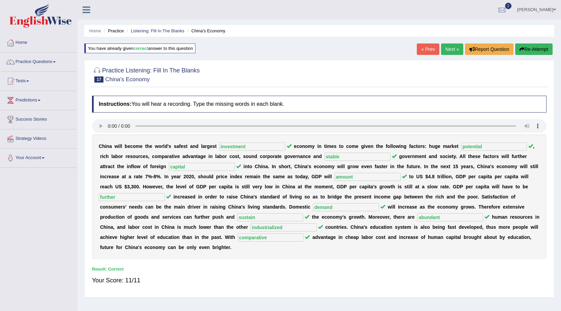
click at [452, 48] on link "Next »" at bounding box center [452, 48] width 22 height 11
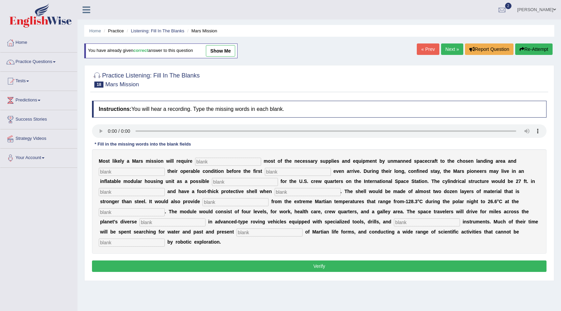
click at [201, 161] on input "text" at bounding box center [228, 162] width 66 height 8
type input "transporting"
type input "confirming"
type input "astronauts"
type input "replacement"
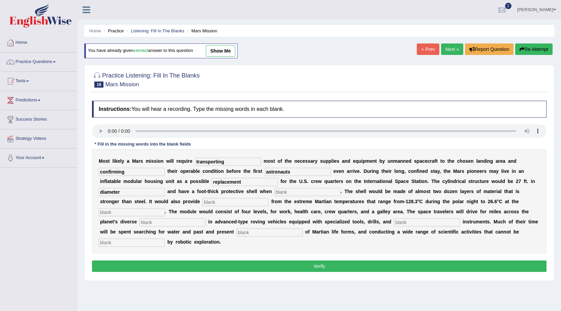
type input "diameter"
type input "inflated"
type input "insulation"
type input "equator"
type input "terrain"
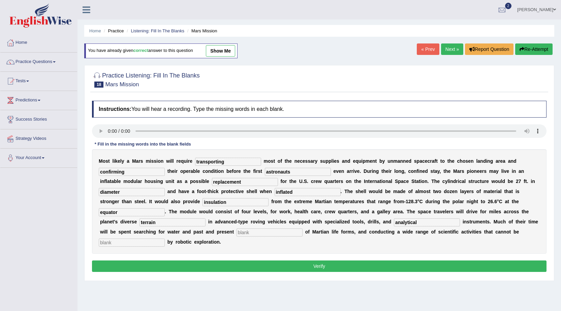
type input "analytical"
type input "evidence"
type input "accomplished"
click at [240, 267] on button "Verify" at bounding box center [319, 265] width 454 height 11
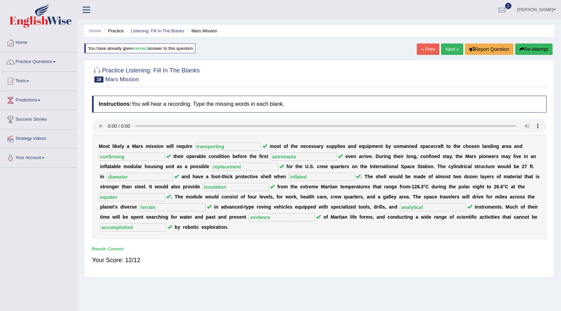
click at [448, 44] on link "Next »" at bounding box center [452, 48] width 22 height 11
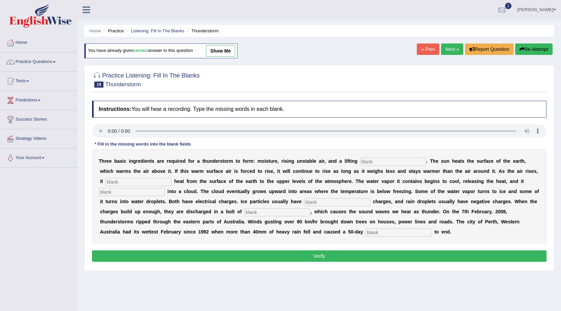
click at [378, 161] on input "text" at bounding box center [393, 162] width 66 height 8
type input "mechanism"
type input "r"
type input "transfers"
type input "condenses"
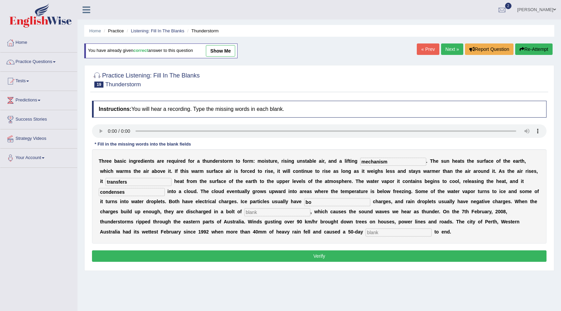
type input "b"
type input "o"
type input "positive"
type input "lightning"
type input "drought"
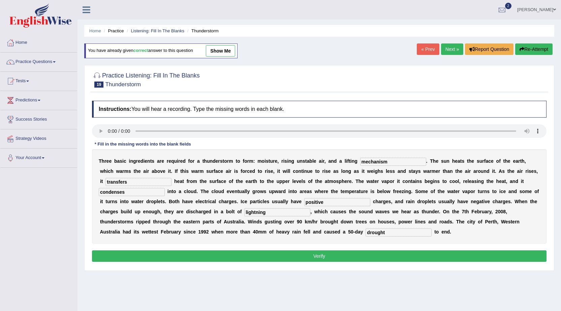
click at [402, 256] on button "Verify" at bounding box center [319, 255] width 454 height 11
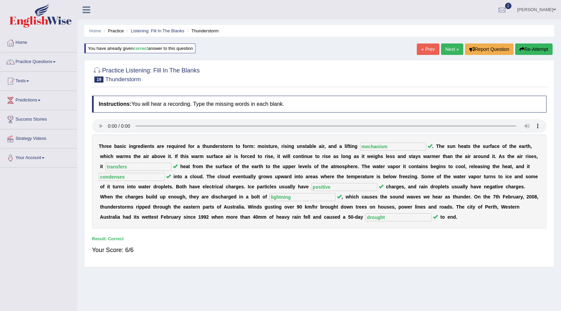
click at [448, 44] on link "Next »" at bounding box center [452, 48] width 22 height 11
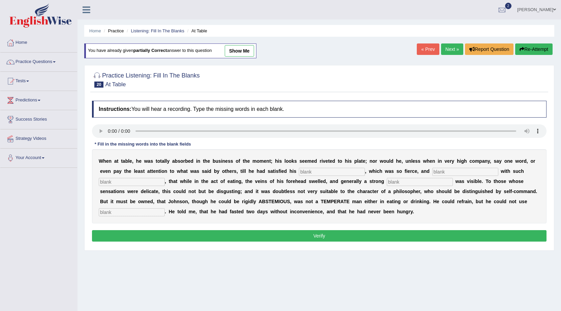
click at [334, 173] on input "text" at bounding box center [332, 172] width 66 height 8
type input "appetite"
type input "endulged"
type input "intenseness"
type input "perspiration"
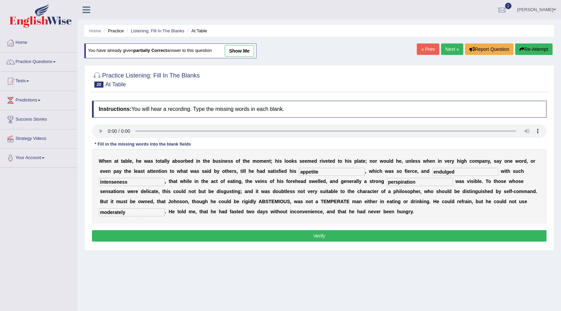
type input "moderately"
click at [181, 231] on button "Verify" at bounding box center [319, 235] width 454 height 11
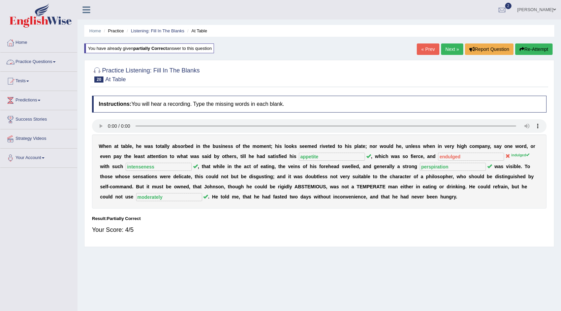
click at [30, 65] on link "Practice Questions" at bounding box center [38, 61] width 77 height 17
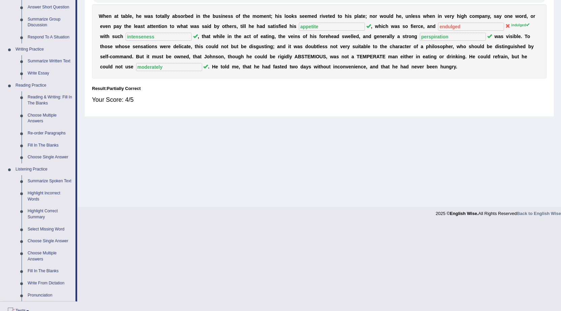
scroll to position [135, 0]
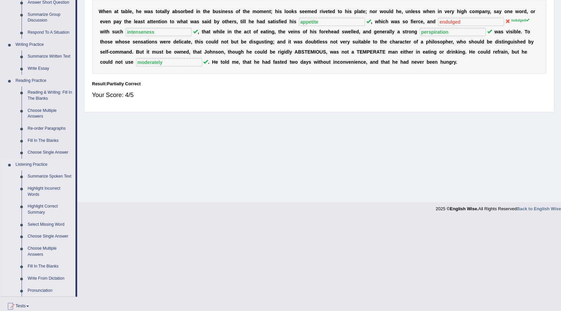
click at [55, 175] on link "Summarize Spoken Text" at bounding box center [50, 176] width 51 height 12
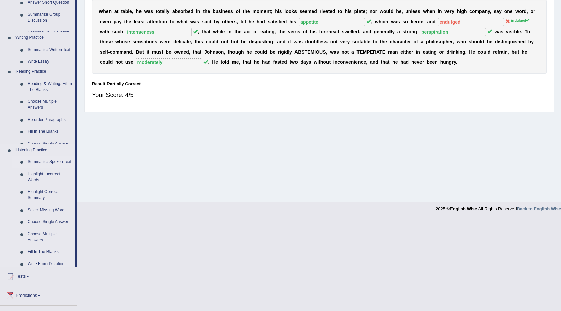
scroll to position [43, 0]
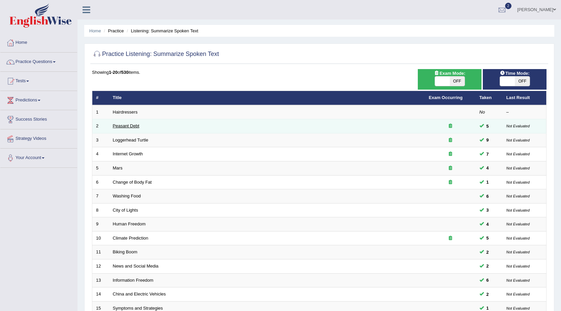
click at [121, 126] on link "Peasant Debt" at bounding box center [126, 125] width 27 height 5
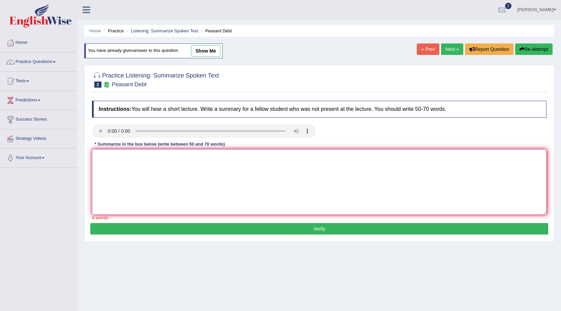
click at [146, 165] on textarea at bounding box center [319, 181] width 454 height 65
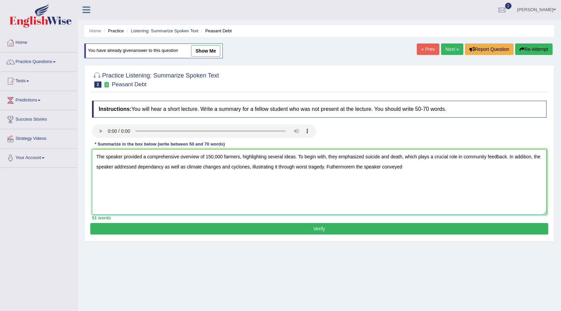
click at [357, 166] on textarea "The speaker provided a comprehensive overview of 150,000 farmers, highlighting …" at bounding box center [319, 181] width 454 height 65
click at [401, 166] on textarea "The speaker provided a comprehensive overview of 150,000 farmers, highlighting …" at bounding box center [319, 181] width 454 height 65
type textarea "The speaker provided a comprehensive overview of 150,000 farmers, highlighting …"
click at [360, 227] on button "Verify" at bounding box center [319, 228] width 458 height 11
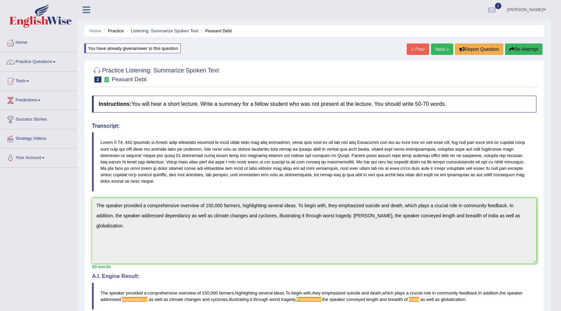
click at [509, 47] on icon "button" at bounding box center [511, 49] width 5 height 5
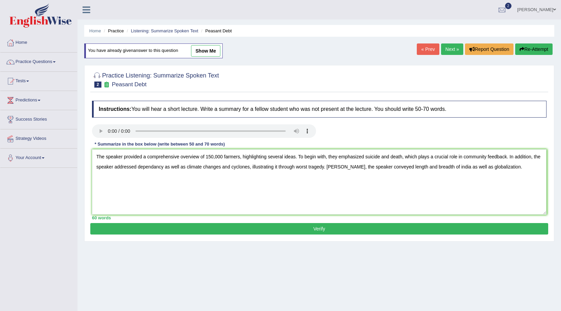
click at [156, 168] on textarea "The speaker provided a comprehensive overview of 150,000 farmers, highlighting …" at bounding box center [319, 181] width 454 height 65
click at [332, 169] on textarea "The speaker provided a comprehensive overview of 150,000 farmers, highlighting …" at bounding box center [319, 181] width 454 height 65
click at [514, 166] on textarea "The speaker provided a comprehensive overview of 150,000 farmers, highlighting …" at bounding box center [319, 181] width 454 height 65
type textarea "The speaker provided a comprehensive overview of 150,000 farmers, highlighting …"
click at [363, 228] on button "Verify" at bounding box center [319, 228] width 458 height 11
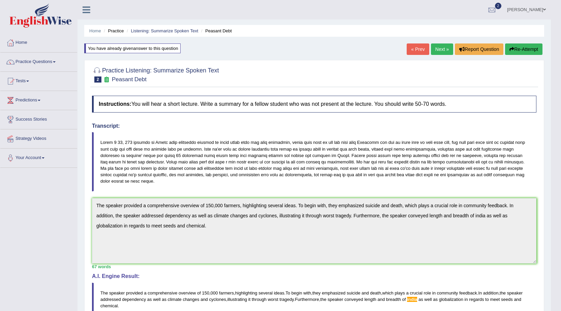
click at [522, 45] on button "Re-Attempt" at bounding box center [523, 48] width 37 height 11
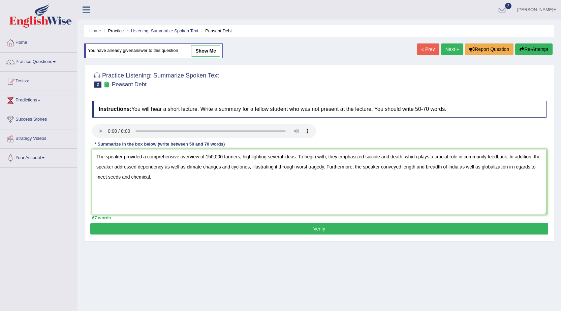
click at [451, 163] on textarea "The speaker provided a comprehensive overview of 150,000 farmers, highlighting …" at bounding box center [319, 181] width 454 height 65
type textarea "The speaker provided a comprehensive overview of 150,000 farmers, highlighting …"
click at [358, 227] on button "Verify" at bounding box center [319, 228] width 458 height 11
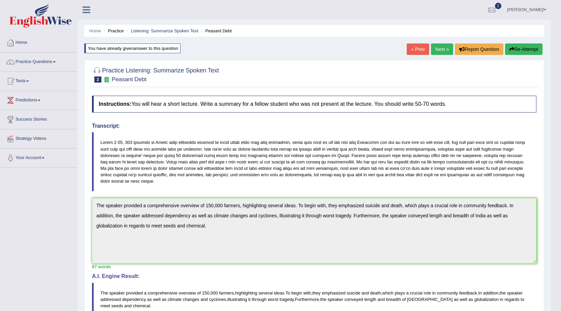
click at [526, 46] on button "Re-Attempt" at bounding box center [523, 48] width 37 height 11
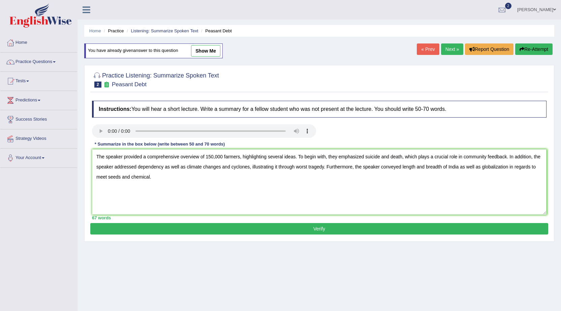
click at [243, 161] on textarea "The speaker provided a comprehensive overview of 150,000 farmers, highlighting …" at bounding box center [319, 181] width 454 height 65
type textarea "The speaker provided a comprehensive overview of farmers, highlighting several …"
click at [213, 227] on button "Verify" at bounding box center [319, 228] width 458 height 11
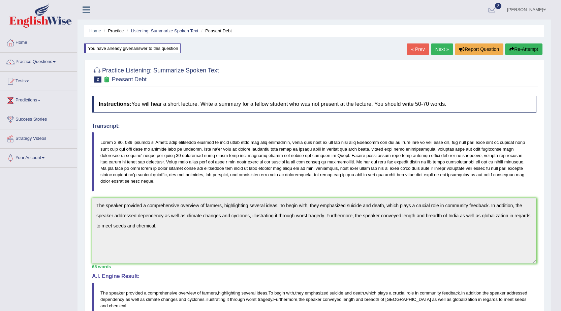
click at [435, 50] on link "Next »" at bounding box center [442, 48] width 22 height 11
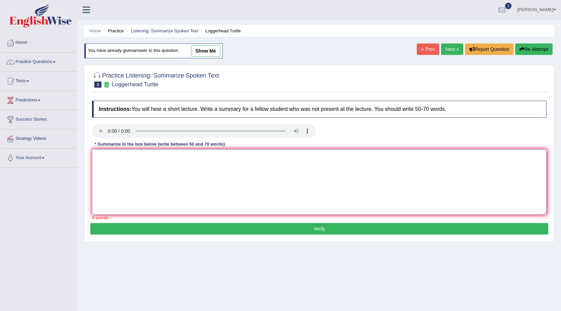
click at [163, 162] on textarea at bounding box center [319, 181] width 454 height 65
click at [125, 176] on textarea at bounding box center [319, 181] width 454 height 65
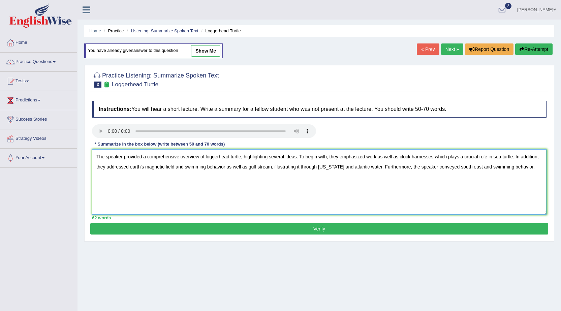
type textarea "The speaker provided a comprehensive overview of loggerhead turtle, highlightin…"
click at [188, 226] on button "Verify" at bounding box center [319, 228] width 458 height 11
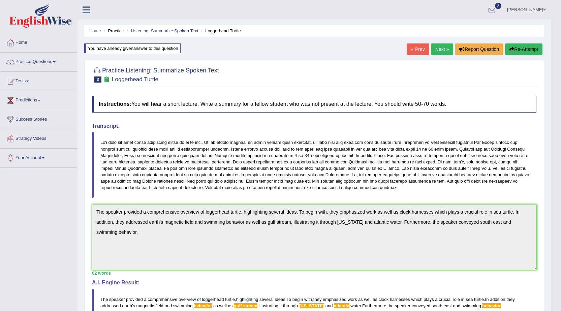
click at [528, 50] on button "Re-Attempt" at bounding box center [523, 48] width 37 height 11
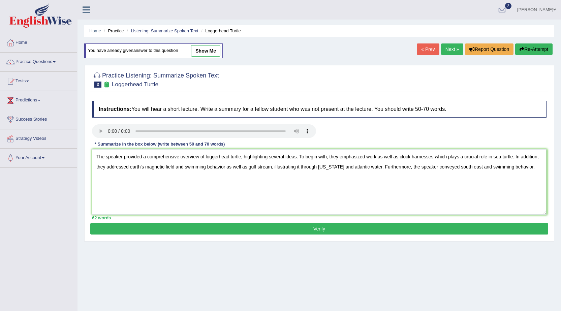
click at [223, 164] on textarea "The speaker provided a comprehensive overview of loggerhead turtle, highlightin…" at bounding box center [319, 181] width 454 height 65
click at [260, 164] on textarea "The speaker provided a comprehensive overview of loggerhead turtle, highlightin…" at bounding box center [319, 181] width 454 height 65
click at [274, 164] on textarea "The speaker provided a comprehensive overview of loggerhead turtle, highlightin…" at bounding box center [319, 181] width 454 height 65
click at [300, 162] on textarea "The speaker provided a comprehensive overview of loggerhead turtle, highlightin…" at bounding box center [319, 181] width 454 height 65
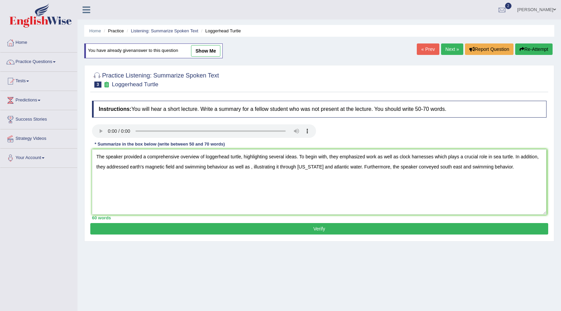
click at [251, 168] on textarea "The speaker provided a comprehensive overview of loggerhead turtle, highlightin…" at bounding box center [319, 181] width 454 height 65
type textarea "The speaker provided a comprehensive overview of loggerhead turtle, highlightin…"
click at [286, 234] on button "Verify" at bounding box center [319, 228] width 458 height 11
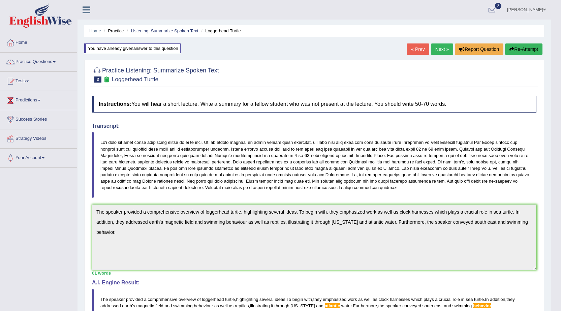
click at [522, 46] on button "Re-Attempt" at bounding box center [523, 48] width 37 height 11
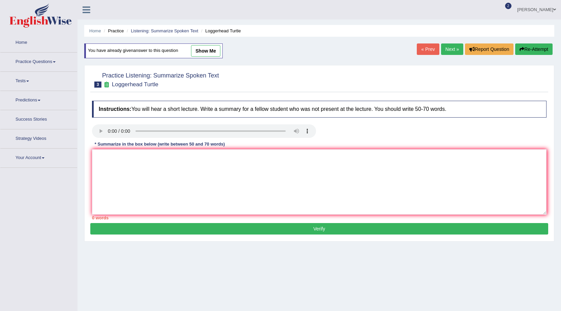
click at [266, 170] on textarea at bounding box center [319, 181] width 454 height 65
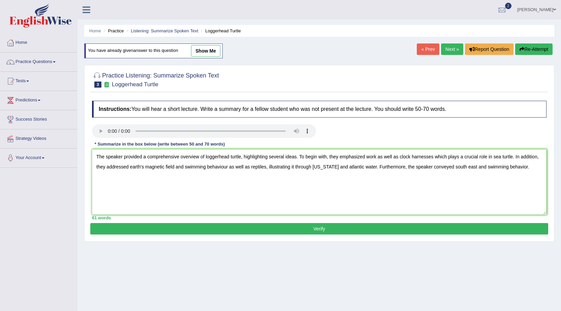
click at [339, 166] on textarea "The speaker provided a comprehensive overview of loggerhead turtle, highlightin…" at bounding box center [319, 181] width 454 height 65
click at [516, 165] on textarea "The speaker provided a comprehensive overview of loggerhead turtle, highlightin…" at bounding box center [319, 181] width 454 height 65
click at [518, 165] on textarea "The speaker provided a comprehensive overview of loggerhead turtle, highlightin…" at bounding box center [319, 181] width 454 height 65
type textarea "The speaker provided a comprehensive overview of loggerhead turtle, highlightin…"
click at [341, 228] on button "Verify" at bounding box center [319, 228] width 458 height 11
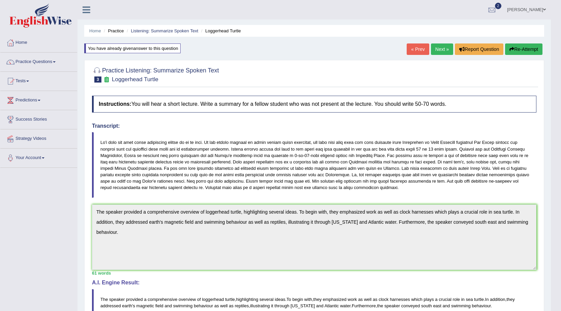
click at [518, 52] on button "Re-Attempt" at bounding box center [523, 48] width 37 height 11
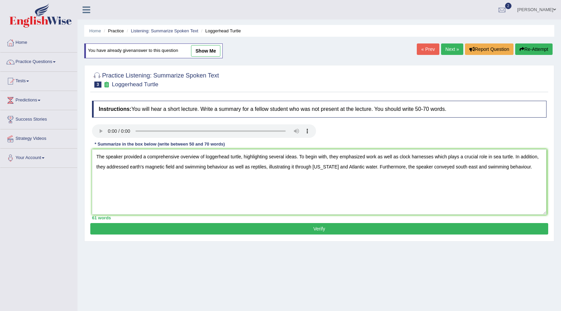
click at [400, 155] on textarea "The speaker provided a comprehensive overview of loggerhead turtle, highlightin…" at bounding box center [319, 181] width 454 height 65
click at [254, 167] on textarea "The speaker provided a comprehensive overview of loggerhead turtle, highlightin…" at bounding box center [319, 181] width 454 height 65
click at [255, 167] on textarea "The speaker provided a comprehensive overview of loggerhead turtle, highlightin…" at bounding box center [319, 181] width 454 height 65
drag, startPoint x: 256, startPoint y: 167, endPoint x: 221, endPoint y: 166, distance: 35.7
click at [221, 166] on textarea "The speaker provided a comprehensive overview of loggerhead turtle, highlightin…" at bounding box center [319, 181] width 454 height 65
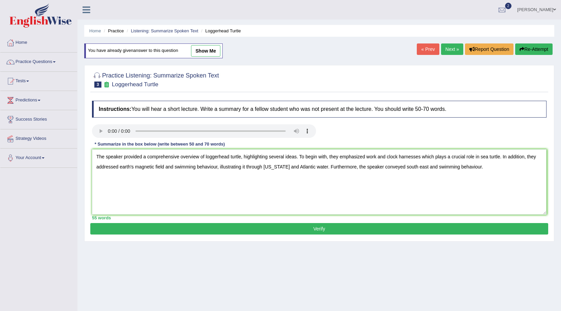
type textarea "The speaker provided a comprehensive overview of loggerhead turtle, highlightin…"
click at [271, 230] on button "Verify" at bounding box center [319, 228] width 458 height 11
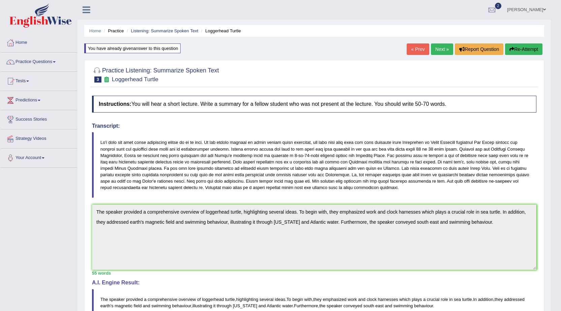
click at [531, 50] on button "Re-Attempt" at bounding box center [523, 48] width 37 height 11
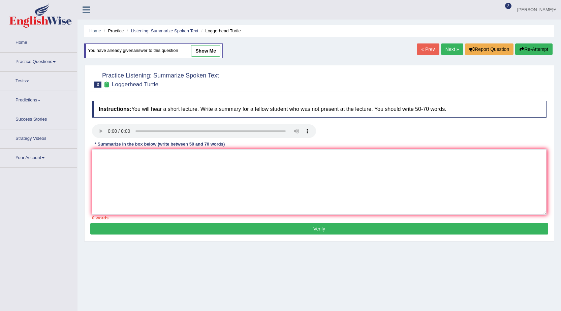
click at [302, 186] on textarea at bounding box center [319, 181] width 454 height 65
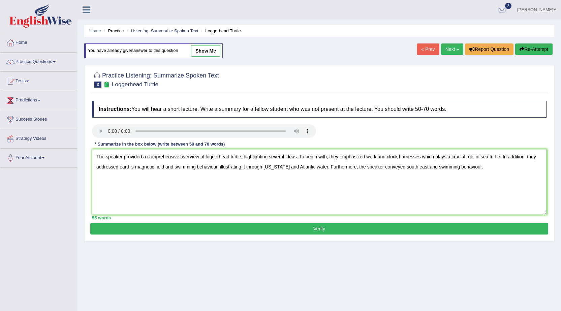
click at [538, 154] on textarea "The speaker provided a comprehensive overview of loggerhead turtle, highlightin…" at bounding box center [319, 181] width 454 height 65
type textarea "The speaker provided a comprehensive overview of loggerhead turtle, highlightin…"
click at [332, 228] on button "Verify" at bounding box center [319, 228] width 458 height 11
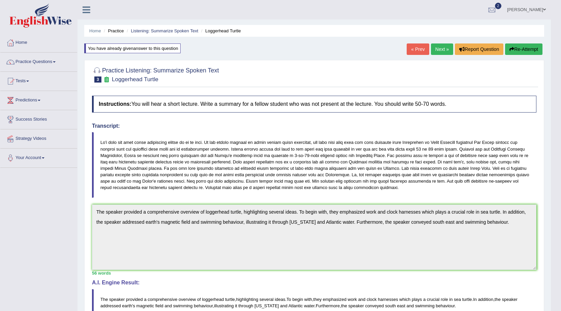
click at [509, 45] on button "Re-Attempt" at bounding box center [523, 48] width 37 height 11
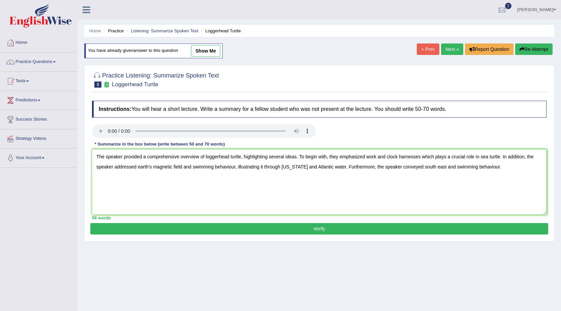
click at [501, 155] on textarea "The speaker provided a comprehensive overview of loggerhead turtle, highlightin…" at bounding box center [319, 181] width 454 height 65
type textarea "The speaker provided a comprehensive overview of loggerhead turtle, highlightin…"
click at [352, 230] on button "Verify" at bounding box center [319, 228] width 458 height 11
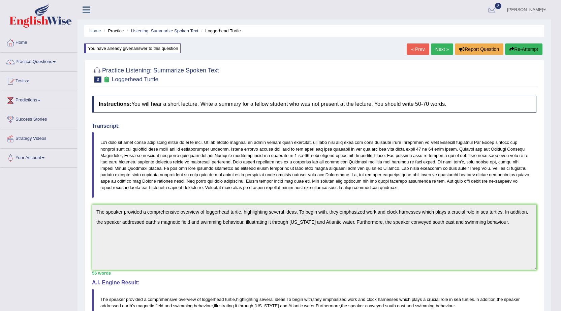
click at [520, 42] on div "Home Practice Listening: Summarize Spoken Text Loggerhead Turtle You have alrea…" at bounding box center [313, 213] width 473 height 427
click at [520, 45] on button "Re-Attempt" at bounding box center [523, 48] width 37 height 11
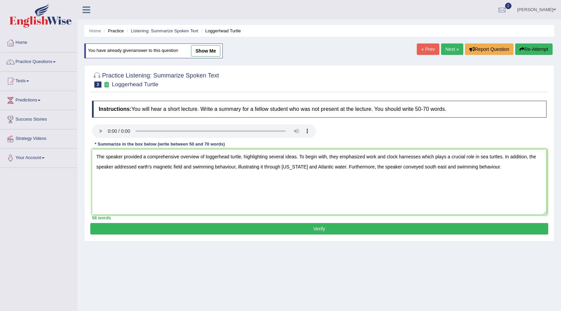
type textarea "The speaker provided a comprehensive overview of loggerhead turtle, highlightin…"
click at [315, 230] on button "Verify" at bounding box center [319, 228] width 458 height 11
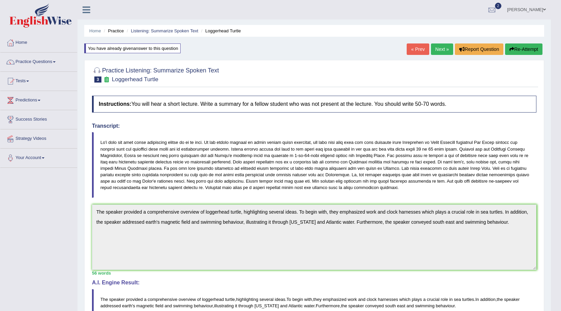
click at [433, 43] on div "Home Practice Listening: Summarize Spoken Text Loggerhead Turtle You have alrea…" at bounding box center [313, 213] width 473 height 427
click at [433, 46] on link "Next »" at bounding box center [442, 48] width 22 height 11
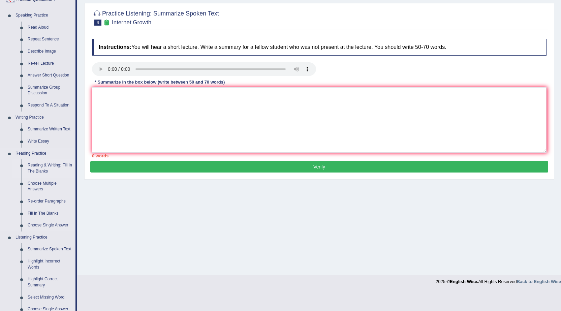
scroll to position [168, 0]
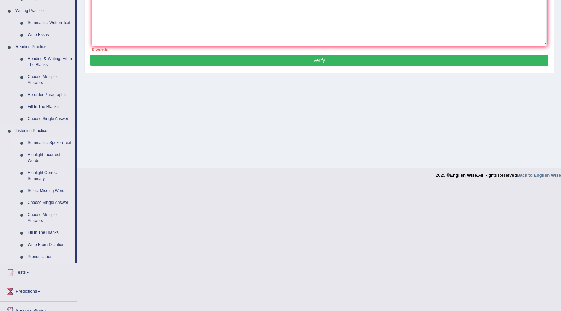
click at [45, 140] on link "Summarize Spoken Text" at bounding box center [50, 143] width 51 height 12
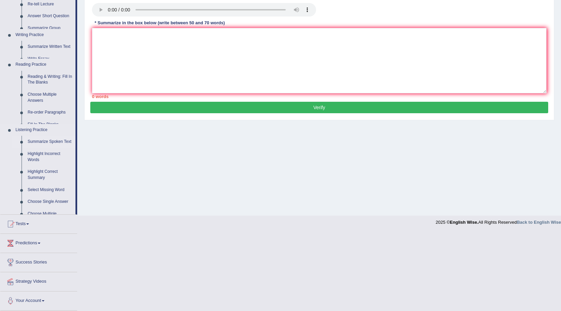
scroll to position [43, 0]
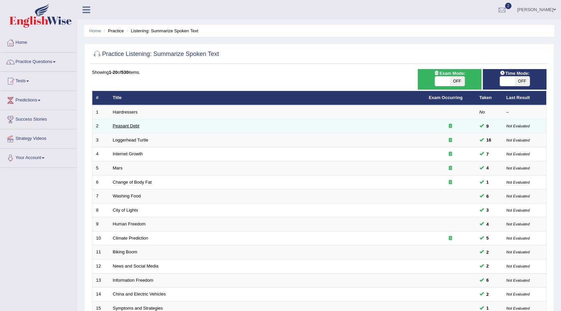
click at [127, 124] on link "Peasant Debt" at bounding box center [126, 125] width 27 height 5
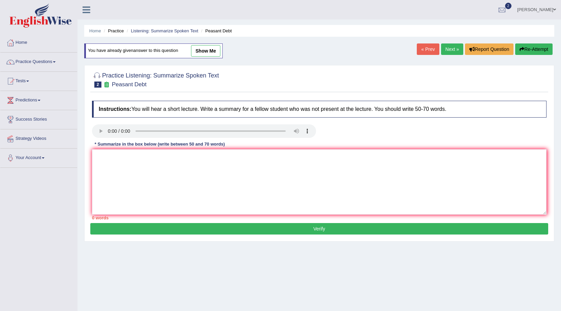
click at [204, 48] on link "show me" at bounding box center [205, 50] width 29 height 11
type textarea "The speaker provided a comprehensive overview of farmers, highlighting several …"
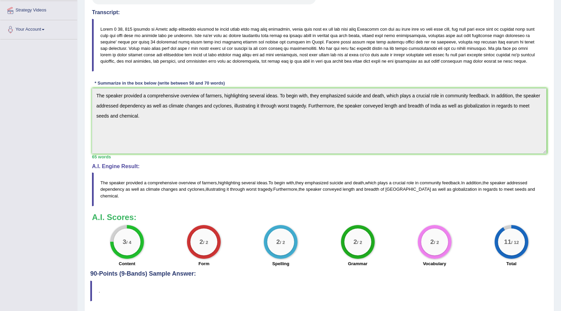
scroll to position [16, 0]
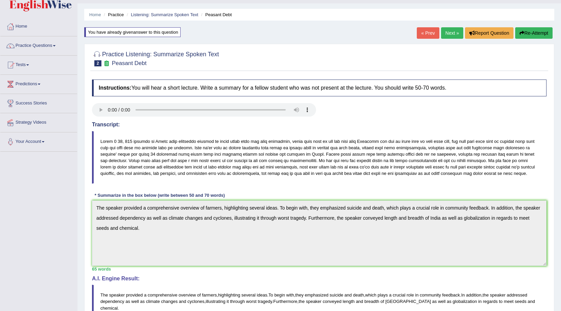
click at [448, 33] on link "Next »" at bounding box center [452, 32] width 22 height 11
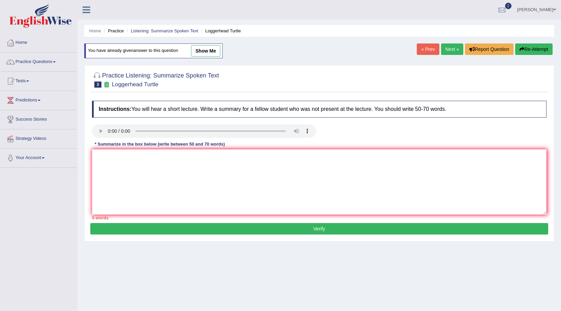
click at [218, 45] on div "You have already given answer to this question show me" at bounding box center [153, 50] width 138 height 15
click at [215, 47] on link "show me" at bounding box center [205, 50] width 29 height 11
type textarea "The speaker provided a comprehensive overview of loggerhead turtle, highlightin…"
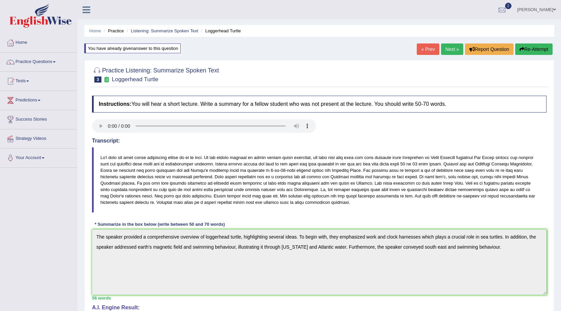
click at [450, 46] on link "Next »" at bounding box center [452, 48] width 22 height 11
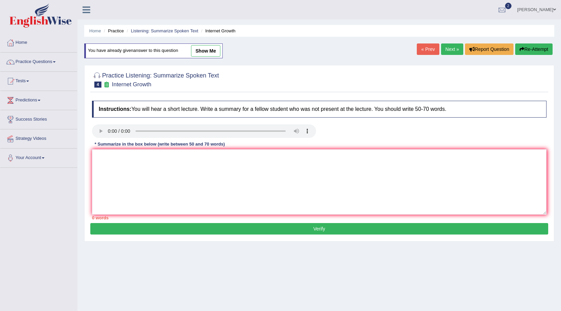
click at [211, 50] on link "show me" at bounding box center [205, 50] width 29 height 11
type textarea "The speaker provided a comprehensive overview of rapid expansion of internet as…"
click at [165, 171] on textarea at bounding box center [319, 181] width 454 height 65
paste textarea "The speaker provided a comprehensive overview of loggerhead turtle, highlightin…"
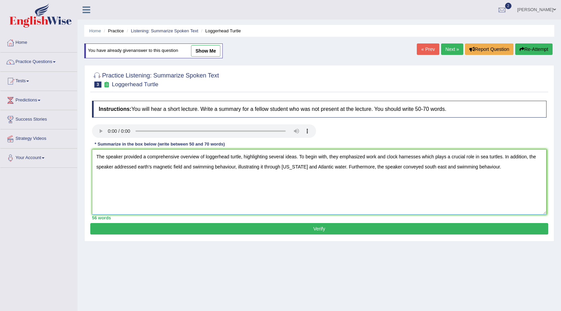
click at [362, 166] on textarea "The speaker provided a comprehensive overview of loggerhead turtle, highlightin…" at bounding box center [319, 181] width 454 height 65
type textarea "The speaker provided a comprehensive overview of loggerhead turtle, highlightin…"
click at [334, 228] on button "Verify" at bounding box center [319, 228] width 458 height 11
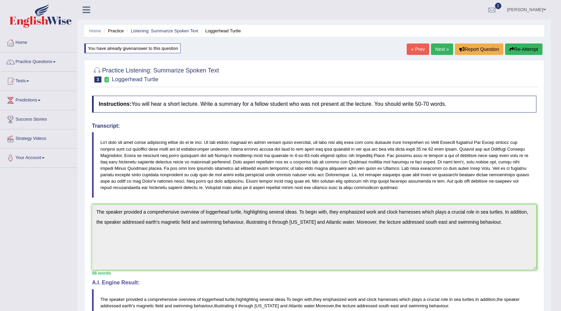
click at [441, 51] on link "Next »" at bounding box center [442, 48] width 22 height 11
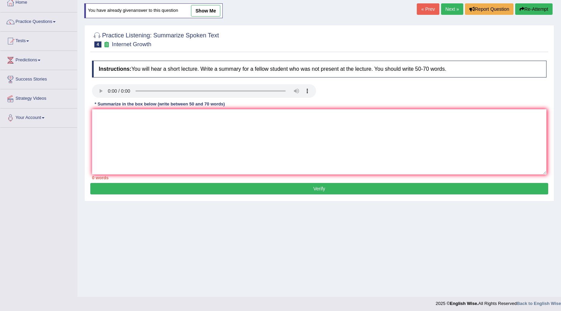
scroll to position [43, 0]
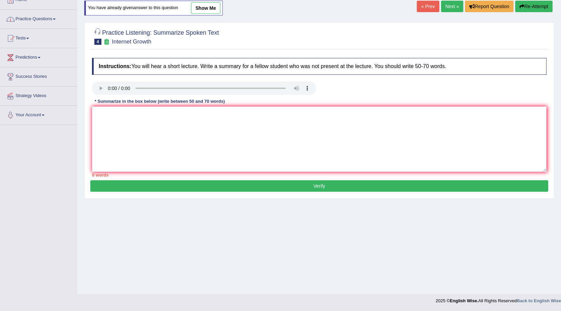
click at [56, 21] on link "Practice Questions" at bounding box center [38, 18] width 77 height 17
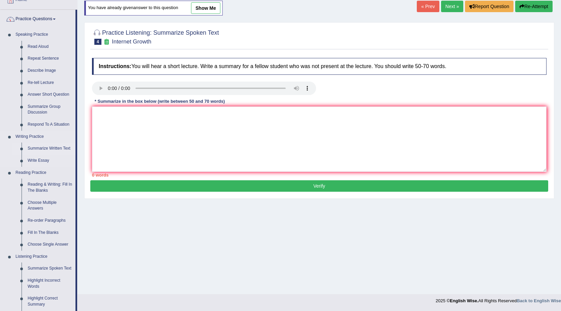
click at [53, 147] on link "Summarize Written Text" at bounding box center [50, 148] width 51 height 12
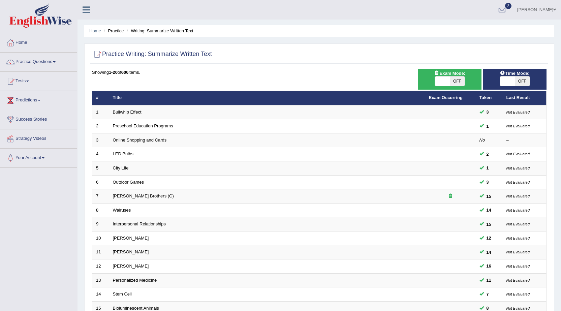
click at [127, 126] on link "Preschool Education Programs" at bounding box center [143, 125] width 60 height 5
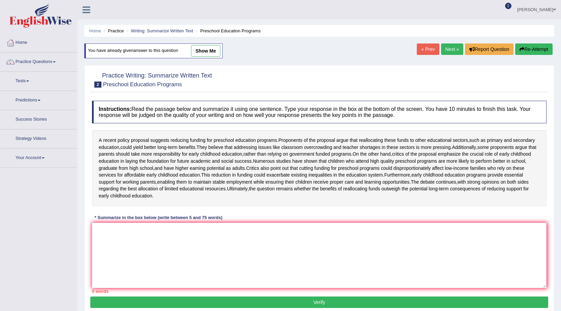
click at [196, 48] on link "show me" at bounding box center [205, 50] width 29 height 11
type textarea "The passage provides a comprehensive overview of proponents of the proposal arg…"
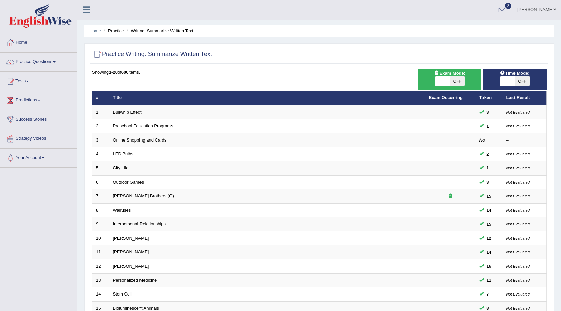
click at [54, 63] on link "Practice Questions" at bounding box center [38, 61] width 77 height 17
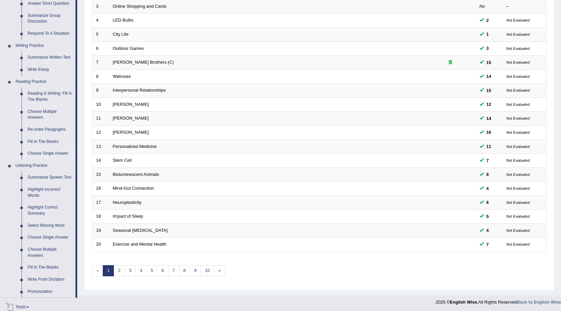
scroll to position [135, 0]
click at [48, 175] on link "Summarize Spoken Text" at bounding box center [50, 176] width 51 height 12
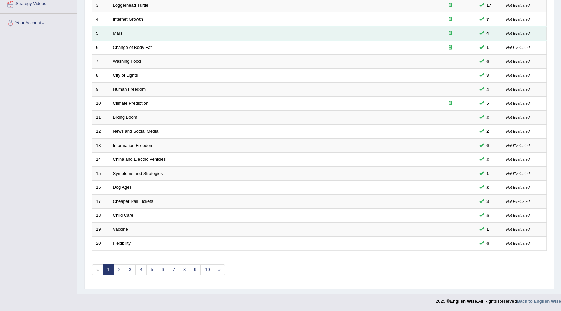
click at [117, 32] on link "Mars" at bounding box center [118, 33] width 10 height 5
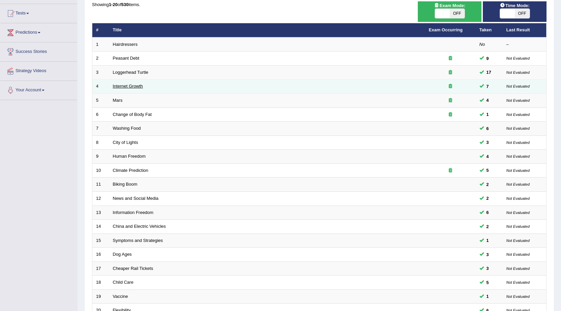
click at [133, 85] on link "Internet Growth" at bounding box center [128, 86] width 30 height 5
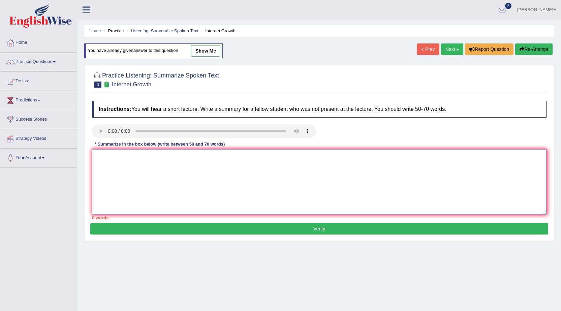
click at [128, 167] on textarea at bounding box center [319, 181] width 454 height 65
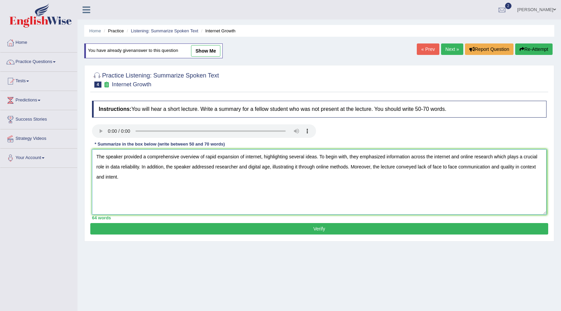
type textarea "The speaker provided a comprehensive overview of rapid expansion of internet, h…"
click at [188, 227] on button "Verify" at bounding box center [319, 228] width 458 height 11
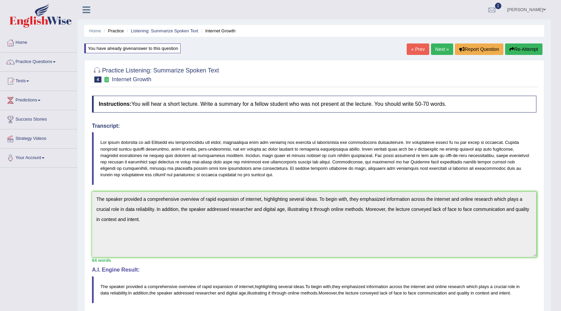
click at [434, 53] on link "Next »" at bounding box center [442, 48] width 22 height 11
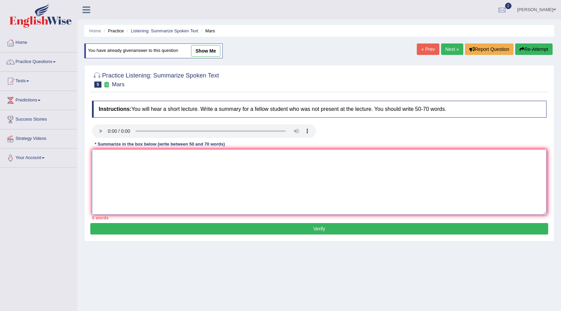
click at [167, 178] on textarea at bounding box center [319, 181] width 454 height 65
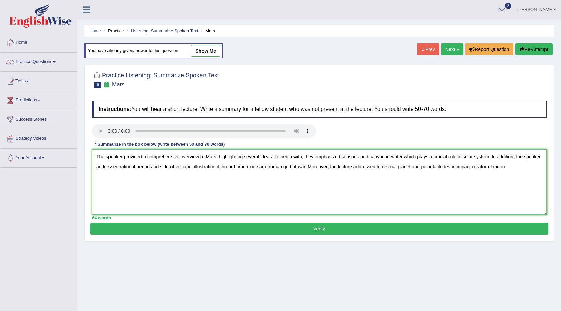
type textarea "The speaker provided a comprehensive overview of Mars, highlighting several ide…"
click at [203, 234] on button "Verify" at bounding box center [319, 228] width 458 height 11
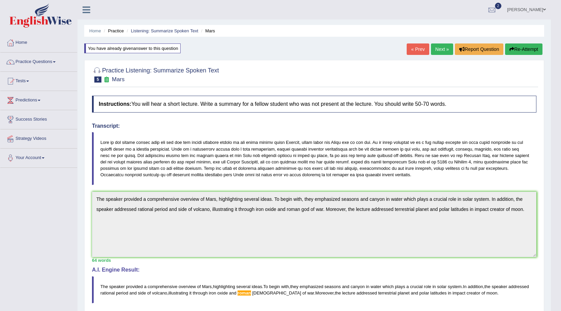
click at [512, 47] on icon "button" at bounding box center [511, 49] width 5 height 5
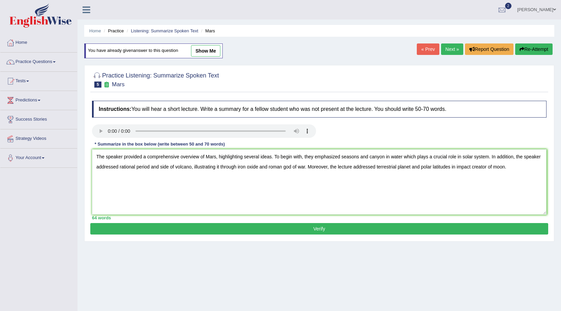
click at [270, 169] on textarea "The speaker provided a comprehensive overview of Mars, highlighting several ide…" at bounding box center [319, 181] width 454 height 65
drag, startPoint x: 284, startPoint y: 168, endPoint x: 270, endPoint y: 168, distance: 14.1
click at [270, 168] on textarea "The speaker provided a comprehensive overview of Mars, highlighting several ide…" at bounding box center [319, 181] width 454 height 65
type textarea "The speaker provided a comprehensive overview of Mars, highlighting several ide…"
click at [302, 230] on button "Verify" at bounding box center [319, 228] width 458 height 11
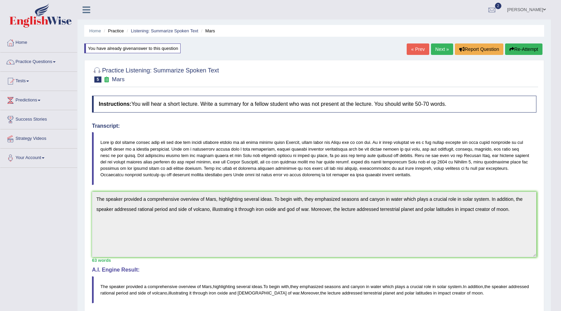
click at [509, 48] on icon "button" at bounding box center [511, 49] width 5 height 5
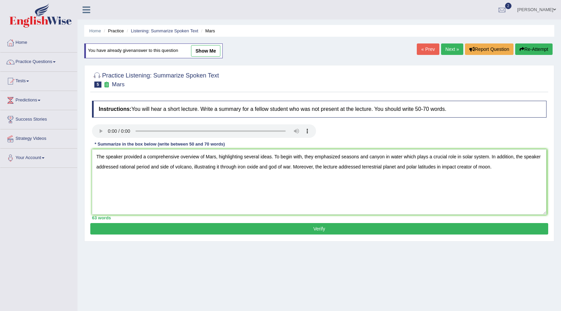
click at [478, 167] on textarea "The speaker provided a comprehensive overview of Mars, highlighting several ide…" at bounding box center [319, 181] width 454 height 65
type textarea "The speaker provided a comprehensive overview of Mars, highlighting several ide…"
click at [357, 232] on button "Verify" at bounding box center [319, 228] width 458 height 11
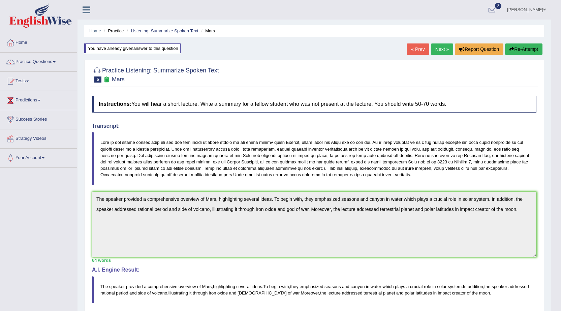
click at [438, 45] on link "Next »" at bounding box center [442, 48] width 22 height 11
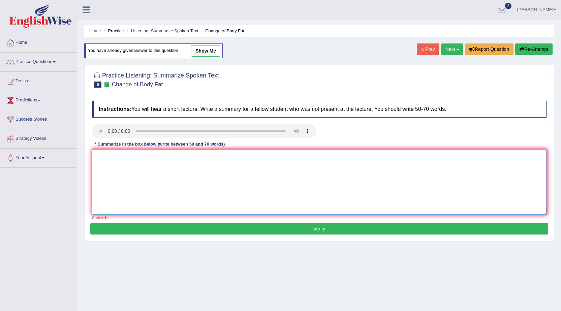
click at [209, 166] on textarea at bounding box center [319, 181] width 454 height 65
type textarea "t"
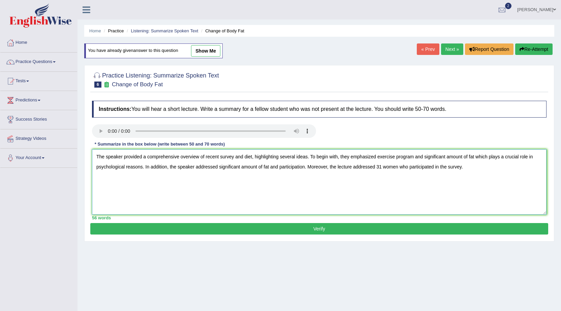
type textarea "The speaker provided a comprehensive overview of recent survey and diet, highli…"
click at [245, 225] on button "Verify" at bounding box center [319, 228] width 458 height 11
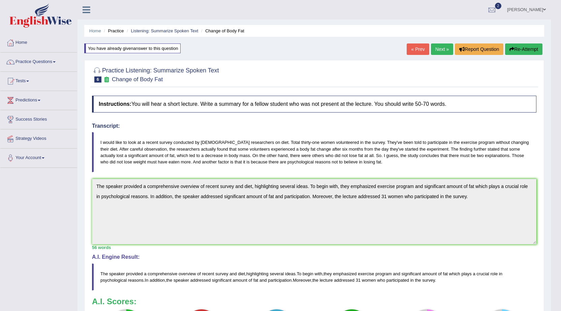
click at [513, 48] on button "Re-Attempt" at bounding box center [523, 48] width 37 height 11
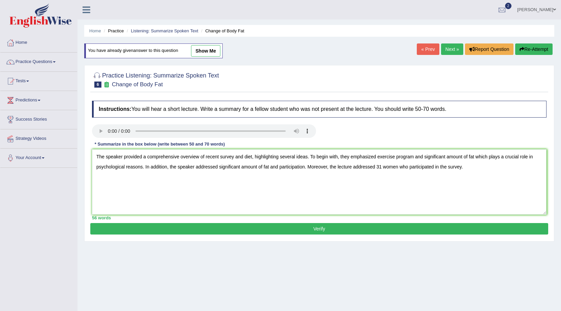
click at [478, 166] on textarea "The speaker provided a comprehensive overview of recent survey and diet, highli…" at bounding box center [319, 181] width 454 height 65
type textarea "The speaker provided a comprehensive overview of recent survey and diet, highli…"
click at [337, 228] on button "Verify" at bounding box center [319, 228] width 458 height 11
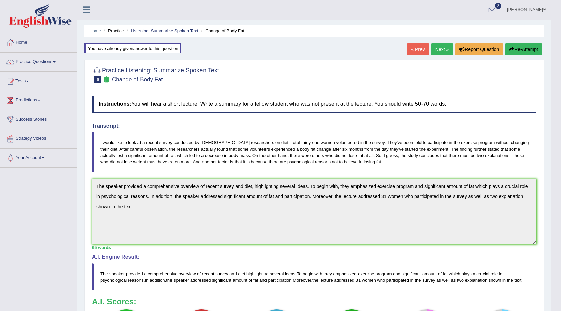
click at [433, 51] on link "Next »" at bounding box center [442, 48] width 22 height 11
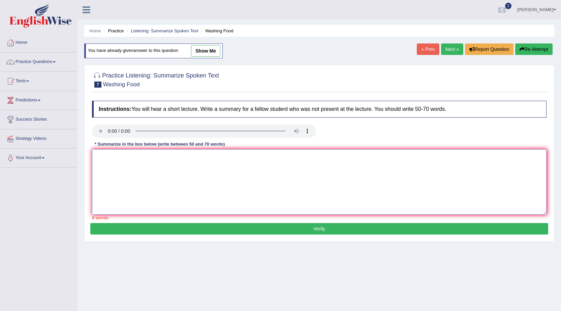
click at [150, 162] on textarea at bounding box center [319, 181] width 454 height 65
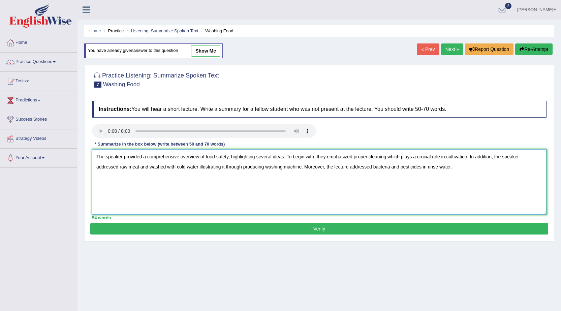
type textarea "The speaker provided a comprehensive overview of food safety, highlighting seve…"
click at [245, 231] on button "Verify" at bounding box center [319, 228] width 458 height 11
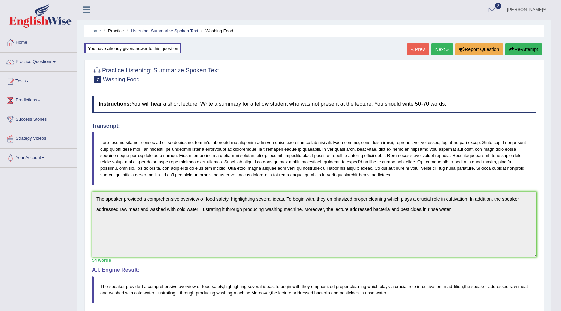
click at [440, 50] on link "Next »" at bounding box center [442, 48] width 22 height 11
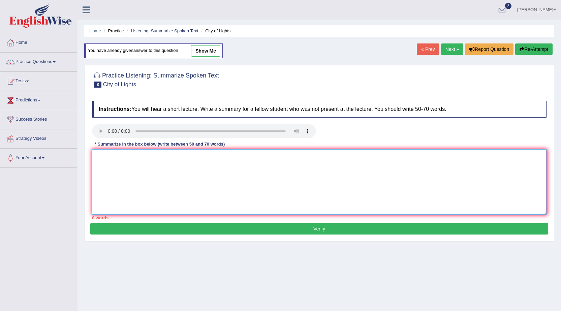
click at [182, 184] on textarea at bounding box center [319, 181] width 454 height 65
click at [146, 165] on textarea at bounding box center [319, 181] width 454 height 65
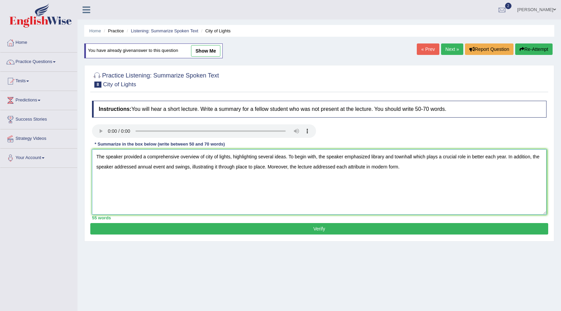
type textarea "The speaker provided a comprehensive overview of city of lights, highlighting s…"
click at [216, 227] on button "Verify" at bounding box center [319, 228] width 458 height 11
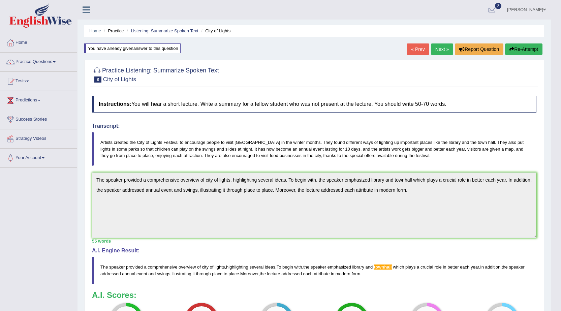
click at [520, 44] on button "Re-Attempt" at bounding box center [523, 48] width 37 height 11
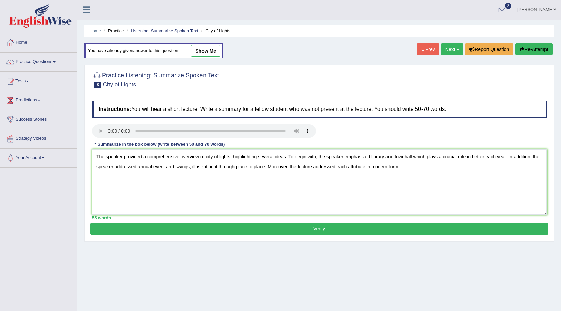
click at [413, 155] on textarea "The speaker provided a comprehensive overview of city of lights, highlighting s…" at bounding box center [319, 181] width 454 height 65
click at [405, 168] on textarea "The speaker provided a comprehensive overview of city of lights, highlighting s…" at bounding box center [319, 181] width 454 height 65
type textarea "The speaker provided a comprehensive overview of city of lights, highlighting s…"
click at [357, 229] on button "Verify" at bounding box center [319, 228] width 458 height 11
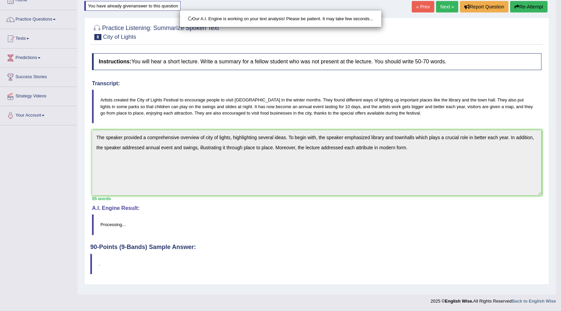
scroll to position [43, 0]
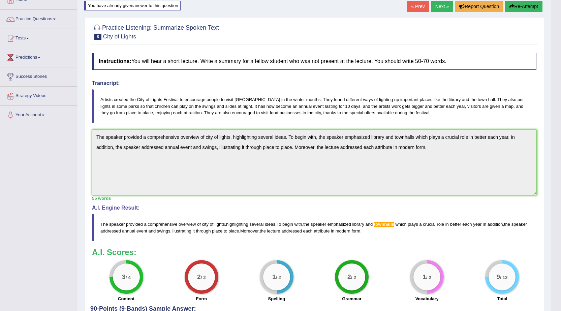
click at [515, 4] on button "Re-Attempt" at bounding box center [523, 6] width 37 height 11
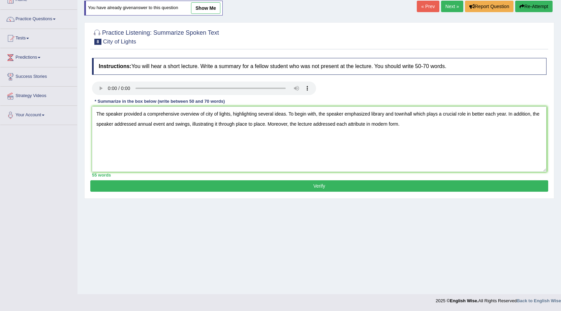
click at [413, 117] on textarea "The speaker provided a comprehensive overview of city of lights, highlighting s…" at bounding box center [319, 138] width 454 height 65
click at [399, 122] on textarea "The speaker provided a comprehensive overview of city of lights, highlighting s…" at bounding box center [319, 138] width 454 height 65
type textarea "The speaker provided a comprehensive overview of city of lights, highlighting s…"
click at [358, 182] on button "Verify" at bounding box center [319, 185] width 458 height 11
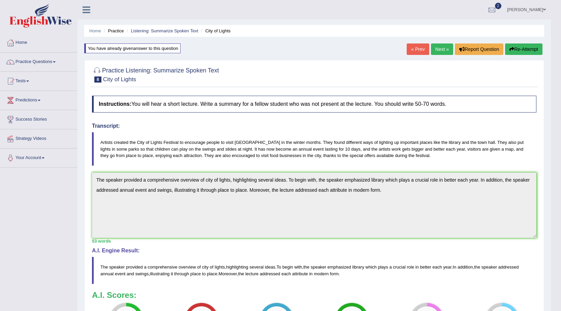
click at [509, 50] on icon "button" at bounding box center [511, 49] width 5 height 5
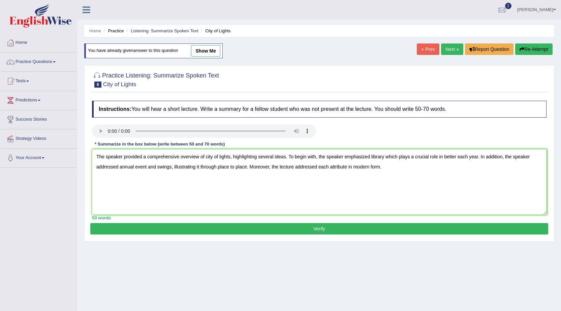
click at [476, 155] on textarea "The speaker provided a comprehensive overview of city of lights, highlighting s…" at bounding box center [319, 181] width 454 height 65
click at [478, 155] on textarea "The speaker provided a comprehensive overview of city of lights, highlighting s…" at bounding box center [319, 181] width 454 height 65
type textarea "The speaker provided a comprehensive overview of city of lights, highlighting s…"
click at [384, 232] on button "Verify" at bounding box center [319, 228] width 458 height 11
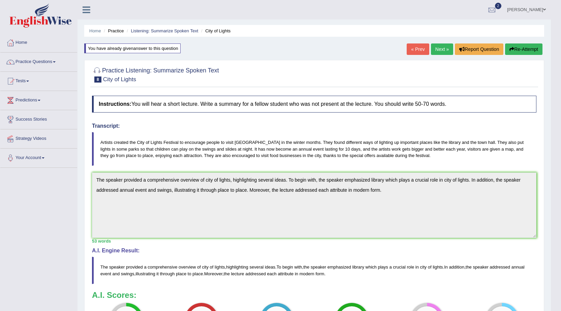
click at [438, 47] on link "Next »" at bounding box center [442, 48] width 22 height 11
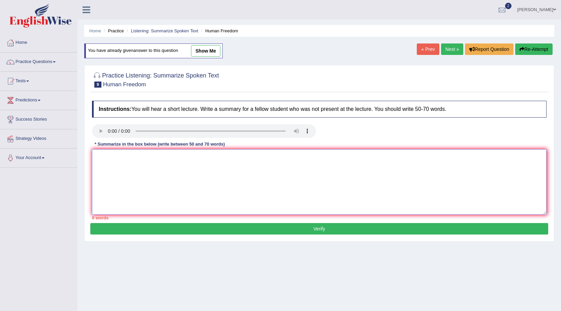
click at [147, 176] on textarea at bounding box center [319, 181] width 454 height 65
type textarea "H"
click at [101, 157] on textarea "early stages of change business important for business democracy government hum…" at bounding box center [319, 181] width 454 height 65
click at [109, 158] on textarea "early stages of change business important for business democracy government hum…" at bounding box center [319, 181] width 454 height 65
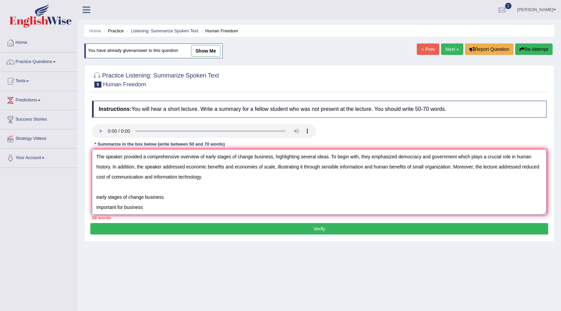
scroll to position [111, 0]
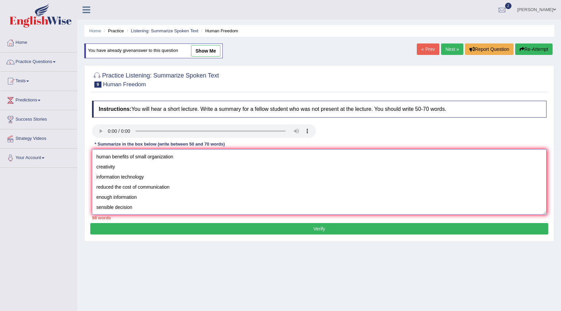
drag, startPoint x: 95, startPoint y: 200, endPoint x: 150, endPoint y: 251, distance: 75.1
click at [150, 251] on div "Home Practice Listening: Summarize Spoken Text Human Freedom You have already g…" at bounding box center [318, 168] width 483 height 337
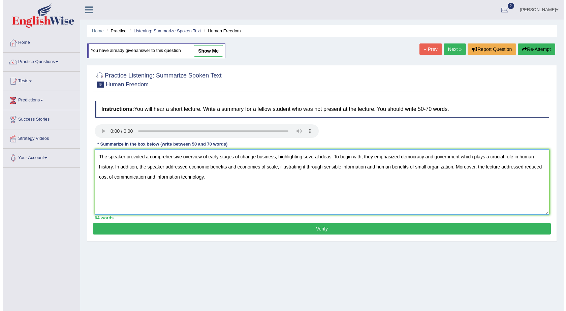
scroll to position [0, 0]
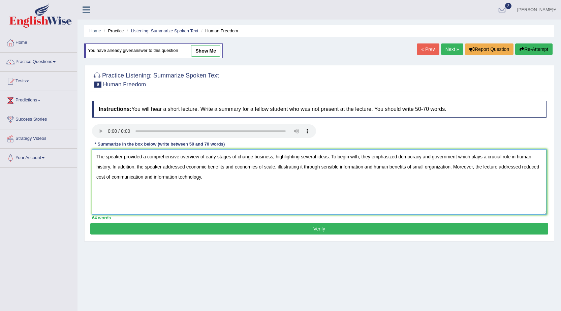
type textarea "The speaker provided a comprehensive overview of early stages of change busines…"
click at [205, 227] on button "Verify" at bounding box center [319, 228] width 458 height 11
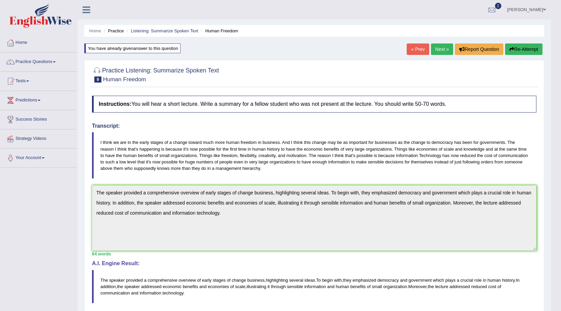
click at [436, 48] on link "Next »" at bounding box center [442, 48] width 22 height 11
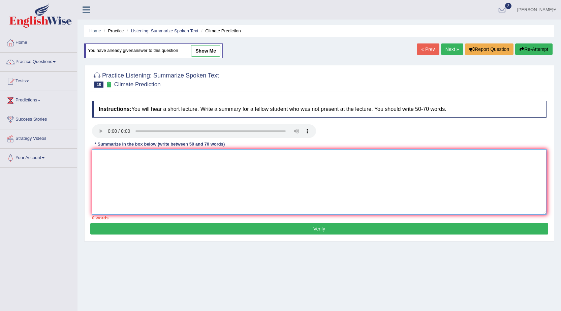
click at [158, 164] on textarea at bounding box center [319, 181] width 454 height 65
click at [95, 157] on textarea "consume energy greenhouse gases temperature fahrenheit rising temperature forec…" at bounding box center [319, 181] width 454 height 65
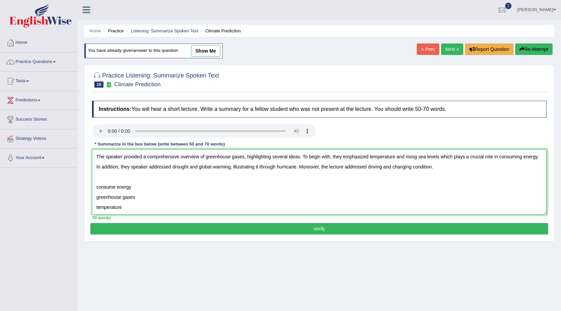
scroll to position [91, 0]
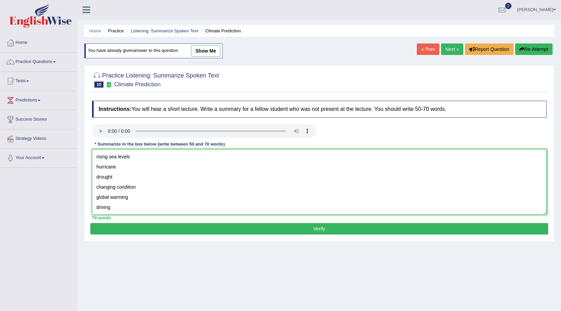
drag, startPoint x: 96, startPoint y: 189, endPoint x: 129, endPoint y: 240, distance: 61.3
click at [129, 240] on div "Practice Listening: Summarize Spoken Text 10 Climate Prediction Instructions: Y…" at bounding box center [319, 153] width 470 height 176
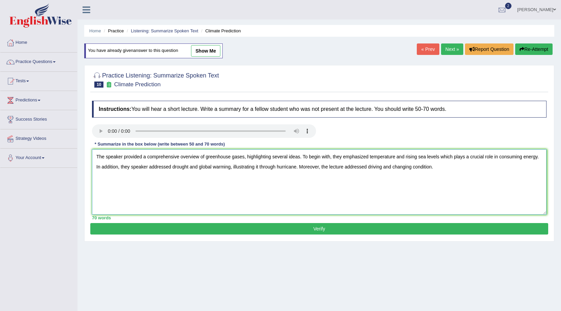
scroll to position [0, 0]
type textarea "The speaker provided a comprehensive overview of greenhouse gases, highlighting…"
click at [166, 233] on button "Verify" at bounding box center [319, 228] width 458 height 11
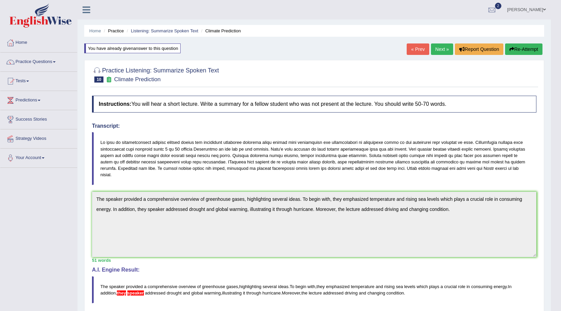
click at [522, 47] on button "Re-Attempt" at bounding box center [523, 48] width 37 height 11
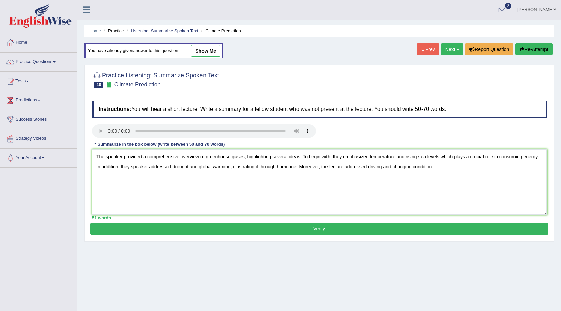
click at [130, 165] on textarea "The speaker provided a comprehensive overview of greenhouse gases, highlighting…" at bounding box center [319, 181] width 454 height 65
click at [137, 173] on textarea "The speaker provided a comprehensive overview of greenhouse gases, highlighting…" at bounding box center [319, 181] width 454 height 65
click at [446, 169] on textarea "The speaker provided a comprehensive overview of greenhouse gases, highlighting…" at bounding box center [319, 181] width 454 height 65
type textarea "The speaker provided a comprehensive overview of greenhouse gases, highlighting…"
click at [362, 231] on button "Verify" at bounding box center [319, 228] width 458 height 11
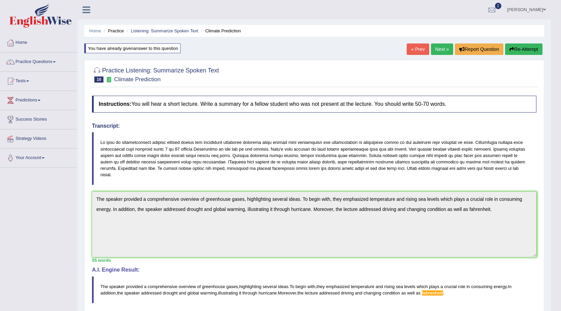
click at [532, 43] on div "Home Practice Listening: Summarize Spoken Text Climate Prediction You have alre…" at bounding box center [313, 207] width 473 height 414
click at [530, 44] on button "Re-Attempt" at bounding box center [523, 48] width 37 height 11
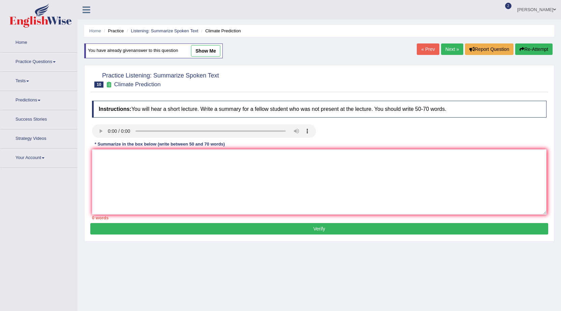
click at [310, 157] on textarea at bounding box center [319, 181] width 454 height 65
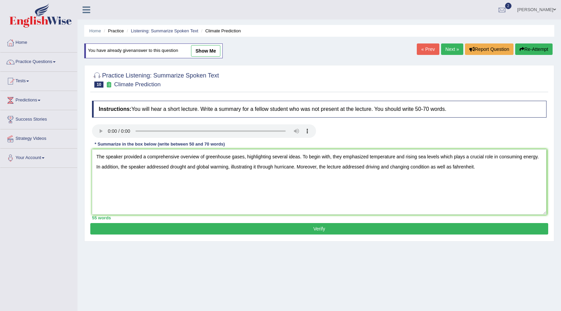
drag, startPoint x: 487, startPoint y: 167, endPoint x: 438, endPoint y: 167, distance: 48.8
click at [438, 167] on textarea "The speaker provided a comprehensive overview of greenhouse gases, highlighting…" at bounding box center [319, 181] width 454 height 65
type textarea "The speaker provided a comprehensive overview of greenhouse gases, highlighting…"
click at [278, 226] on button "Verify" at bounding box center [319, 228] width 458 height 11
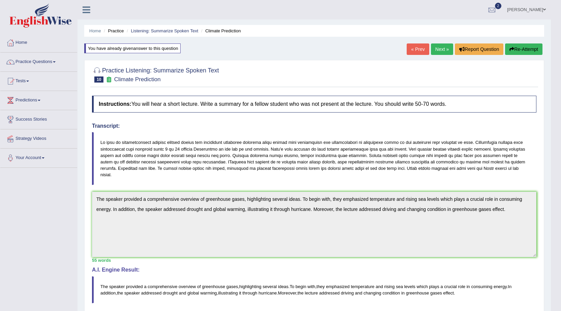
click at [437, 50] on link "Next »" at bounding box center [442, 48] width 22 height 11
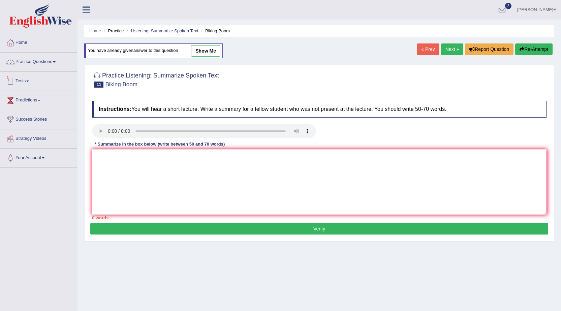
click at [31, 62] on link "Practice Questions" at bounding box center [38, 61] width 77 height 17
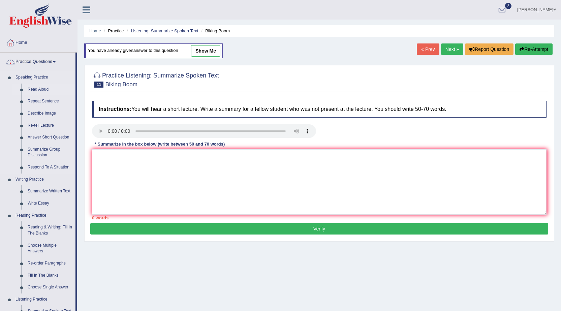
click at [44, 90] on link "Read Aloud" at bounding box center [50, 90] width 51 height 12
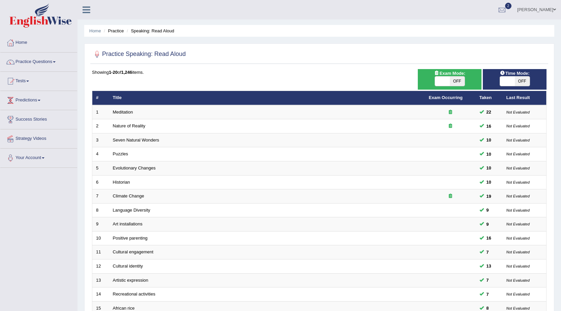
click at [447, 82] on span at bounding box center [442, 80] width 15 height 9
checkbox input "true"
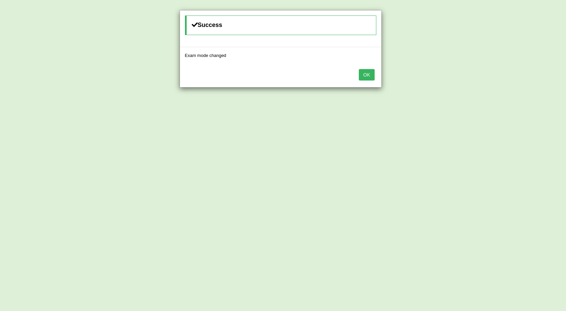
click at [365, 78] on button "OK" at bounding box center [366, 74] width 15 height 11
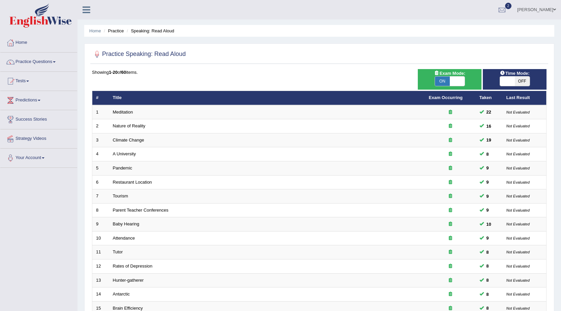
click at [40, 60] on link "Practice Questions" at bounding box center [38, 61] width 77 height 17
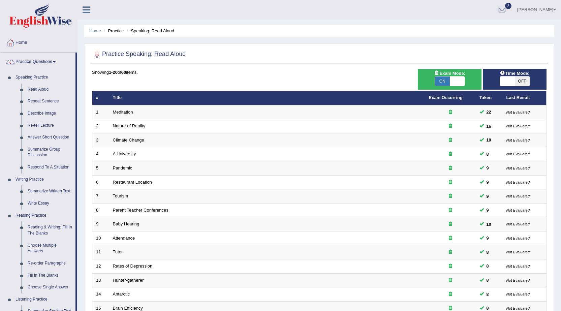
click at [45, 229] on link "Reading & Writing: Fill In The Blanks" at bounding box center [50, 230] width 51 height 18
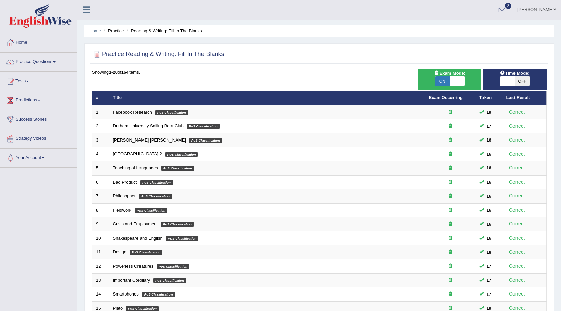
click at [550, 8] on link "[PERSON_NAME]" at bounding box center [536, 9] width 49 height 18
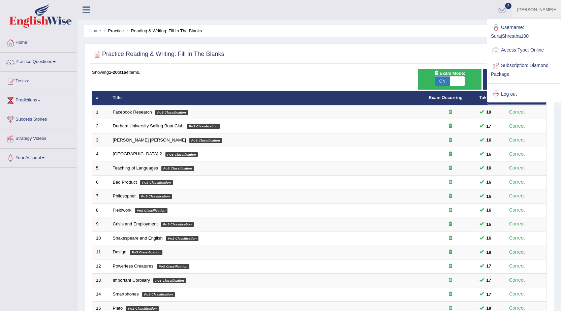
click at [503, 95] on link "Log out" at bounding box center [523, 94] width 73 height 15
